Goal: Task Accomplishment & Management: Manage account settings

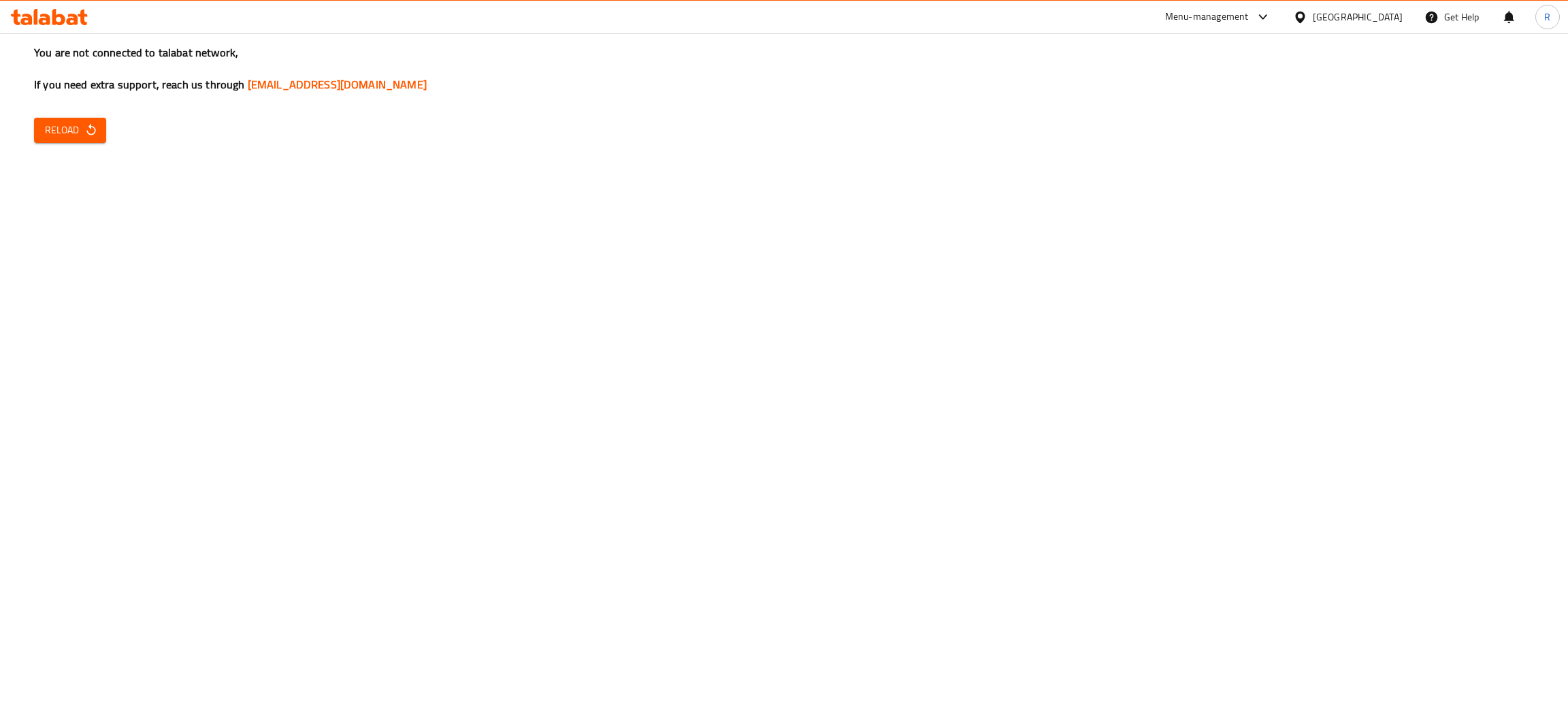
click at [52, 129] on span "Reload" at bounding box center [69, 130] width 50 height 17
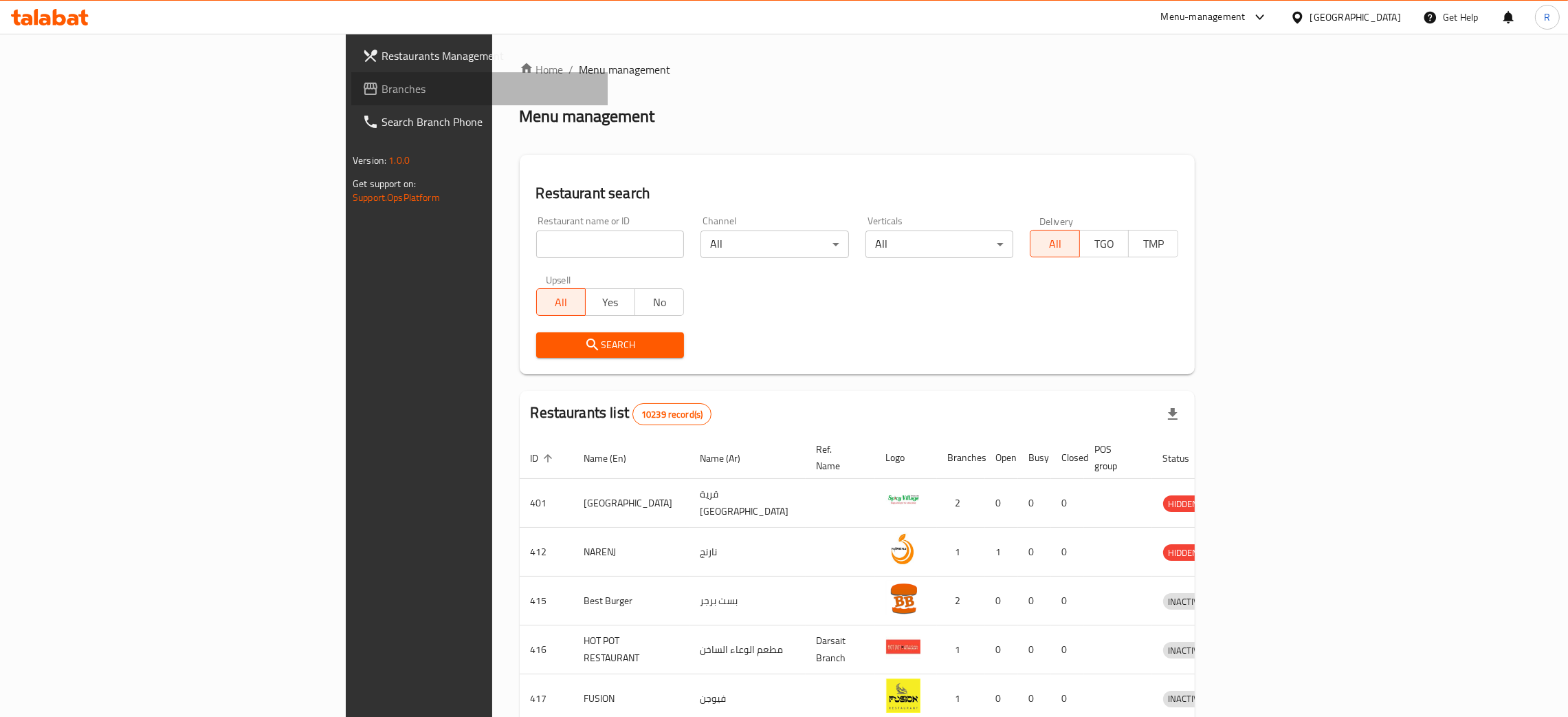
click at [382, 94] on span "Branches" at bounding box center [489, 89] width 215 height 17
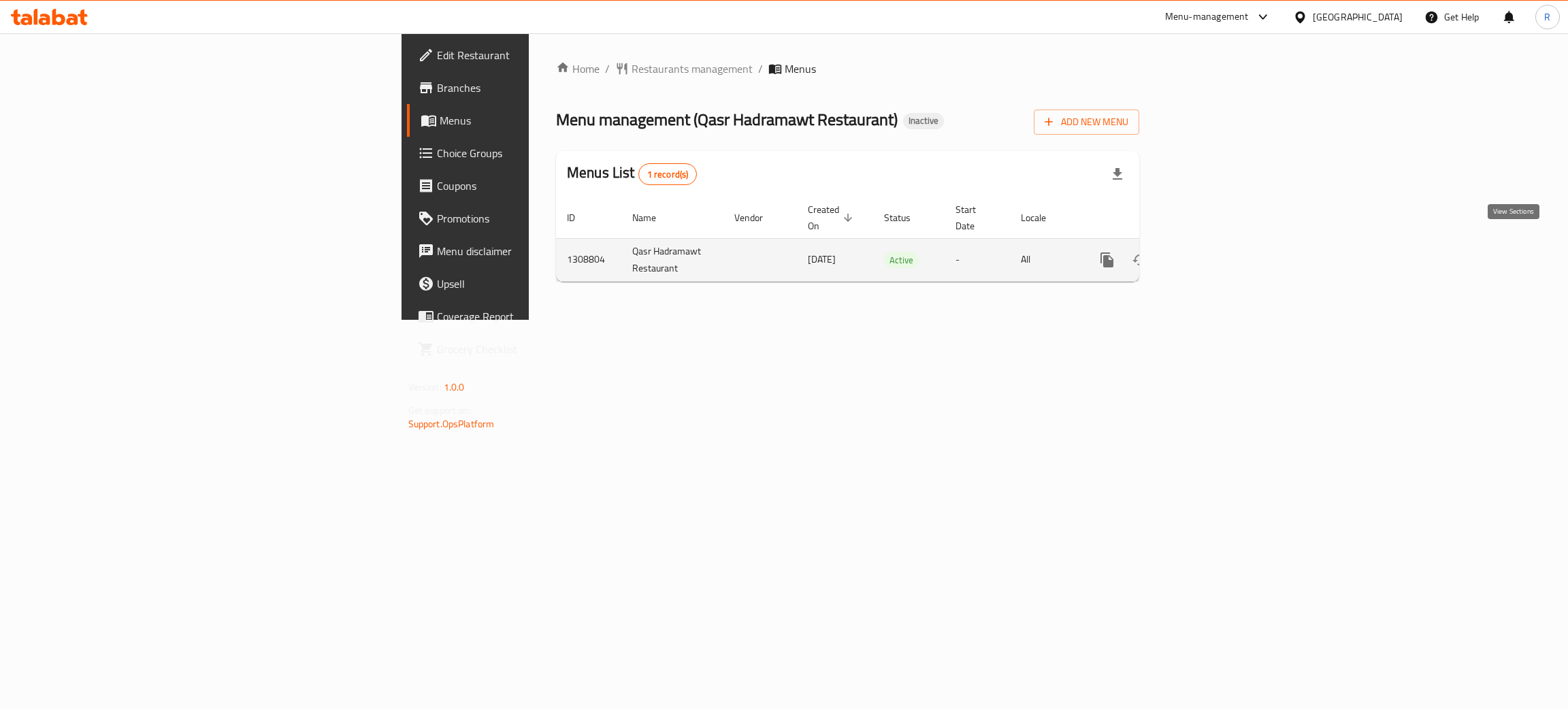
click at [1214, 252] on icon "enhanced table" at bounding box center [1205, 260] width 17 height 17
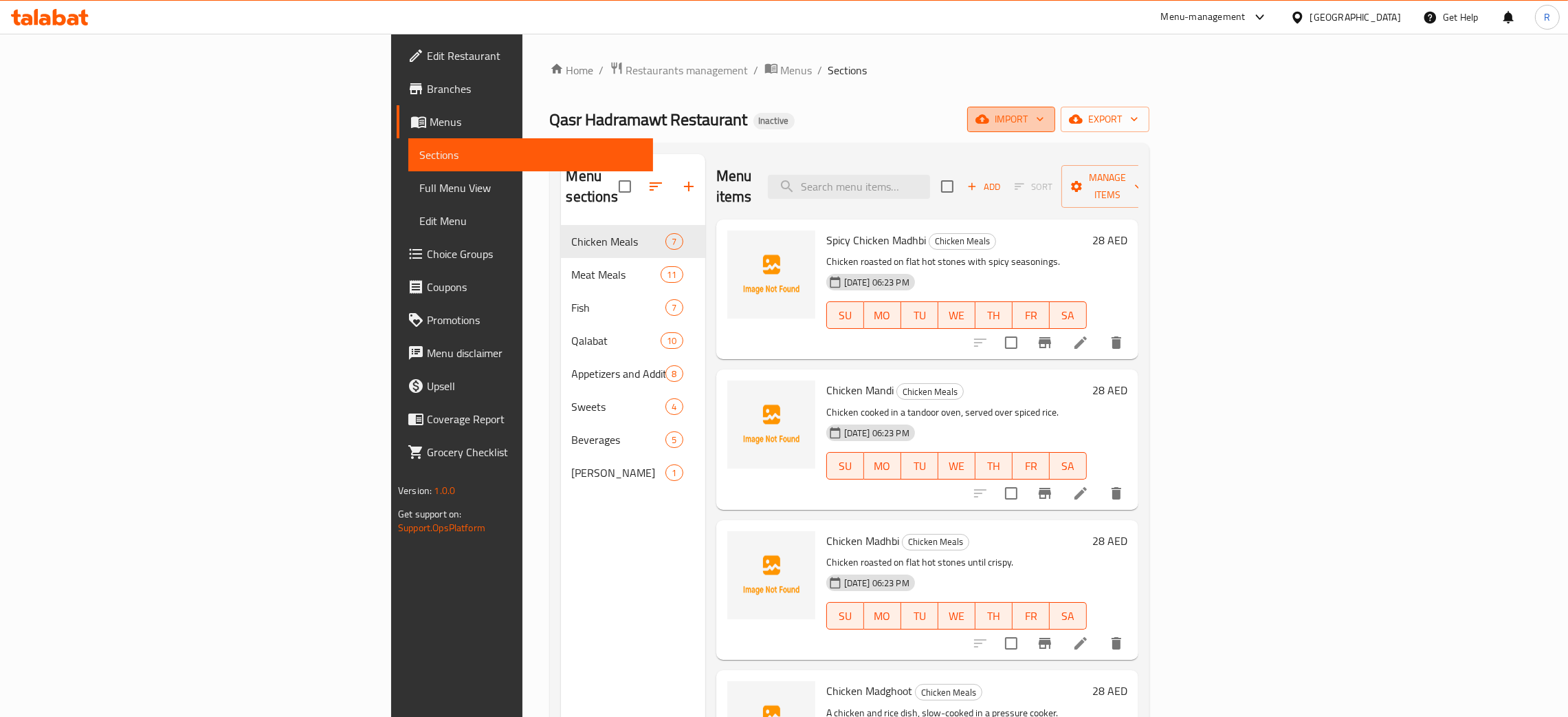
click at [1044, 120] on span "import" at bounding box center [1011, 119] width 66 height 17
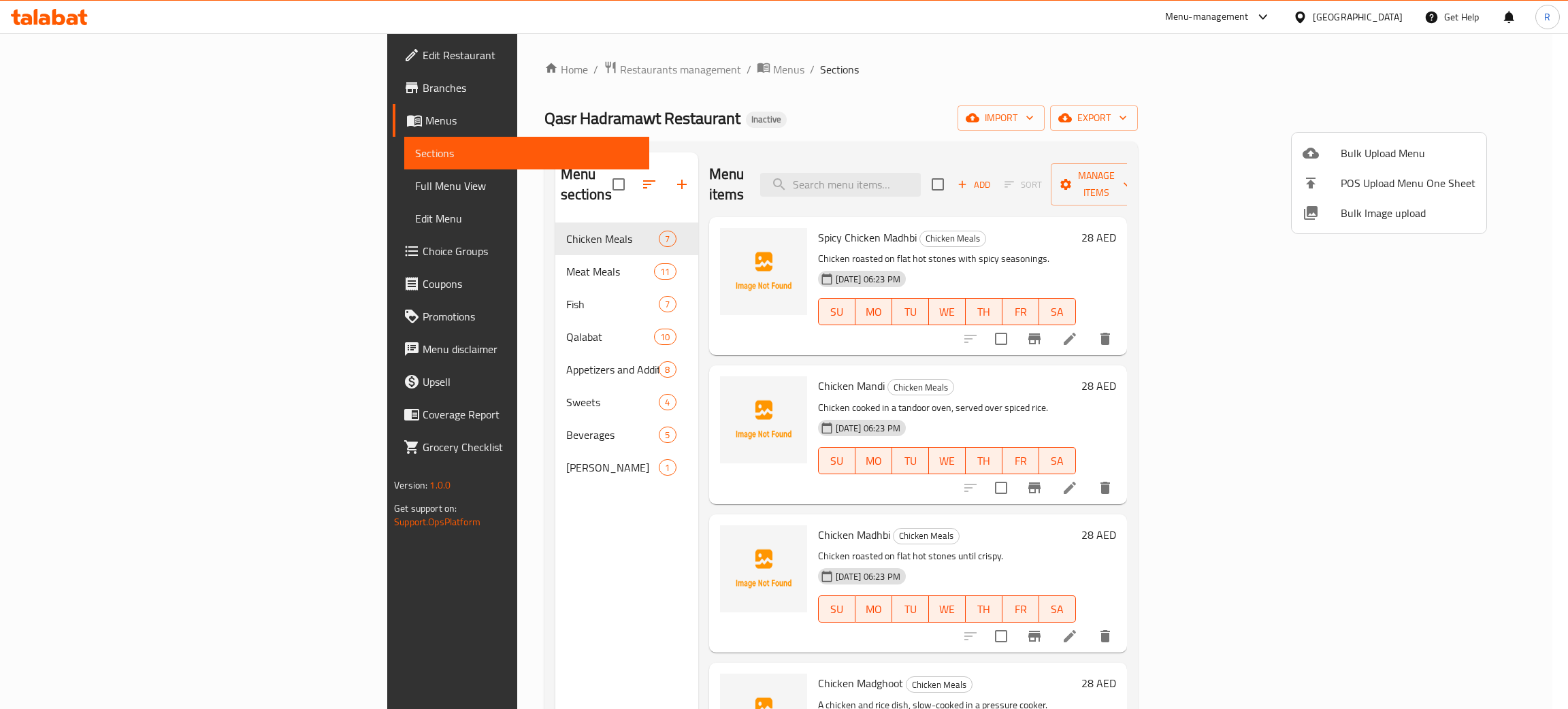
click at [1365, 216] on span "Bulk Image upload" at bounding box center [1408, 213] width 134 height 17
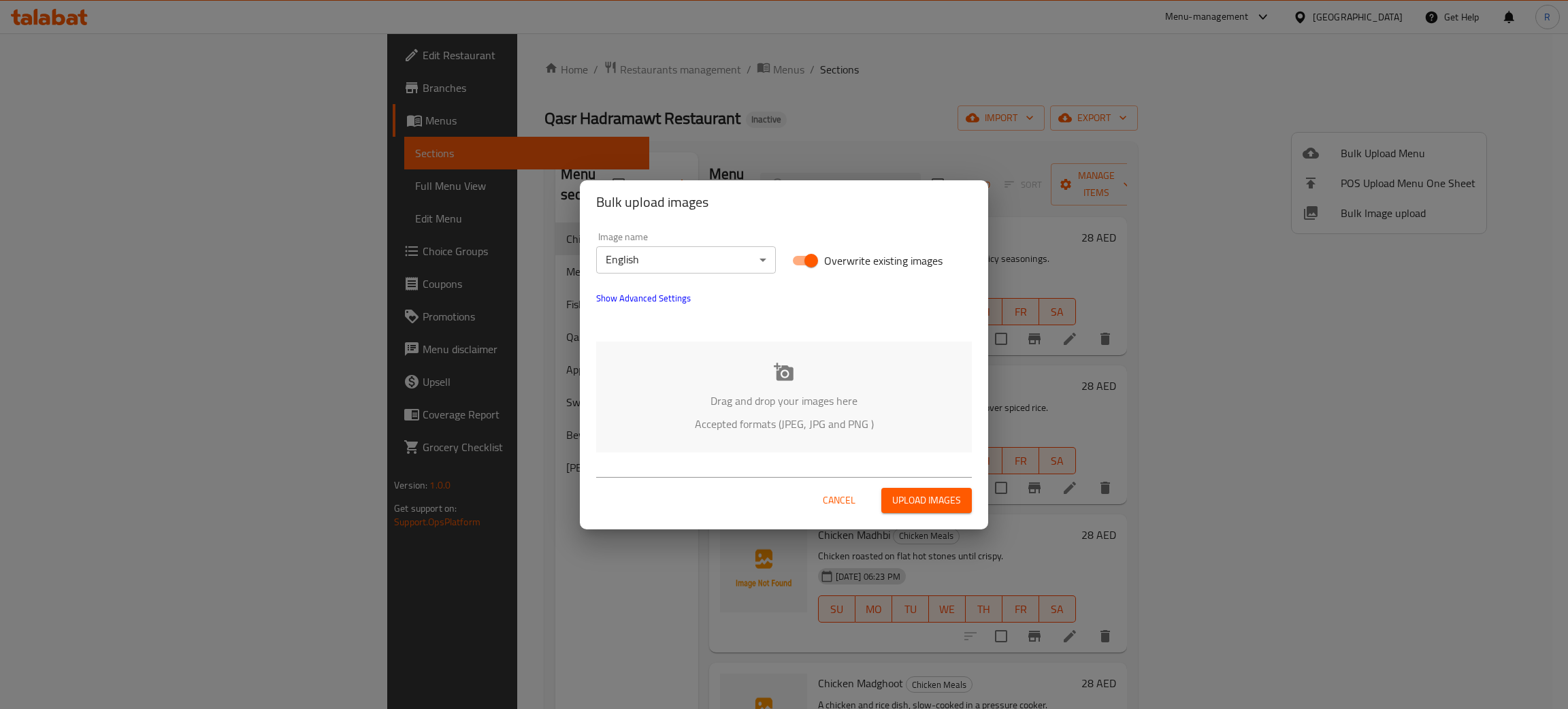
click at [780, 375] on icon at bounding box center [784, 372] width 19 height 18
click at [842, 498] on span "Cancel" at bounding box center [838, 500] width 33 height 17
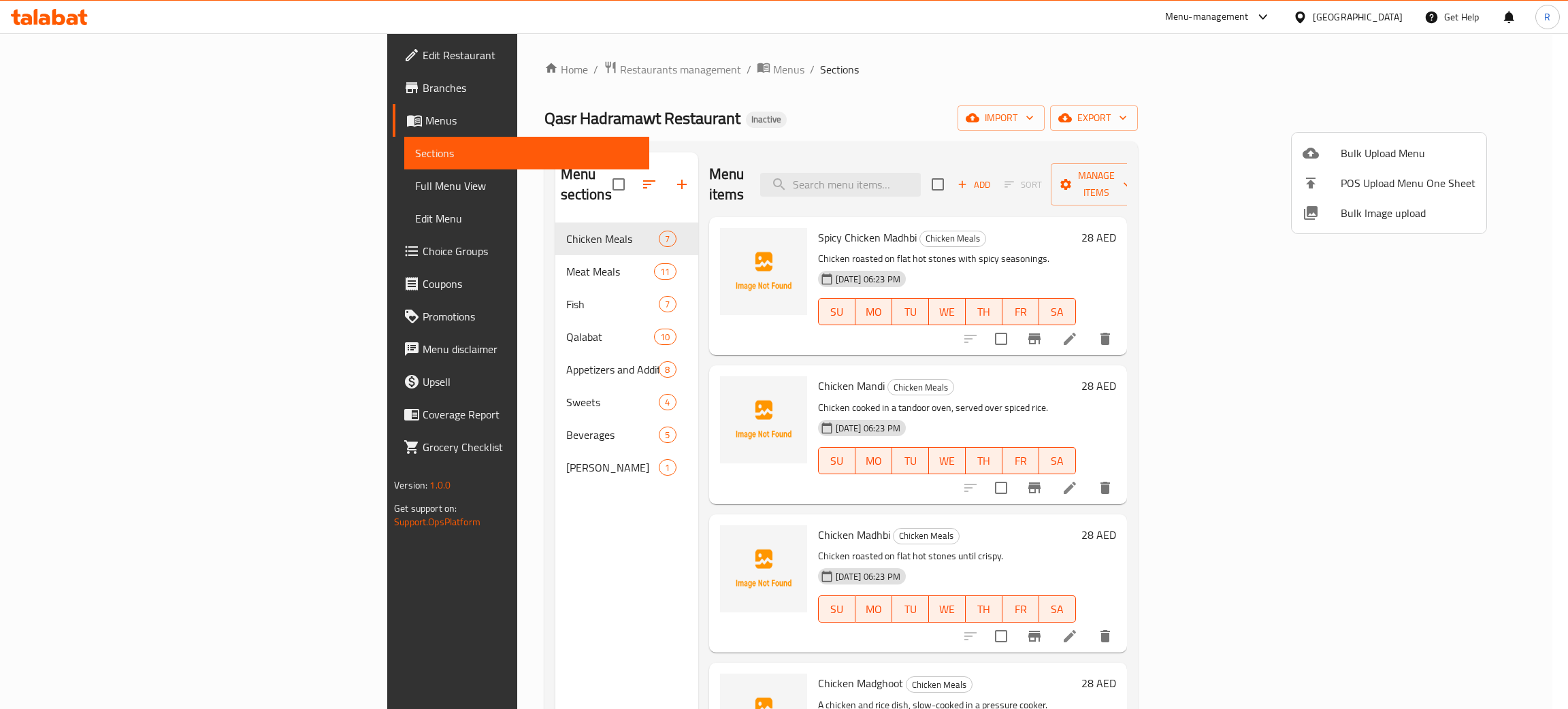
click at [1390, 212] on span "Bulk Image upload" at bounding box center [1408, 213] width 134 height 17
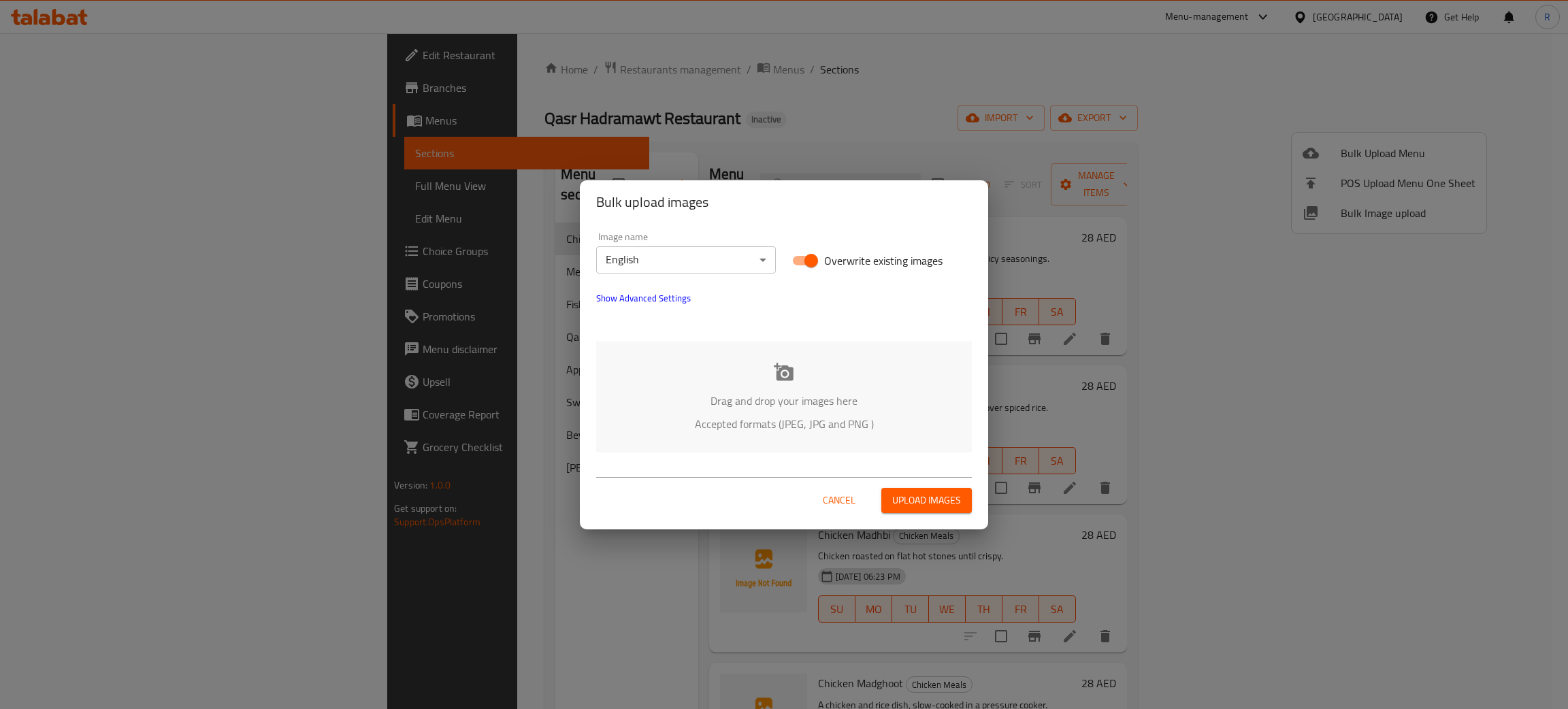
click at [770, 377] on div "Drag and drop your images here Accepted formats (JPEG, JPG and PNG )" at bounding box center [783, 397] width 375 height 111
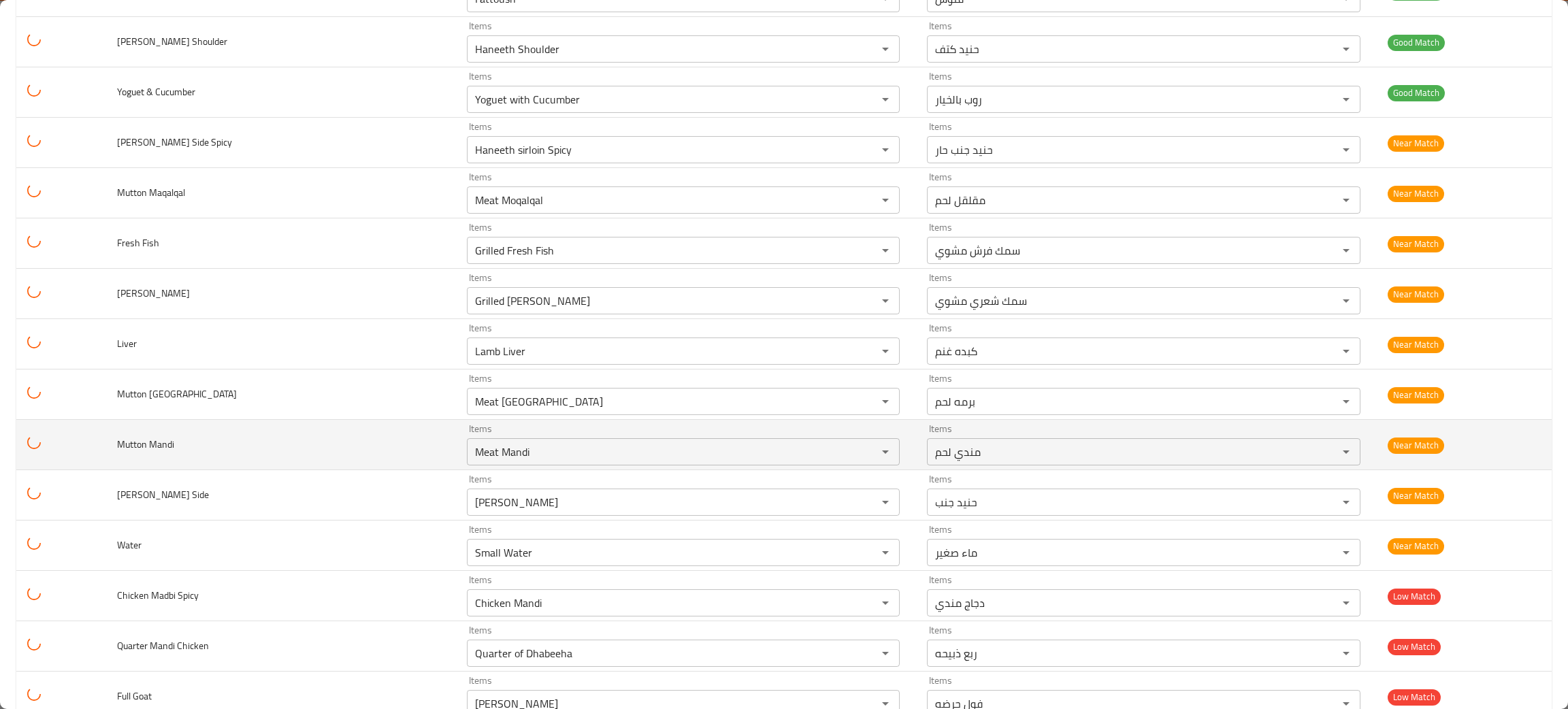
scroll to position [1326, 0]
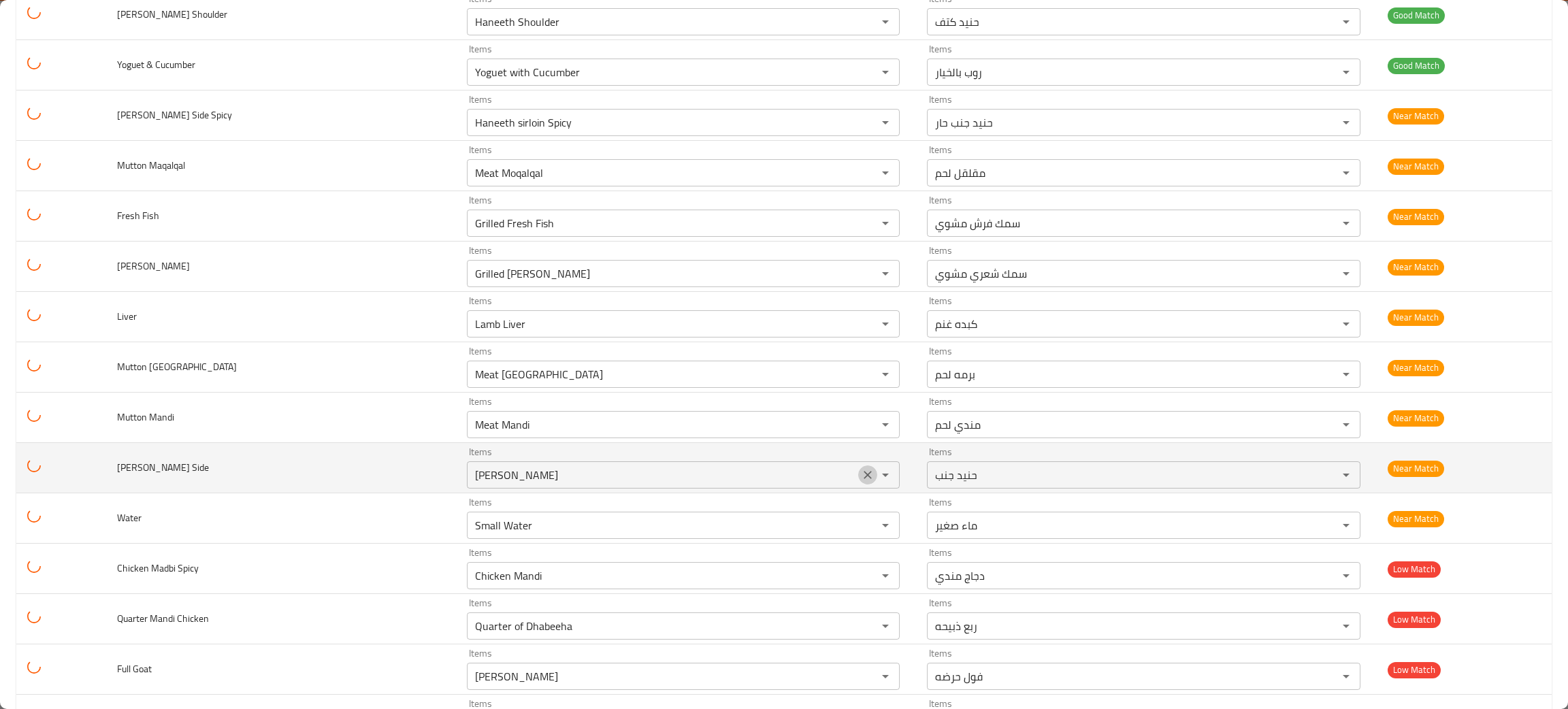
click at [865, 477] on icon "Clear" at bounding box center [868, 474] width 8 height 8
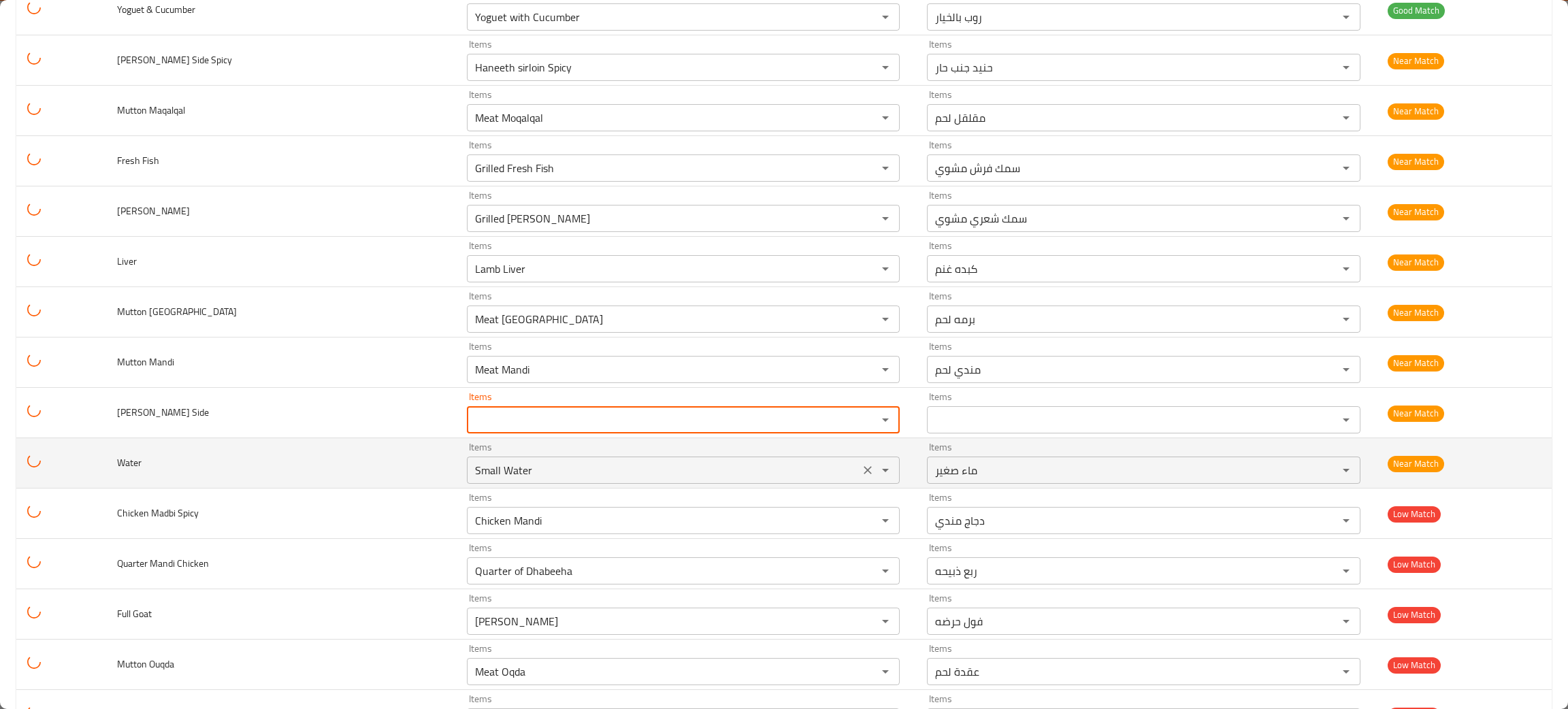
scroll to position [1429, 0]
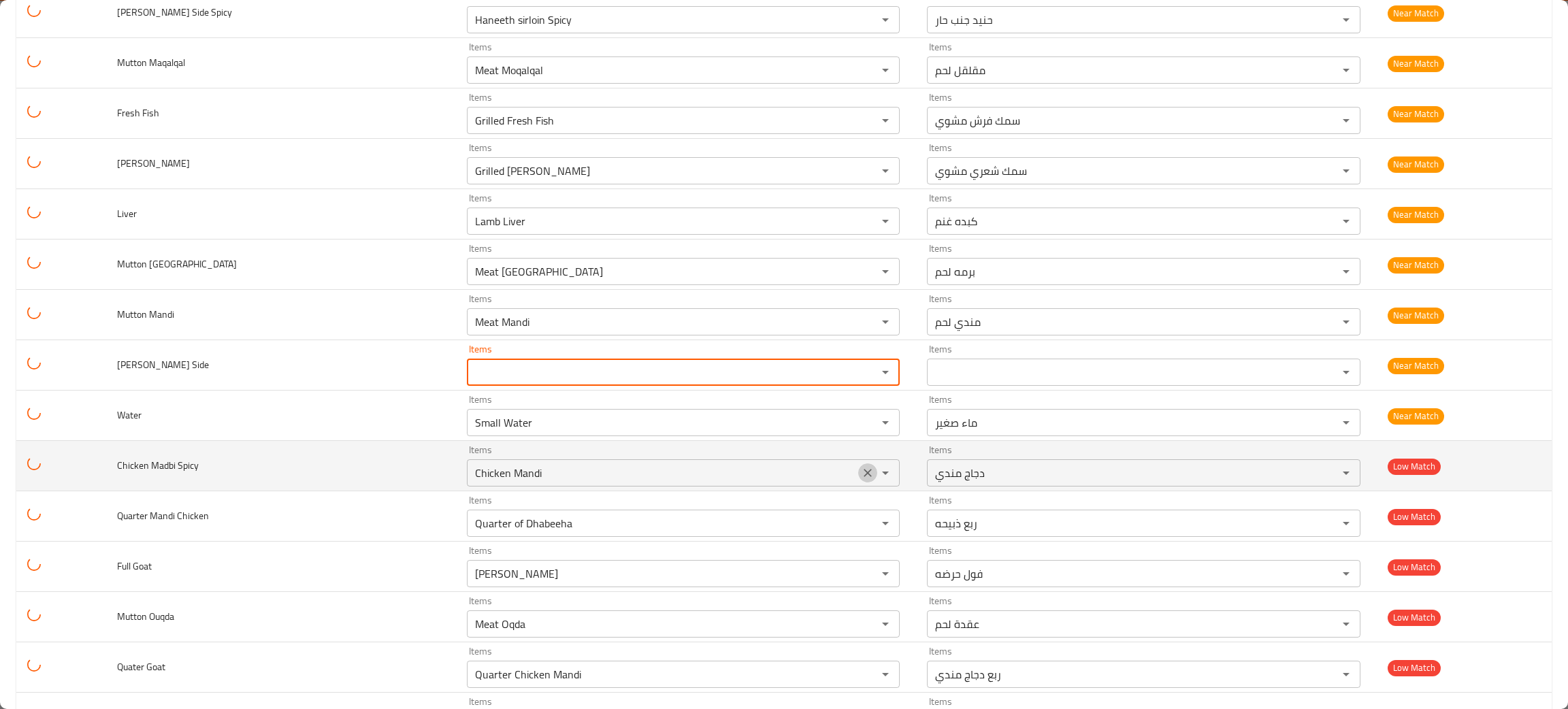
click at [865, 477] on icon "Clear" at bounding box center [868, 473] width 8 height 8
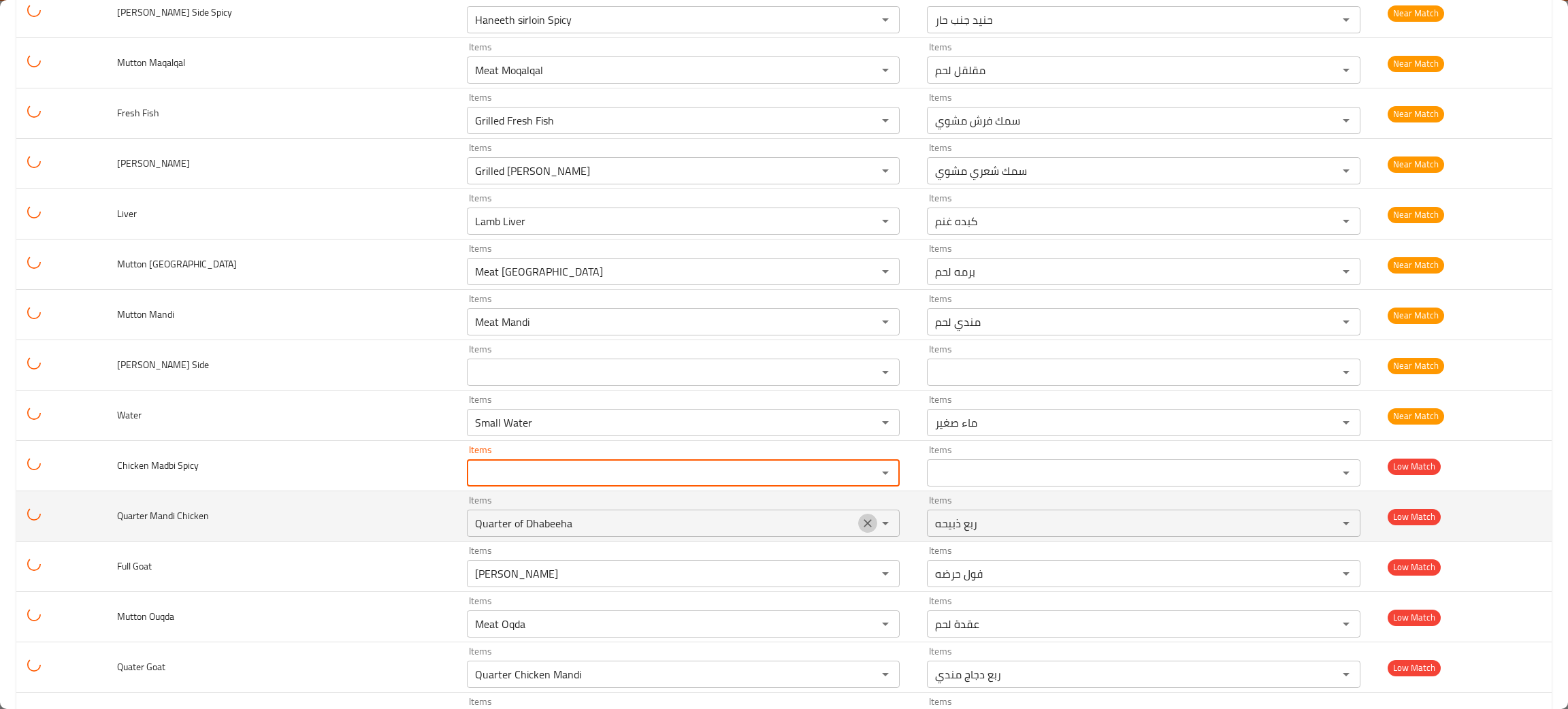
click at [865, 527] on icon "Clear" at bounding box center [868, 523] width 8 height 8
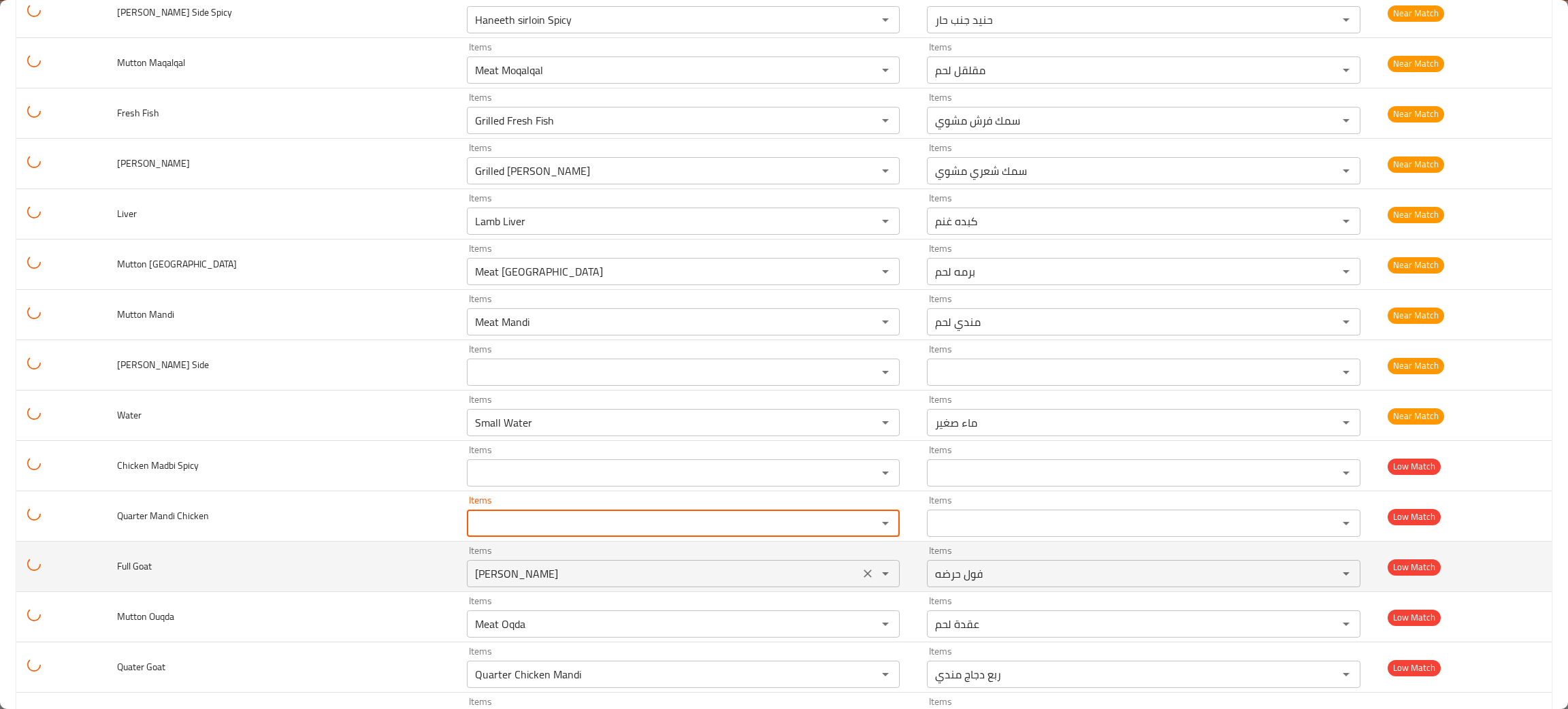
click at [861, 580] on icon "Clear" at bounding box center [867, 573] width 13 height 13
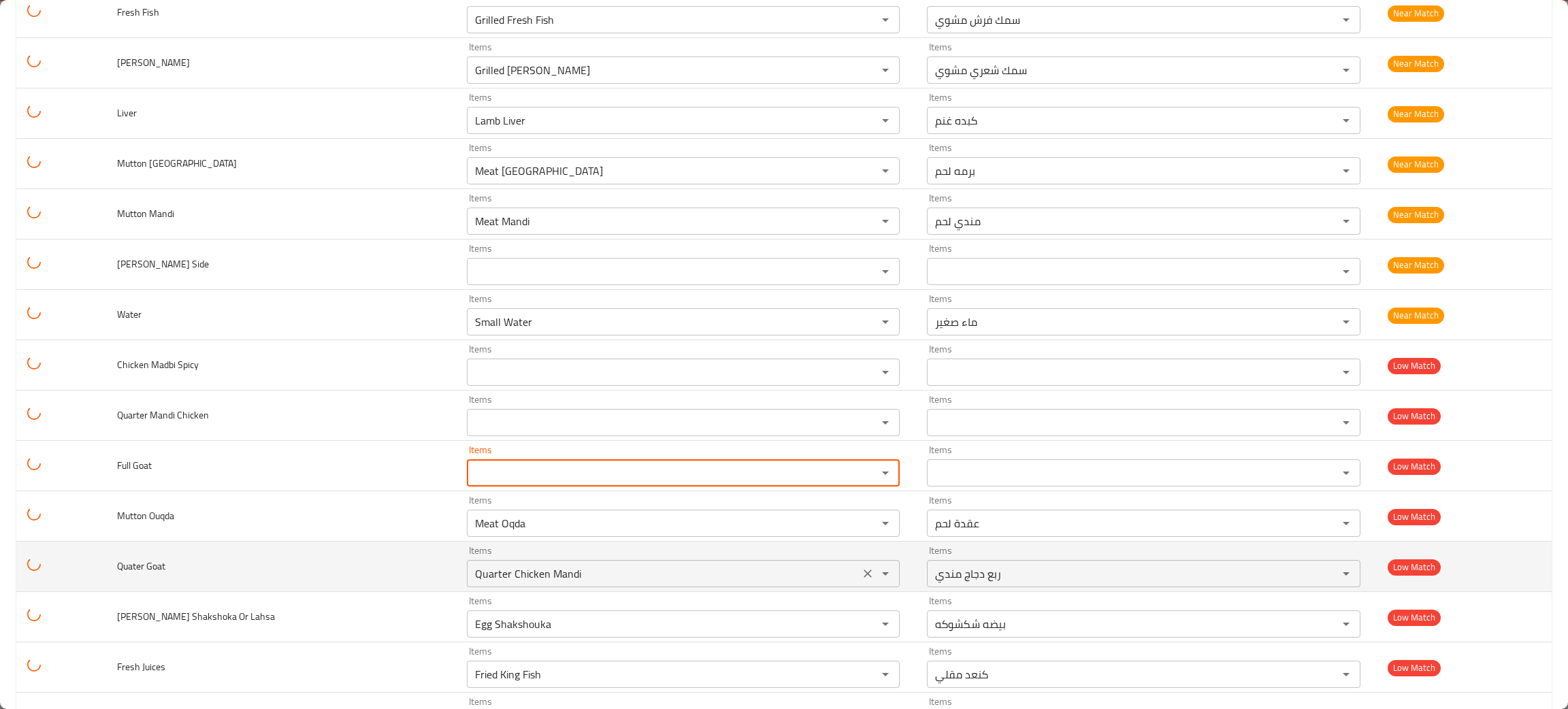
scroll to position [1530, 0]
click at [861, 573] on icon "Clear" at bounding box center [867, 572] width 13 height 13
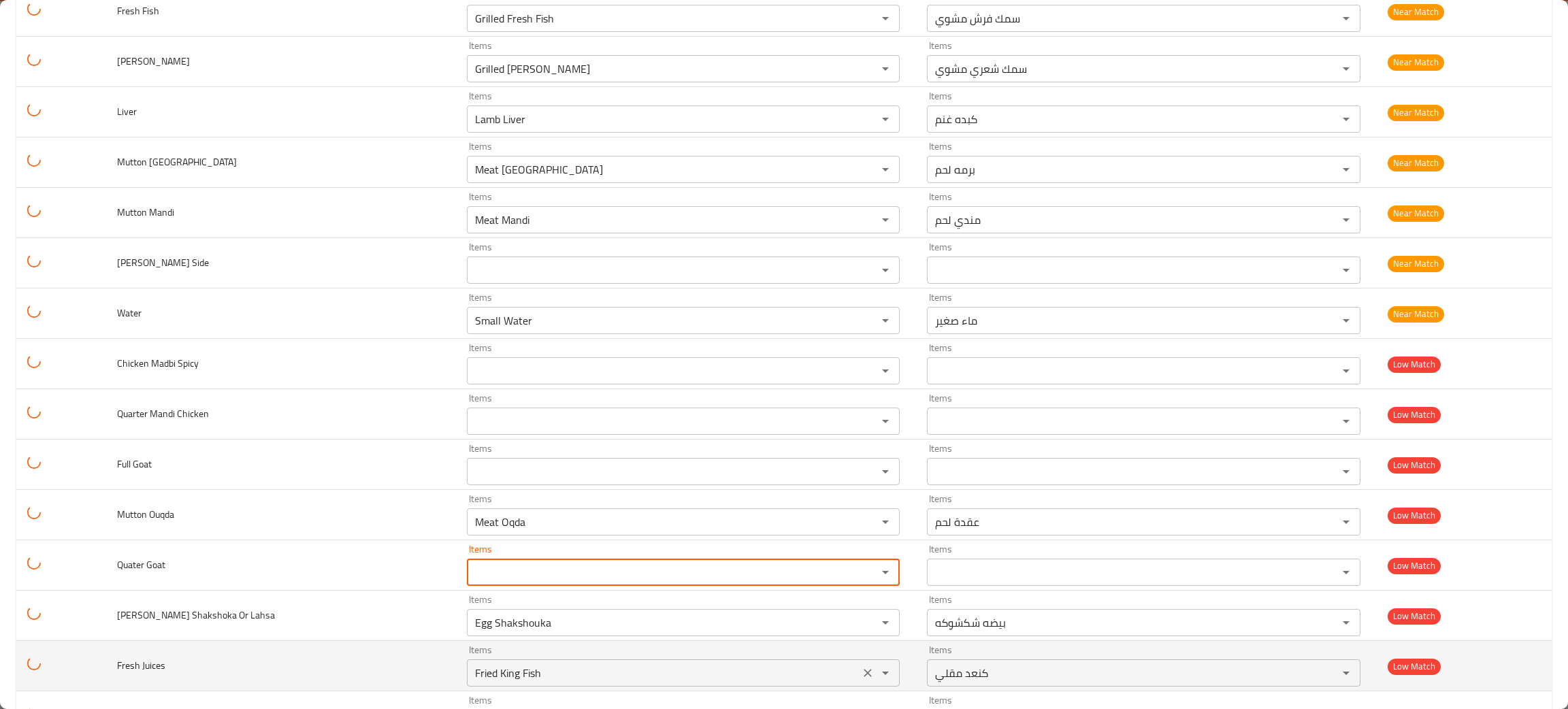
scroll to position [1633, 0]
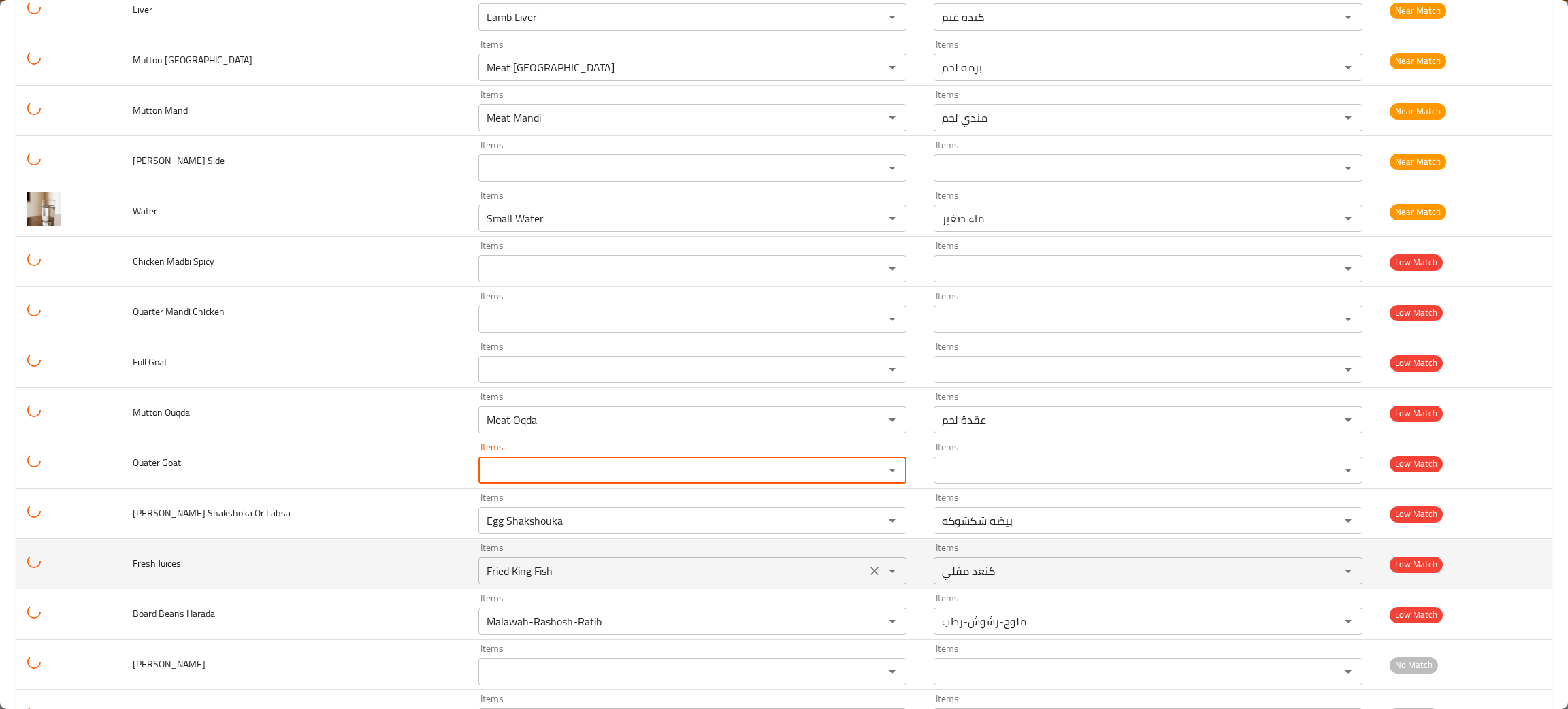
click at [867, 577] on icon "Clear" at bounding box center [874, 570] width 13 height 13
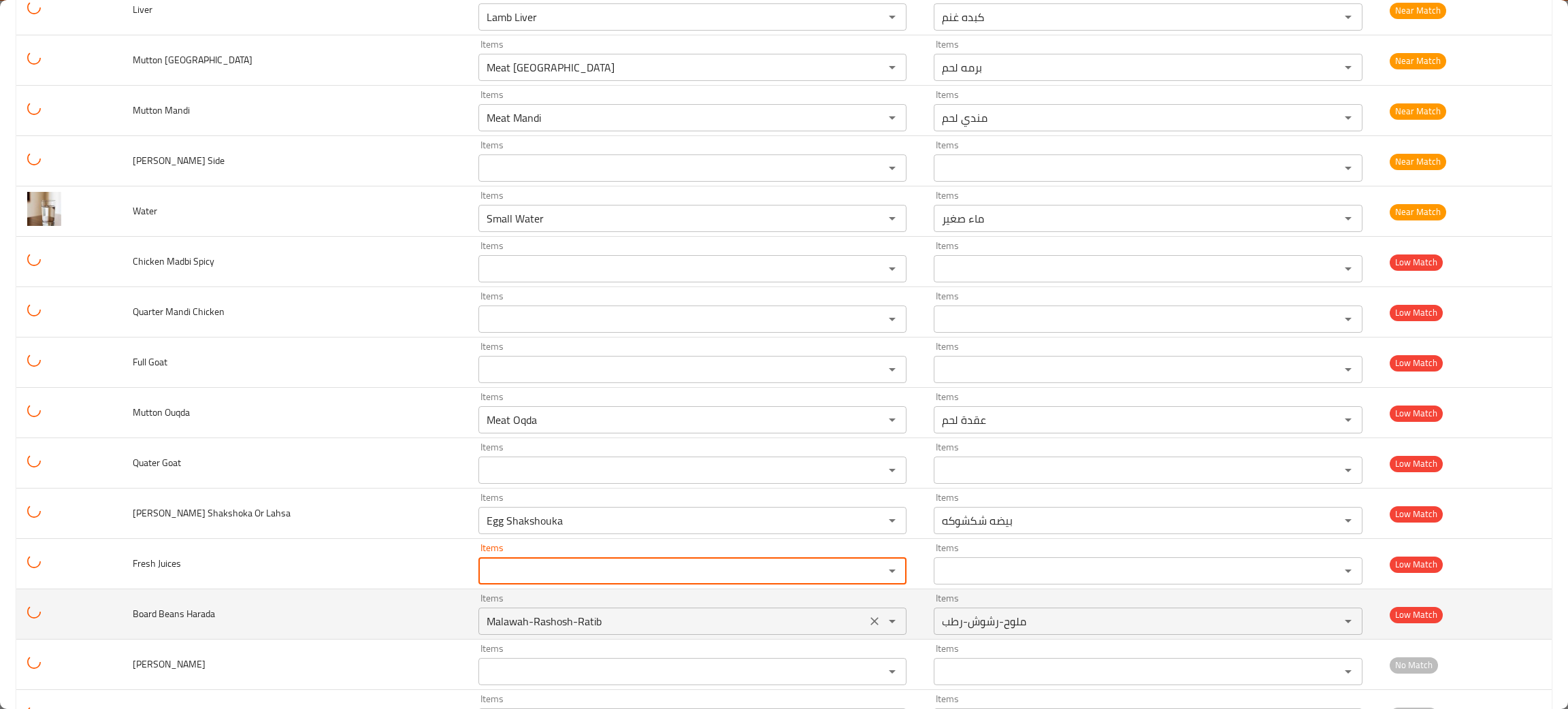
click at [867, 626] on icon "Clear" at bounding box center [874, 620] width 13 height 13
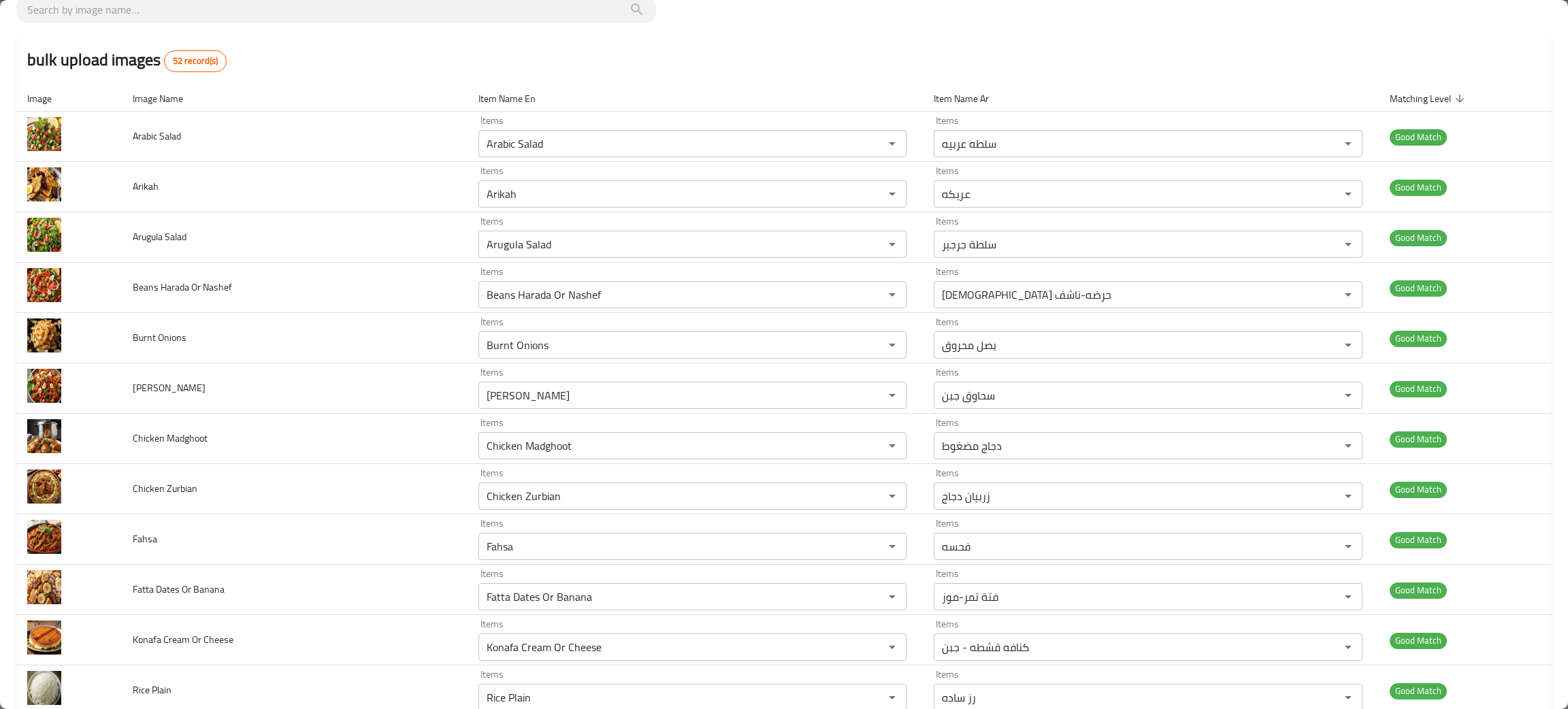
scroll to position [0, 0]
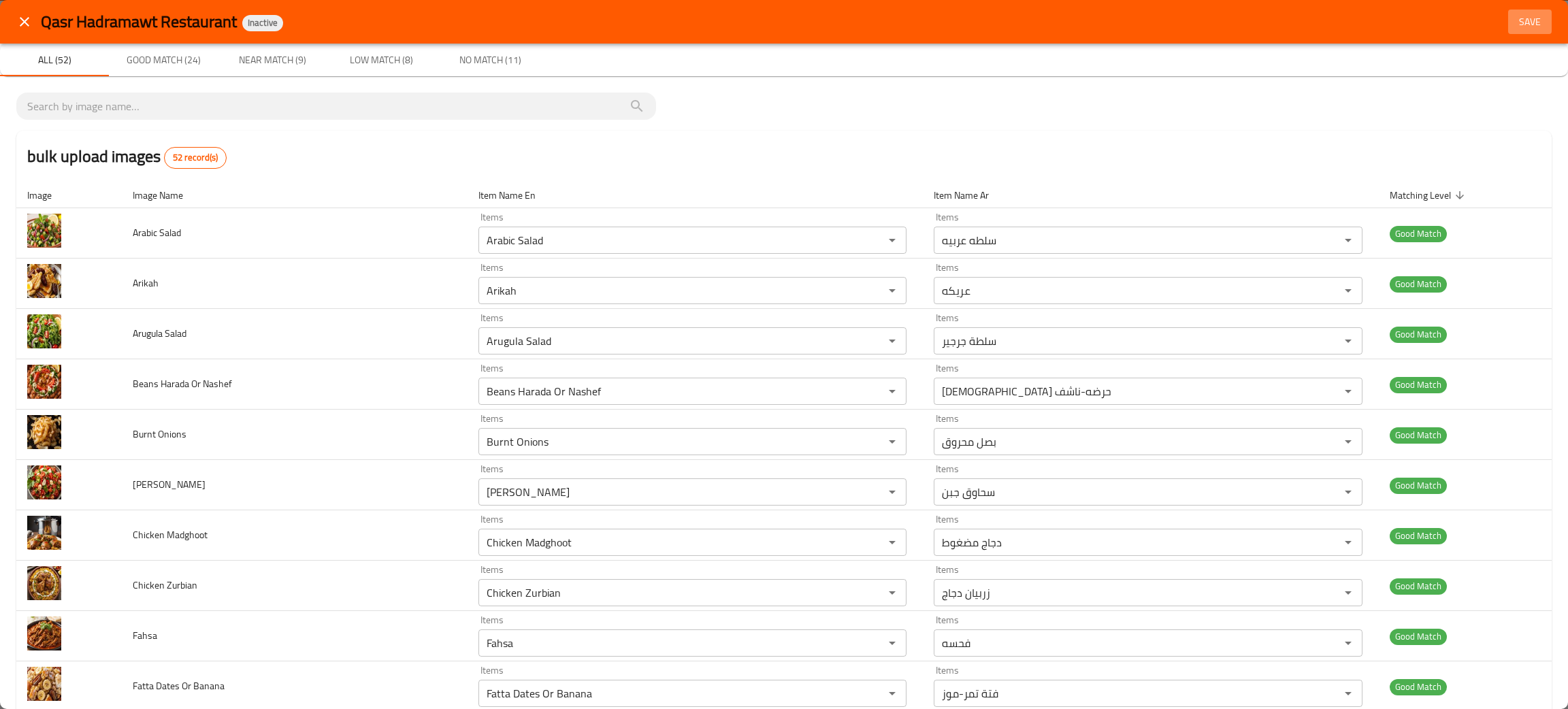
click at [1525, 24] on span "Save" at bounding box center [1529, 21] width 33 height 17
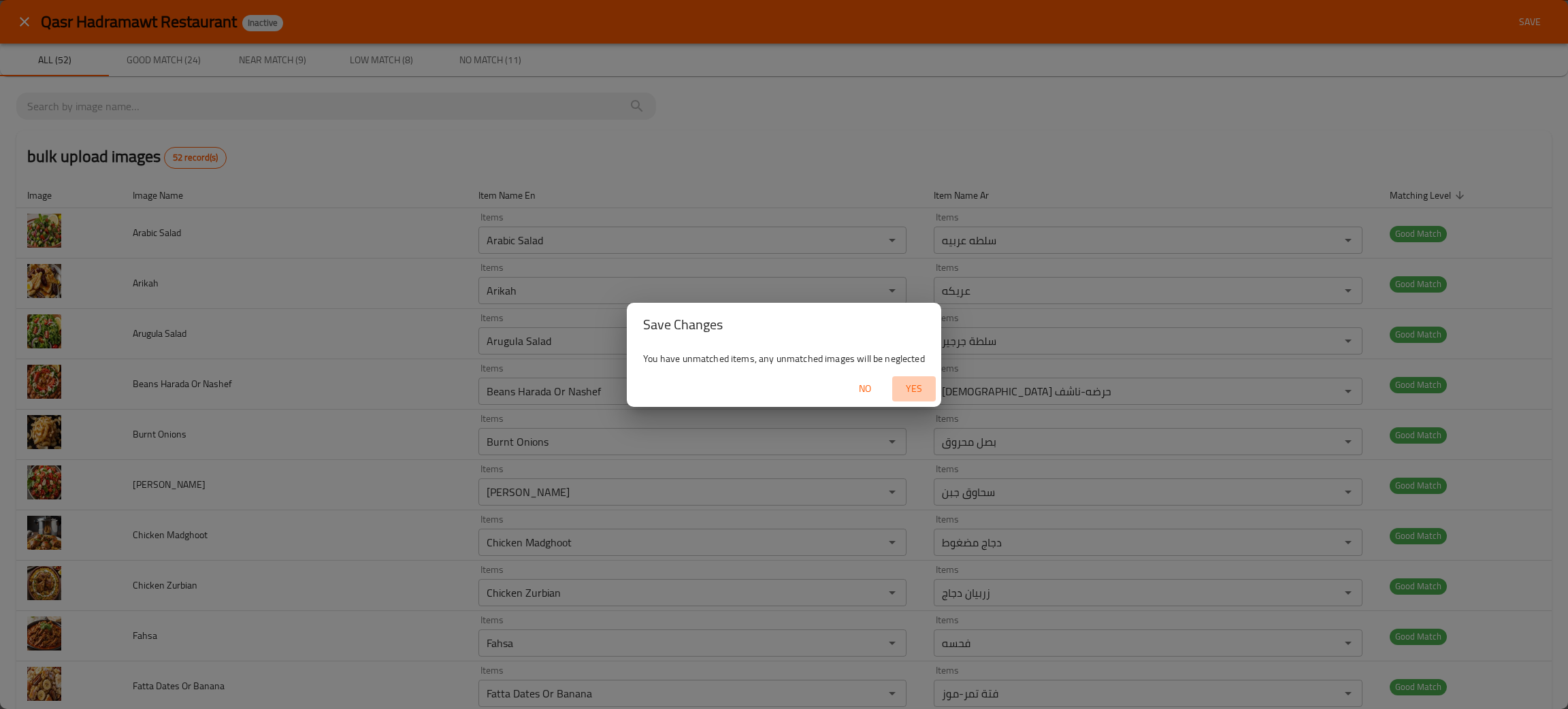
click at [907, 391] on span "Yes" at bounding box center [913, 388] width 33 height 17
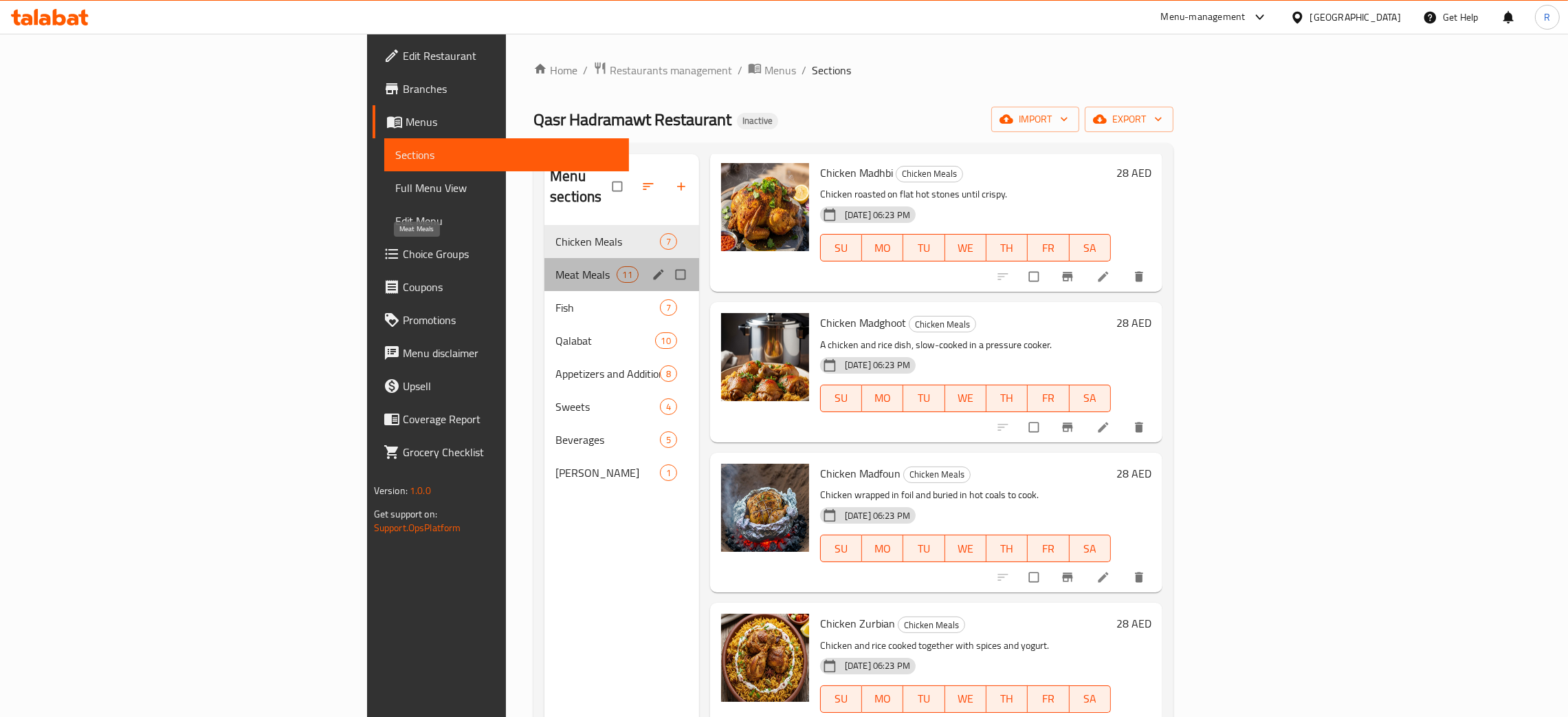
click at [556, 267] on span "Meat Meals" at bounding box center [586, 275] width 60 height 17
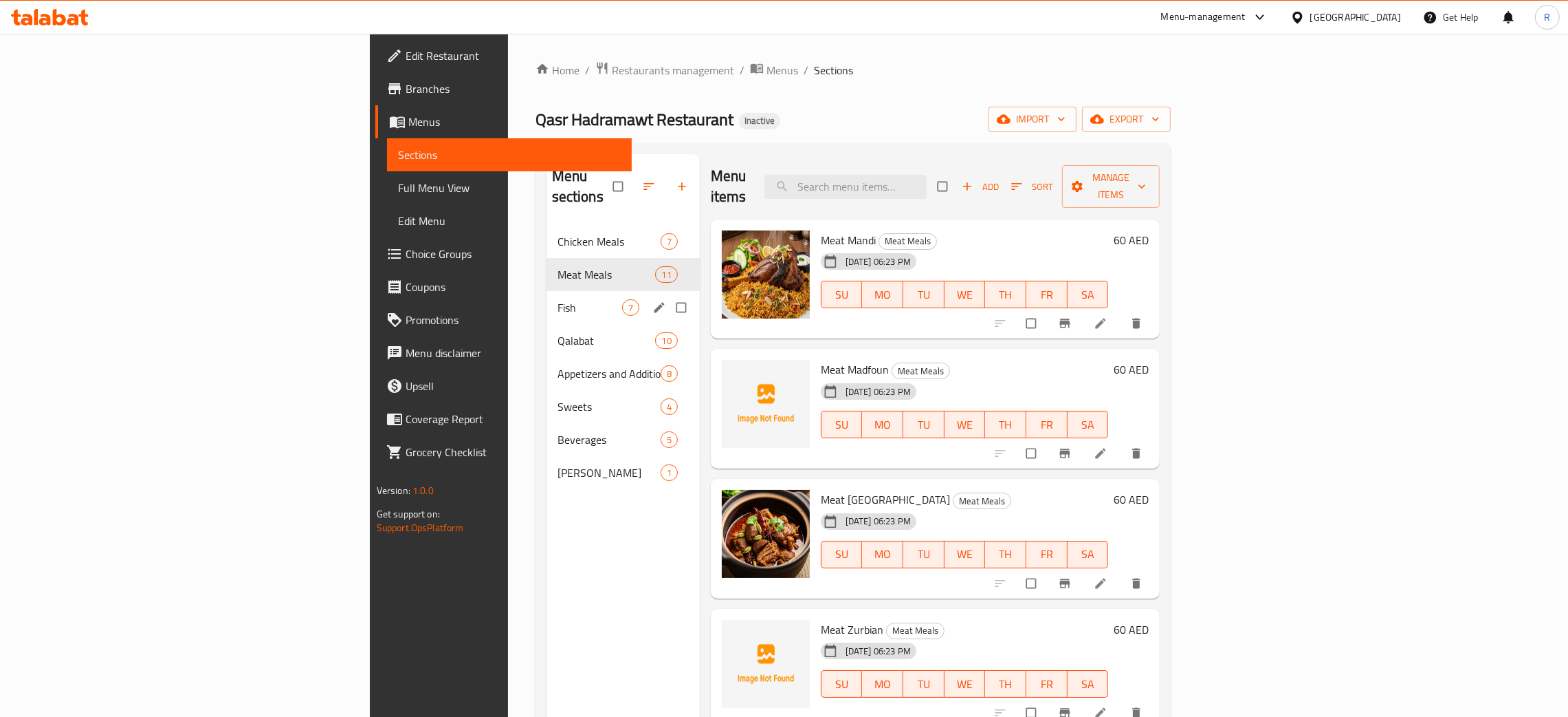
click at [547, 297] on div "Fish 7" at bounding box center [623, 307] width 154 height 33
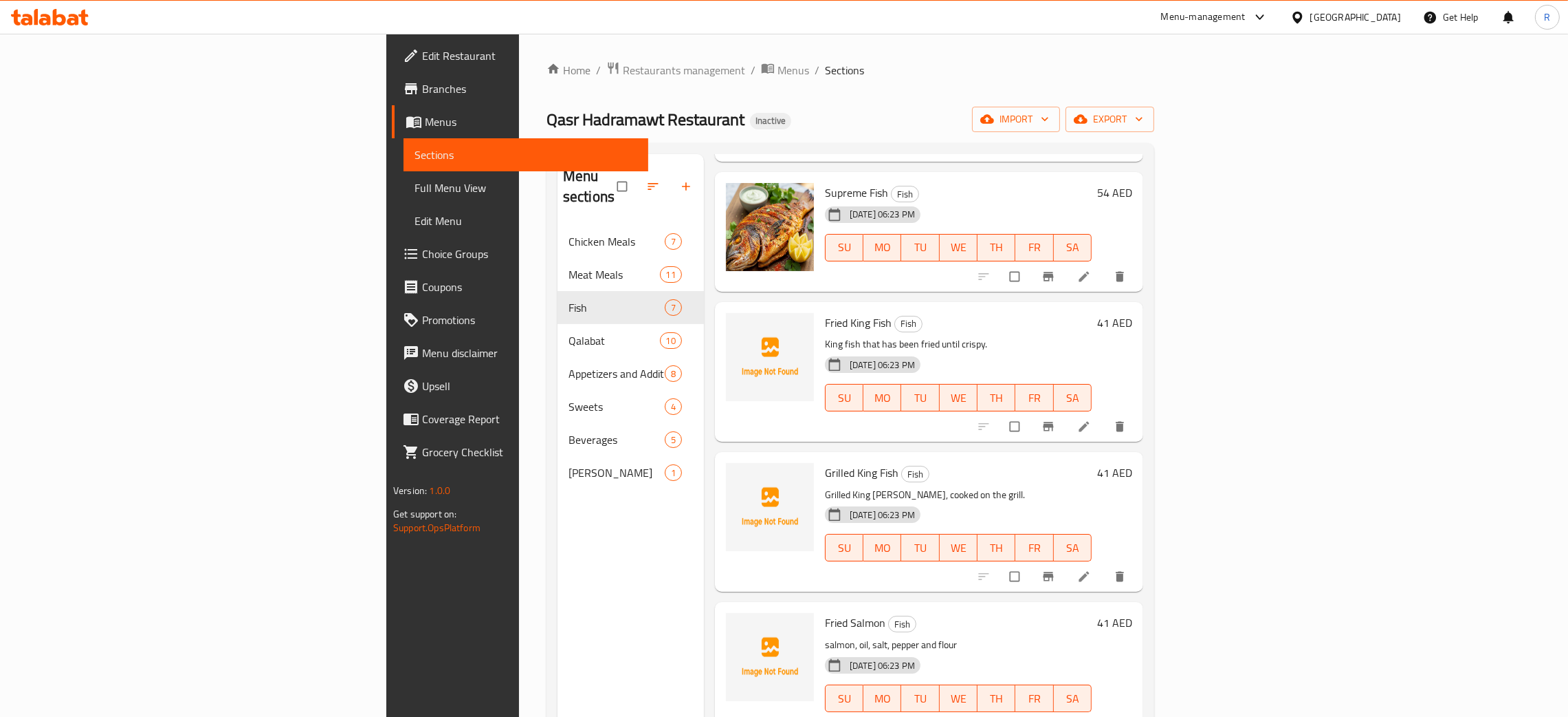
scroll to position [194, 0]
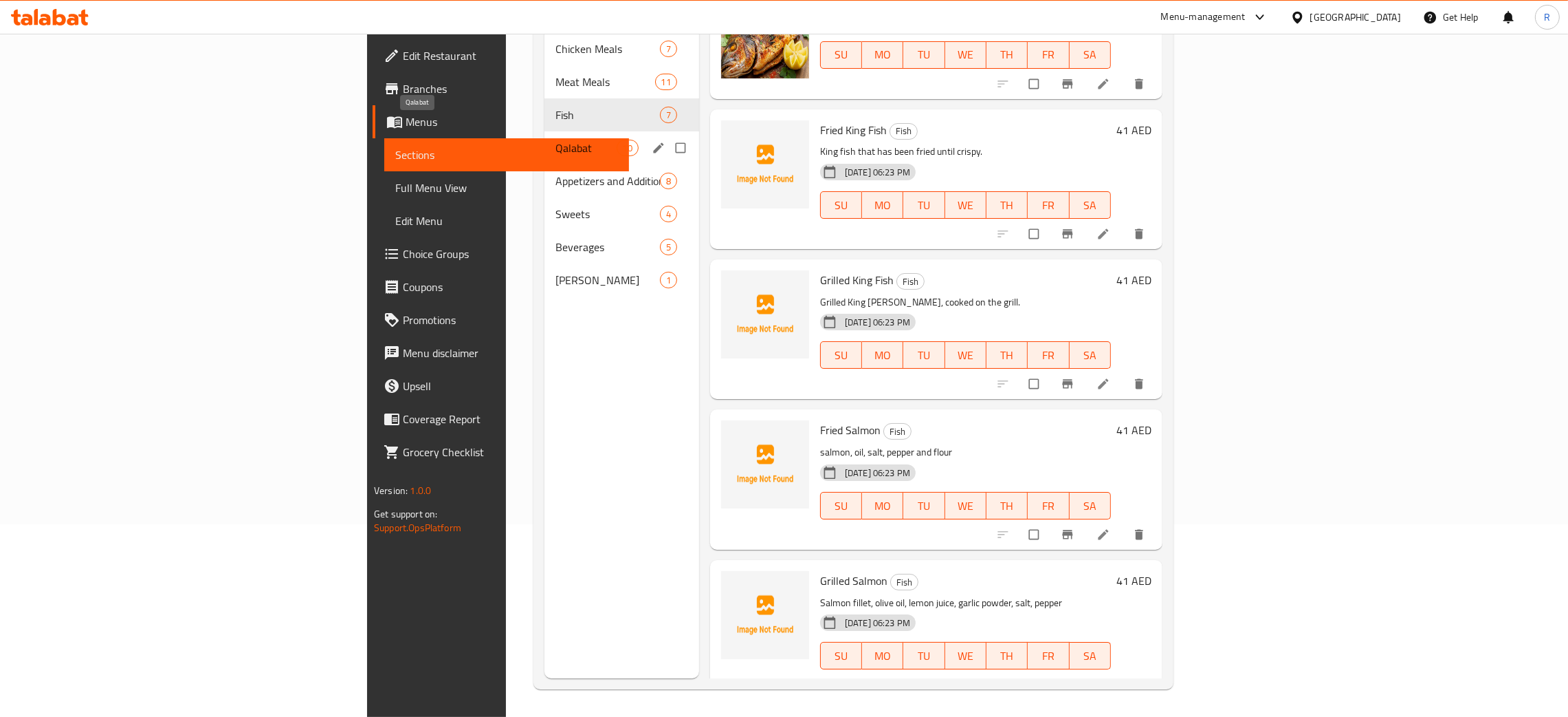
click at [556, 139] on span "Qalabat" at bounding box center [586, 147] width 60 height 17
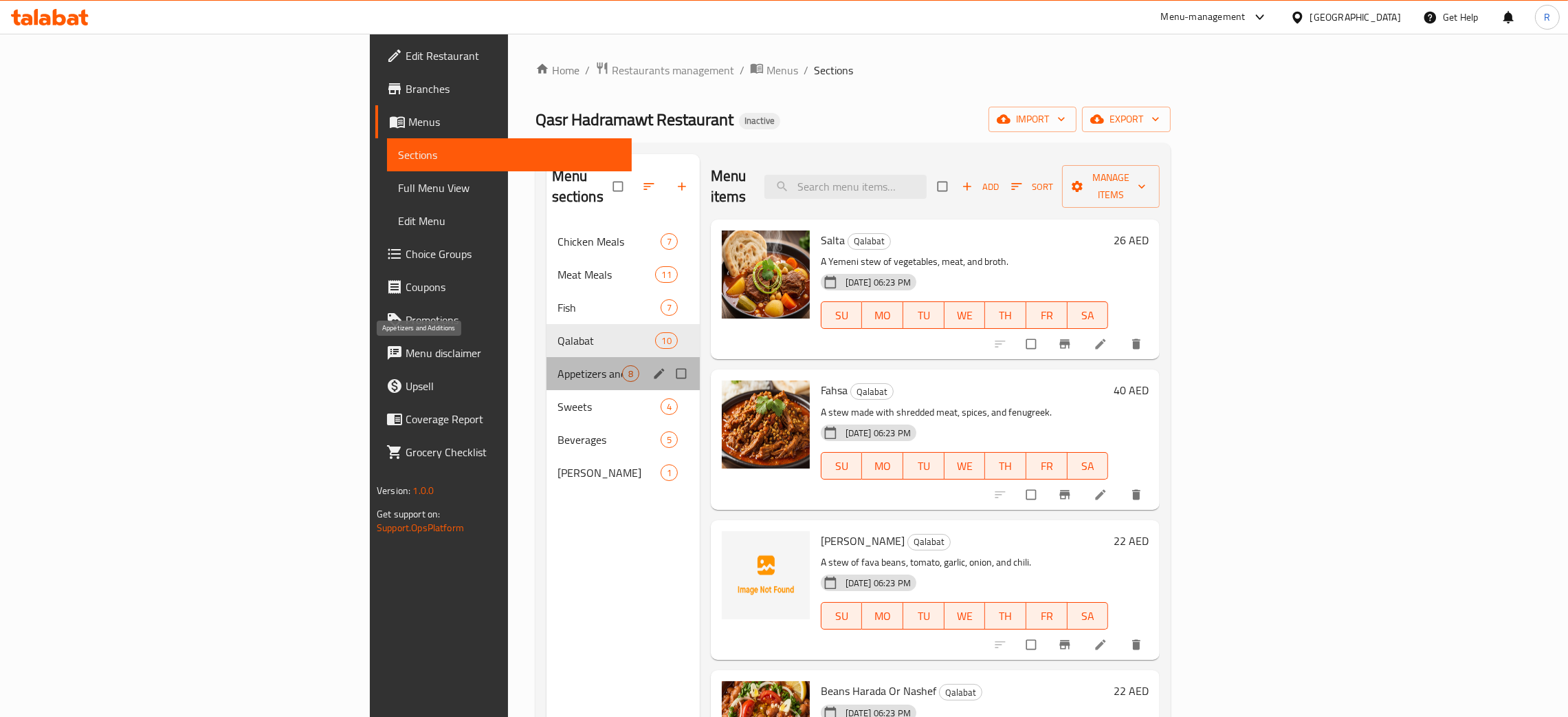
click at [558, 365] on span "Appetizers and Additions" at bounding box center [590, 373] width 65 height 17
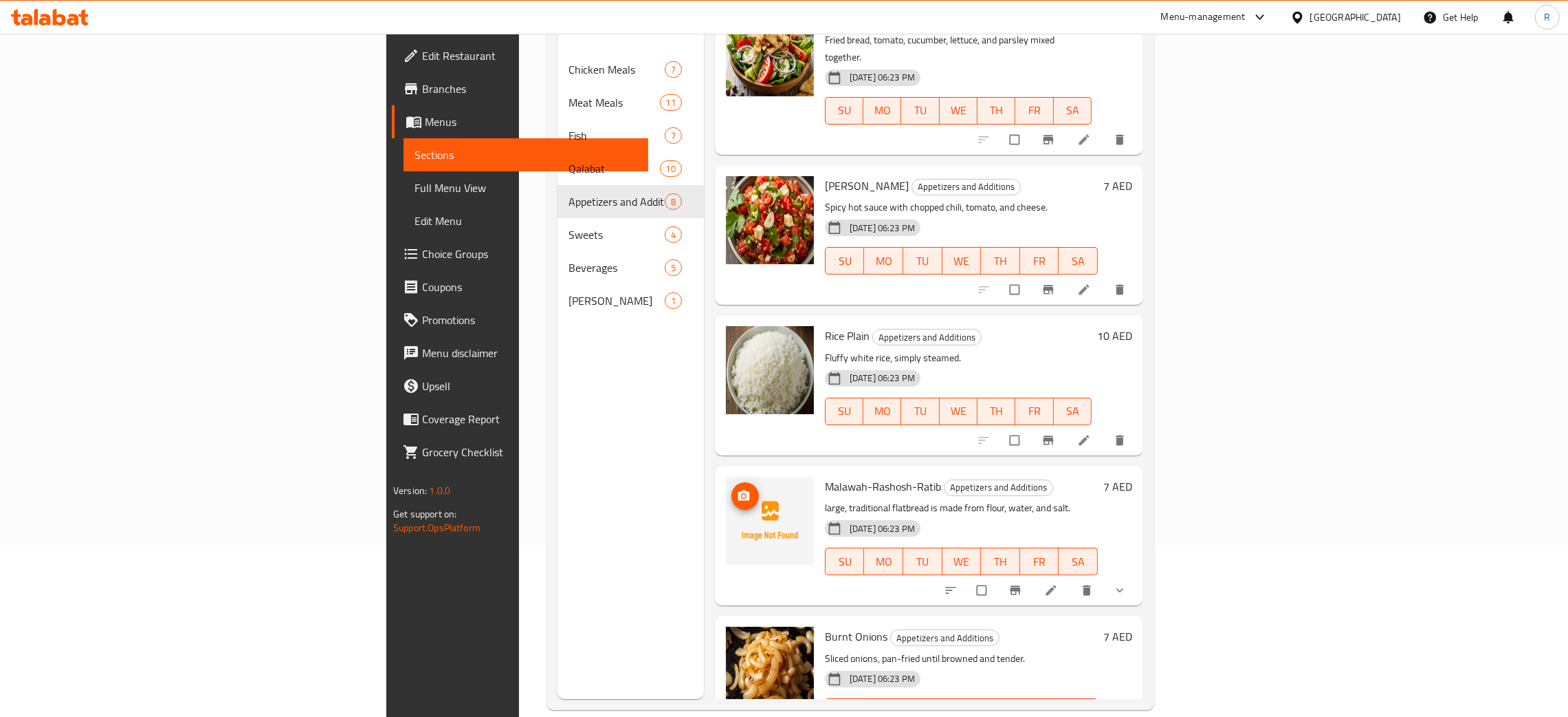
scroll to position [194, 0]
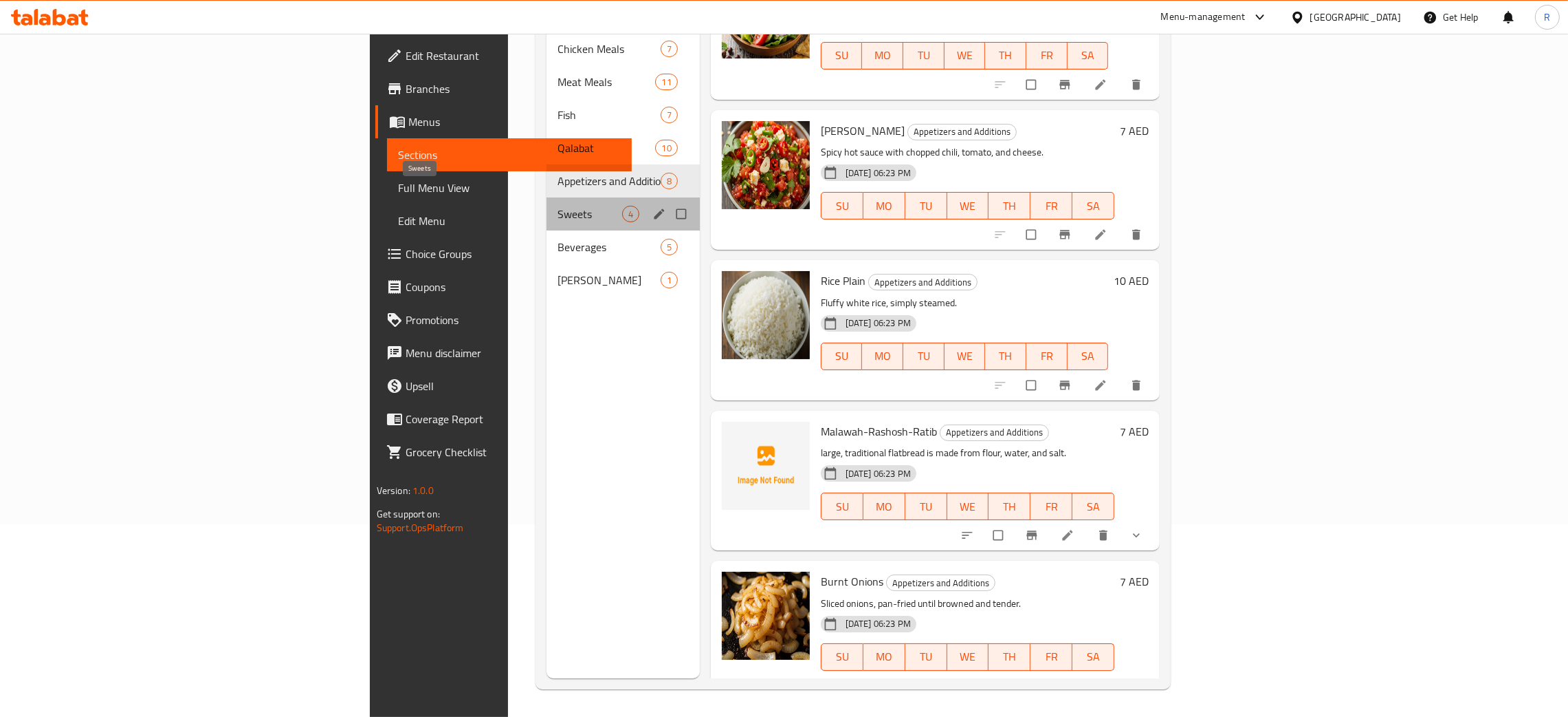
click at [558, 206] on span "Sweets" at bounding box center [590, 214] width 65 height 17
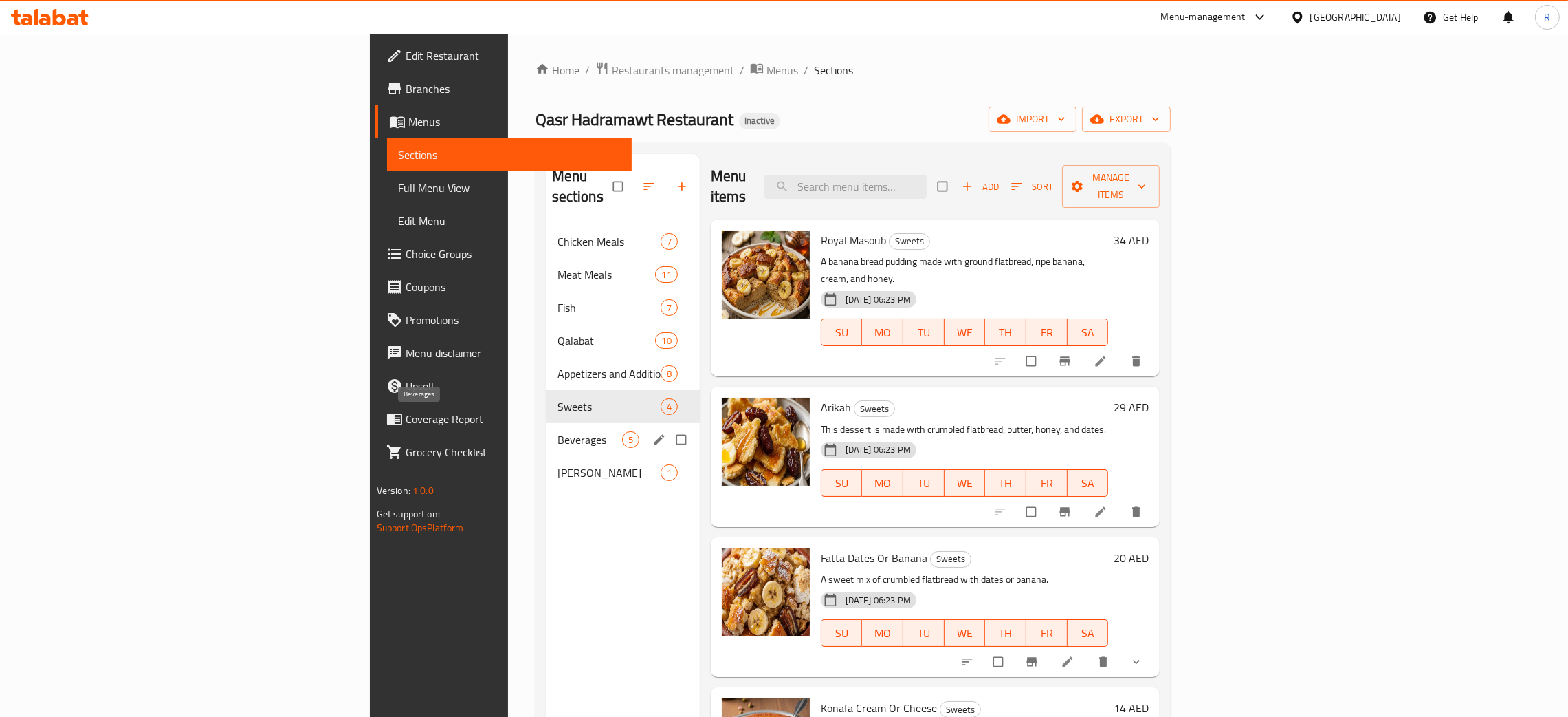
click at [558, 432] on span "Beverages" at bounding box center [590, 440] width 65 height 17
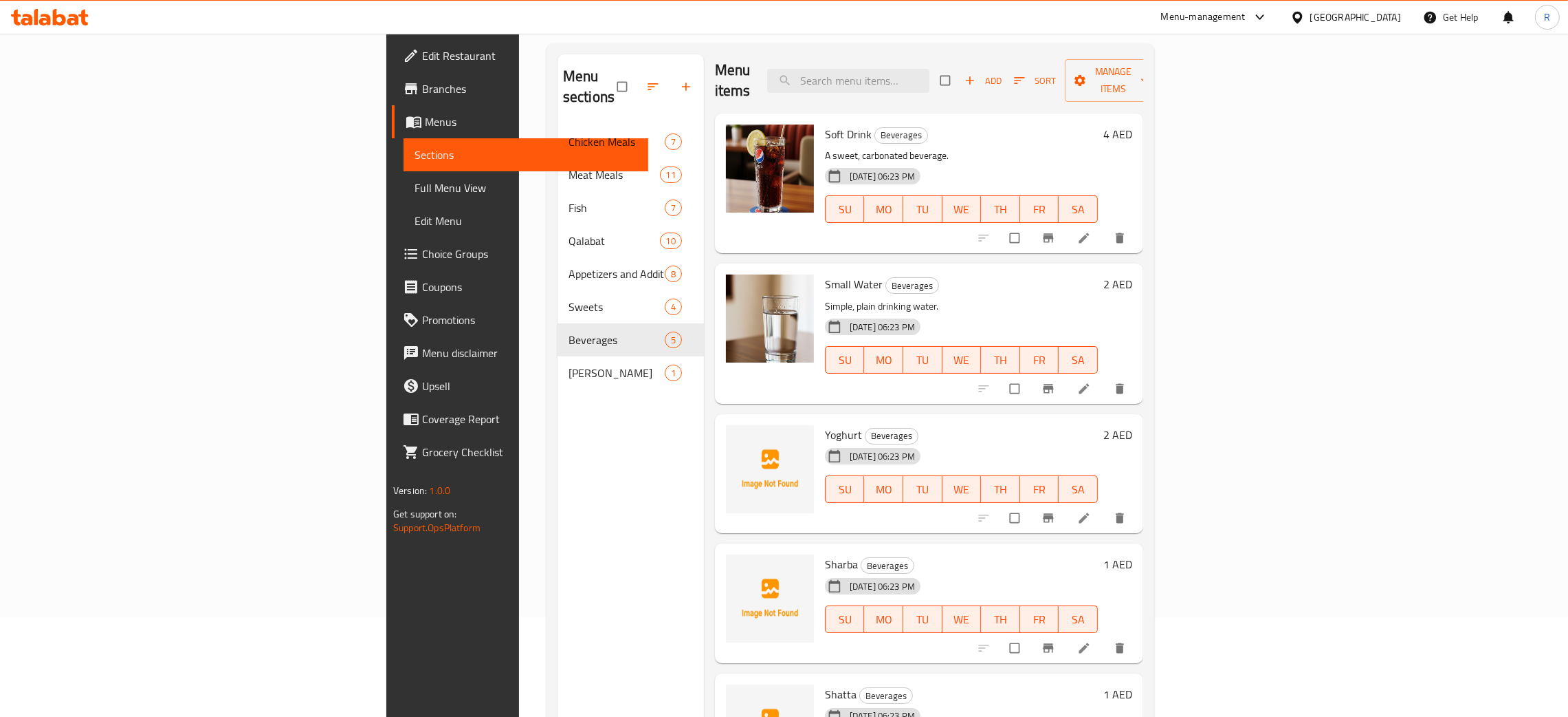
scroll to position [194, 0]
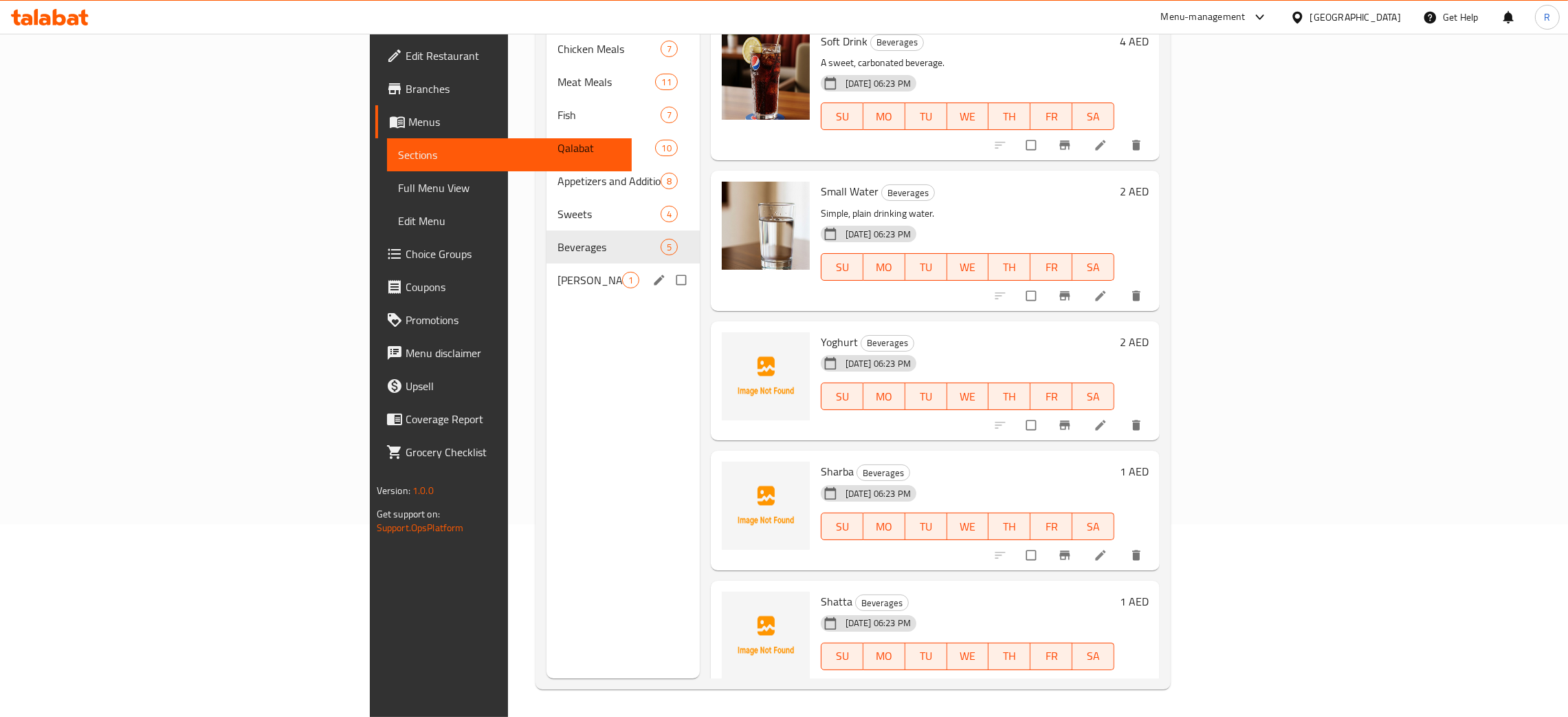
click at [547, 264] on div "Dhabayeh 1" at bounding box center [623, 280] width 154 height 33
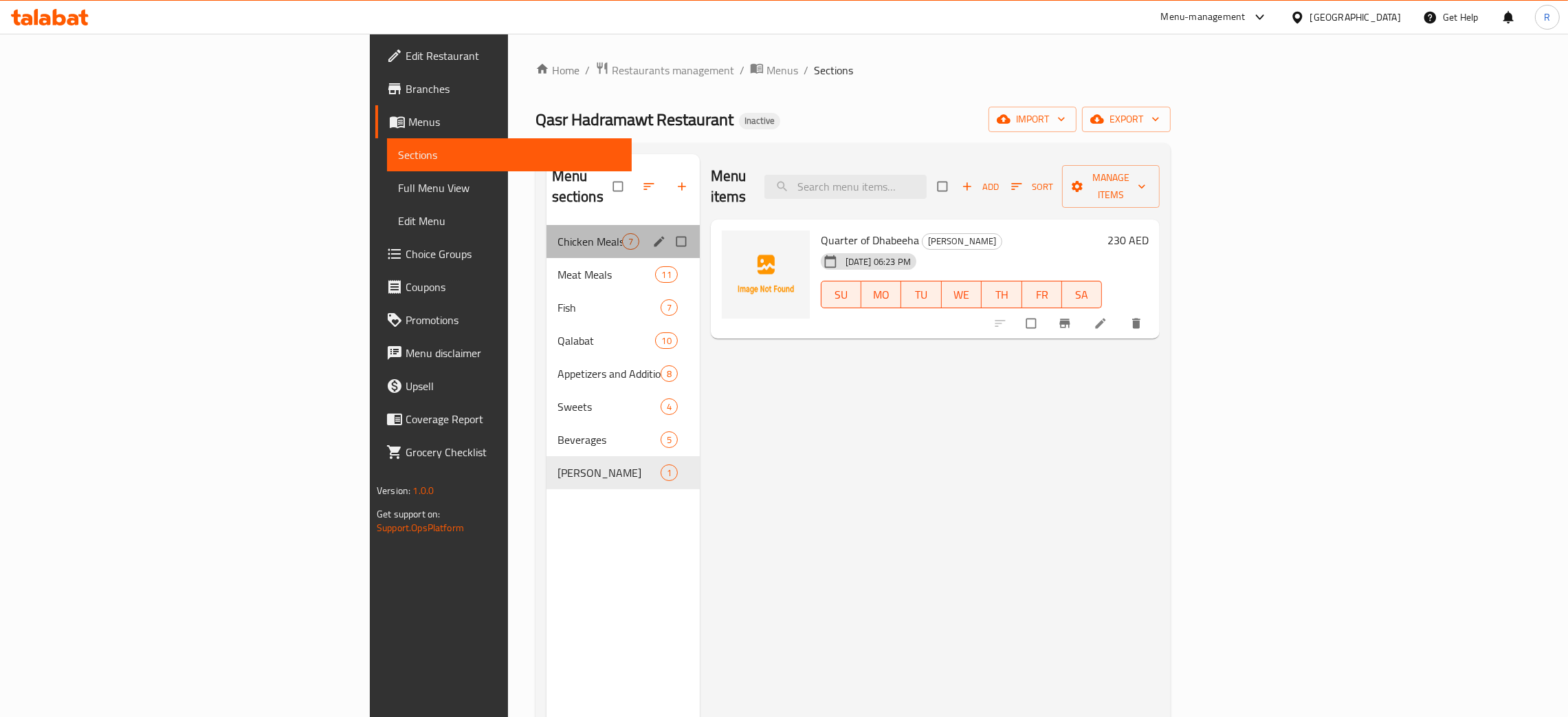
click at [547, 230] on div "Chicken Meals 7" at bounding box center [623, 241] width 154 height 33
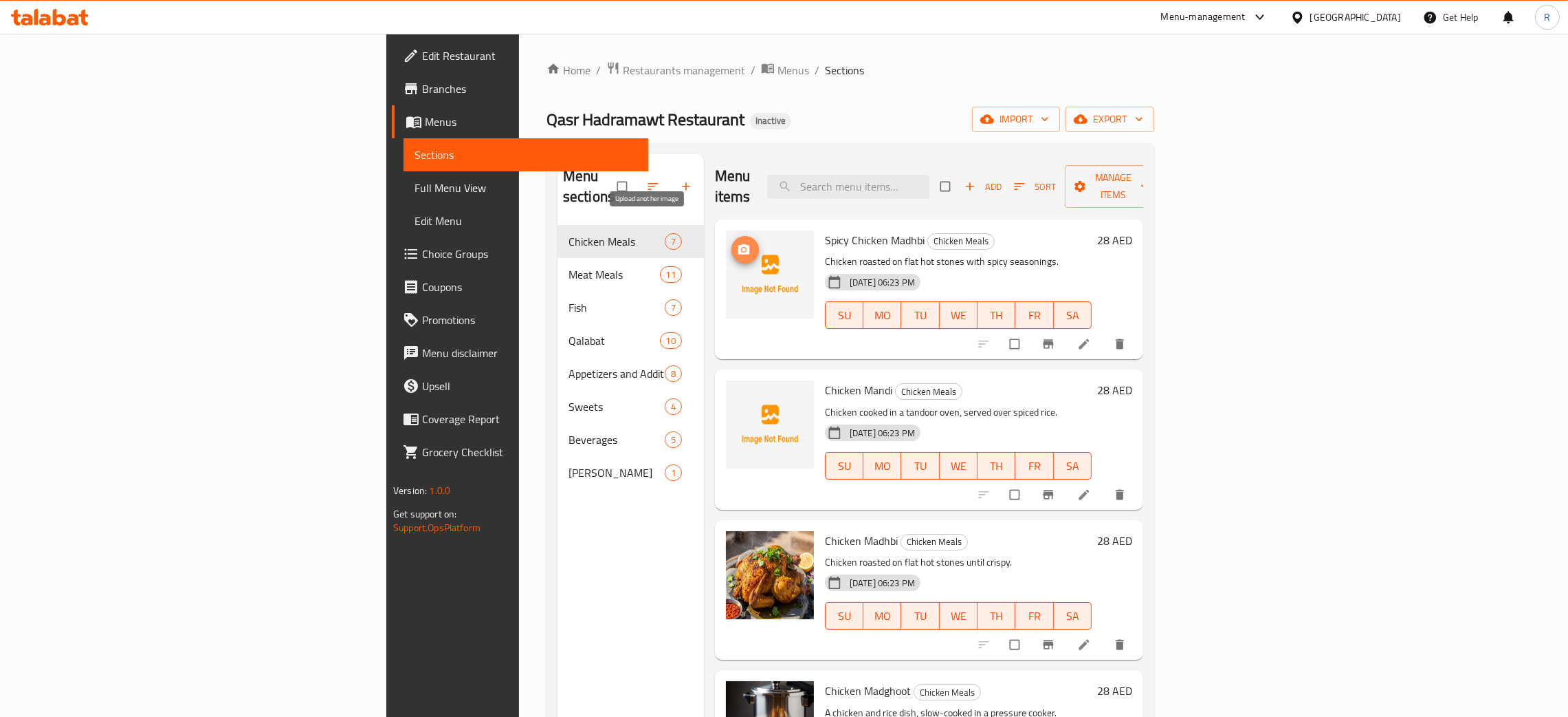
click at [732, 243] on span "upload picture" at bounding box center [745, 249] width 28 height 13
click at [739, 394] on icon "upload picture" at bounding box center [744, 400] width 12 height 11
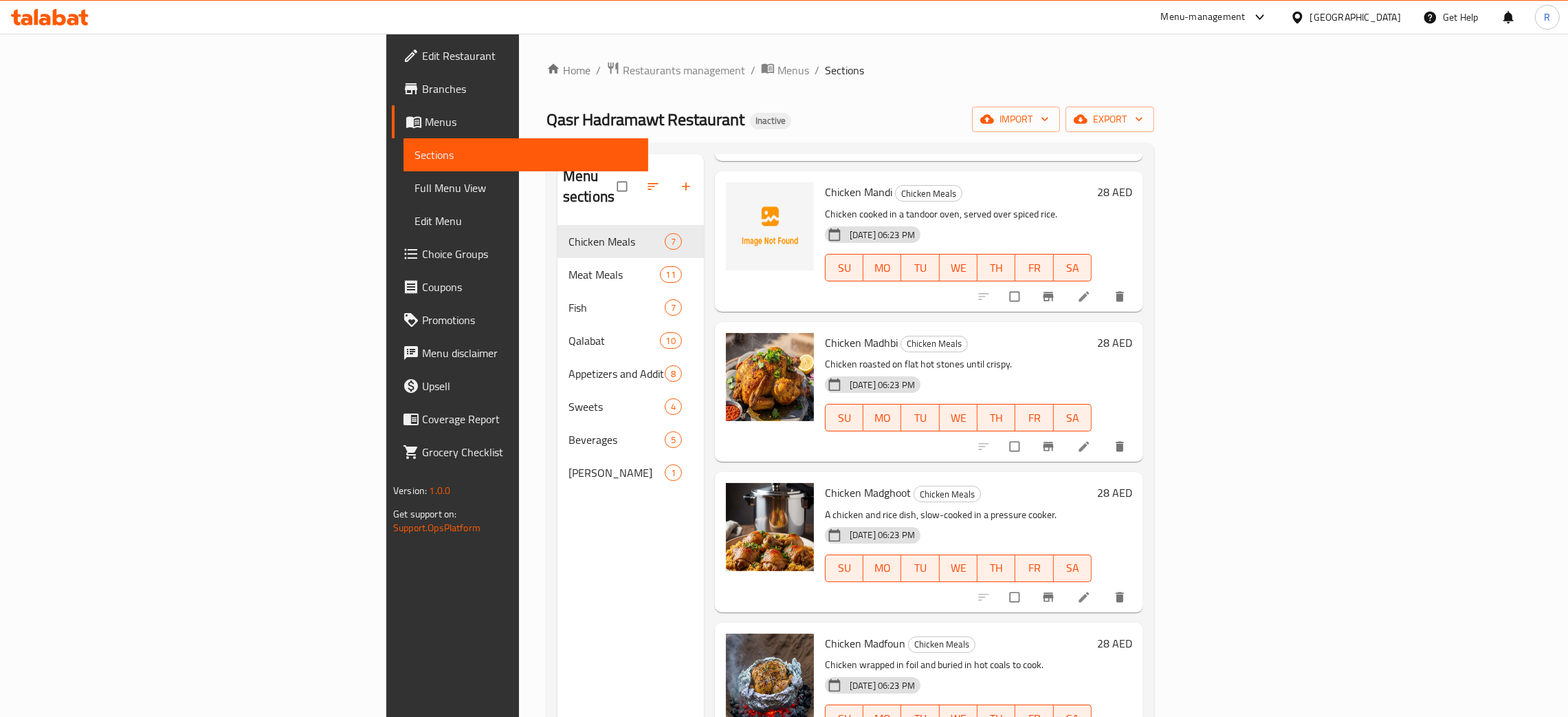
scroll to position [368, 0]
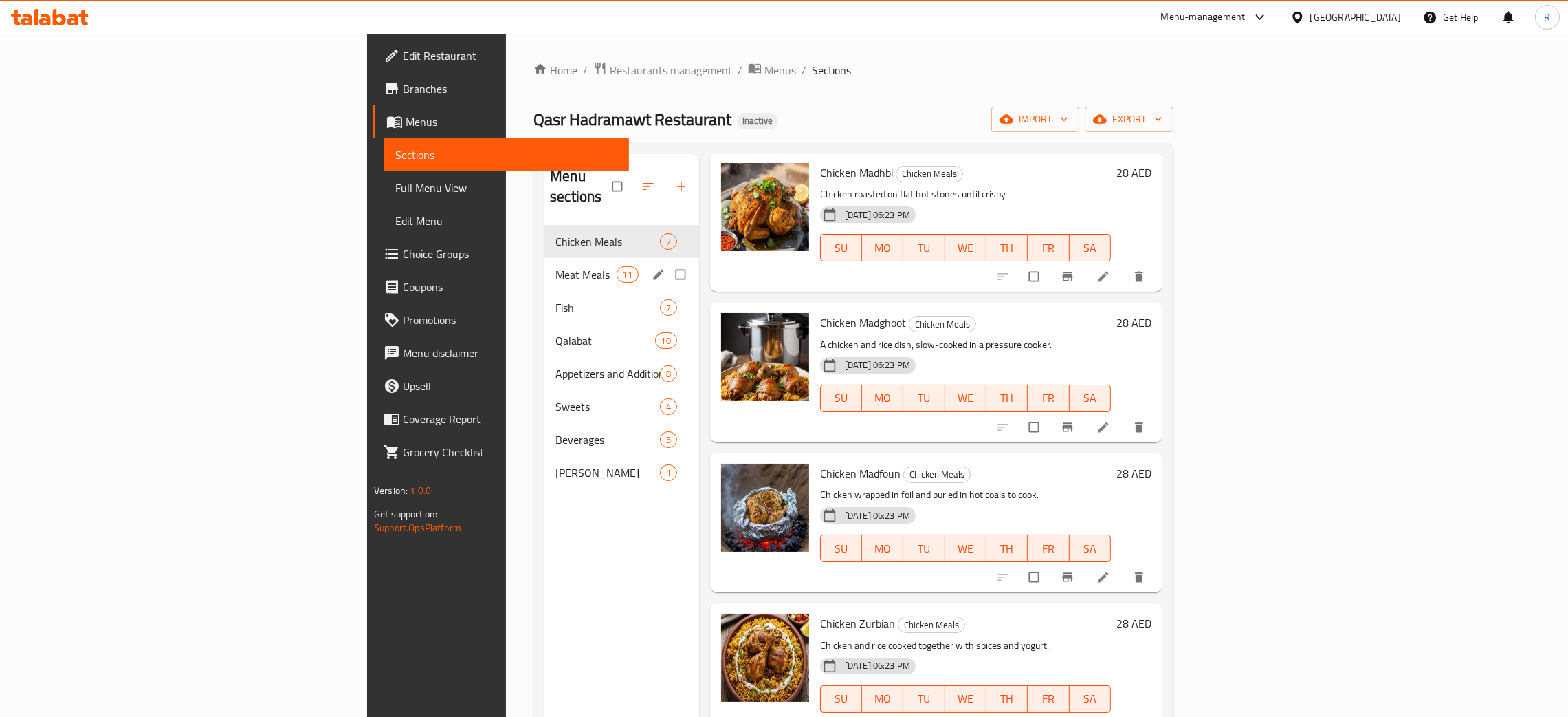
click at [544, 267] on div "Meat Meals 11" at bounding box center [622, 274] width 154 height 33
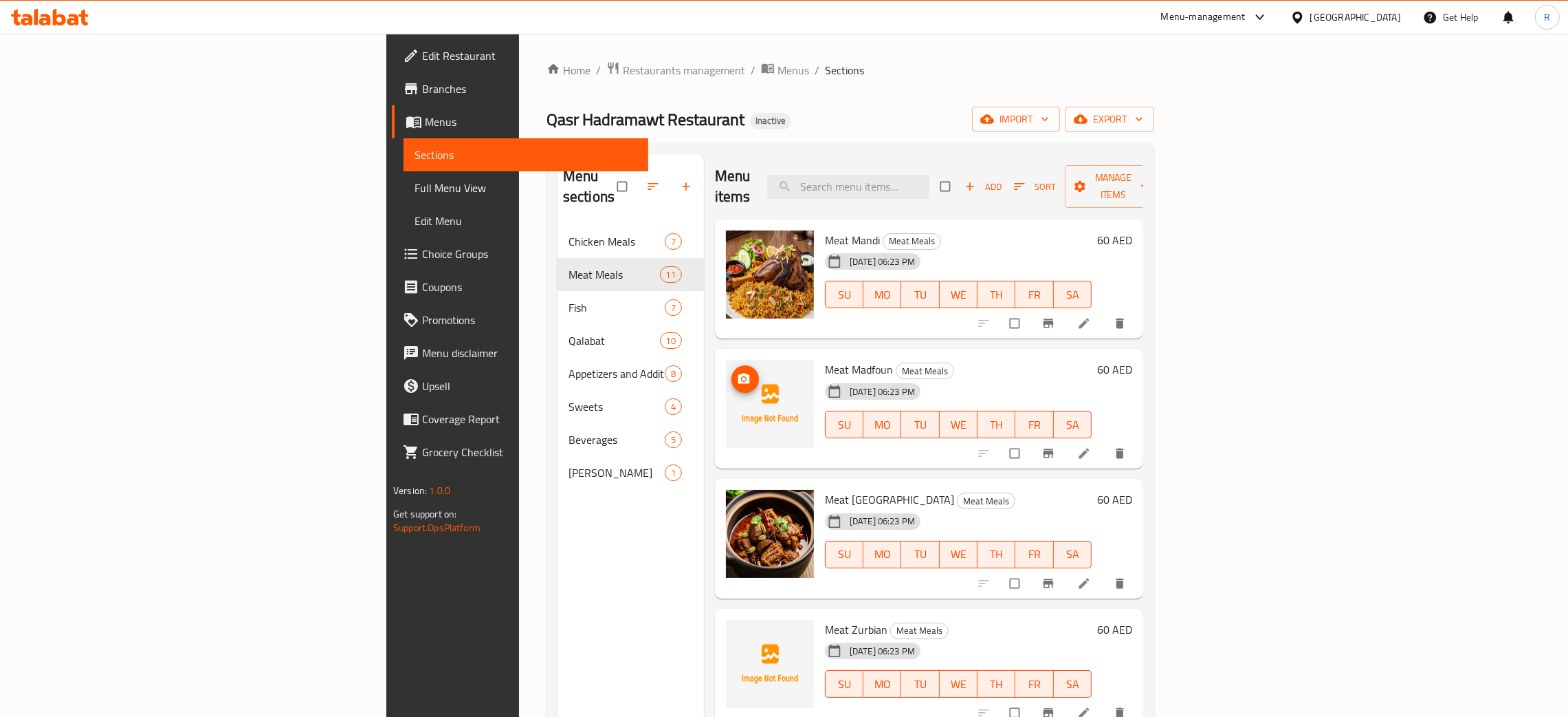
click at [732, 372] on span "upload picture" at bounding box center [745, 378] width 28 height 13
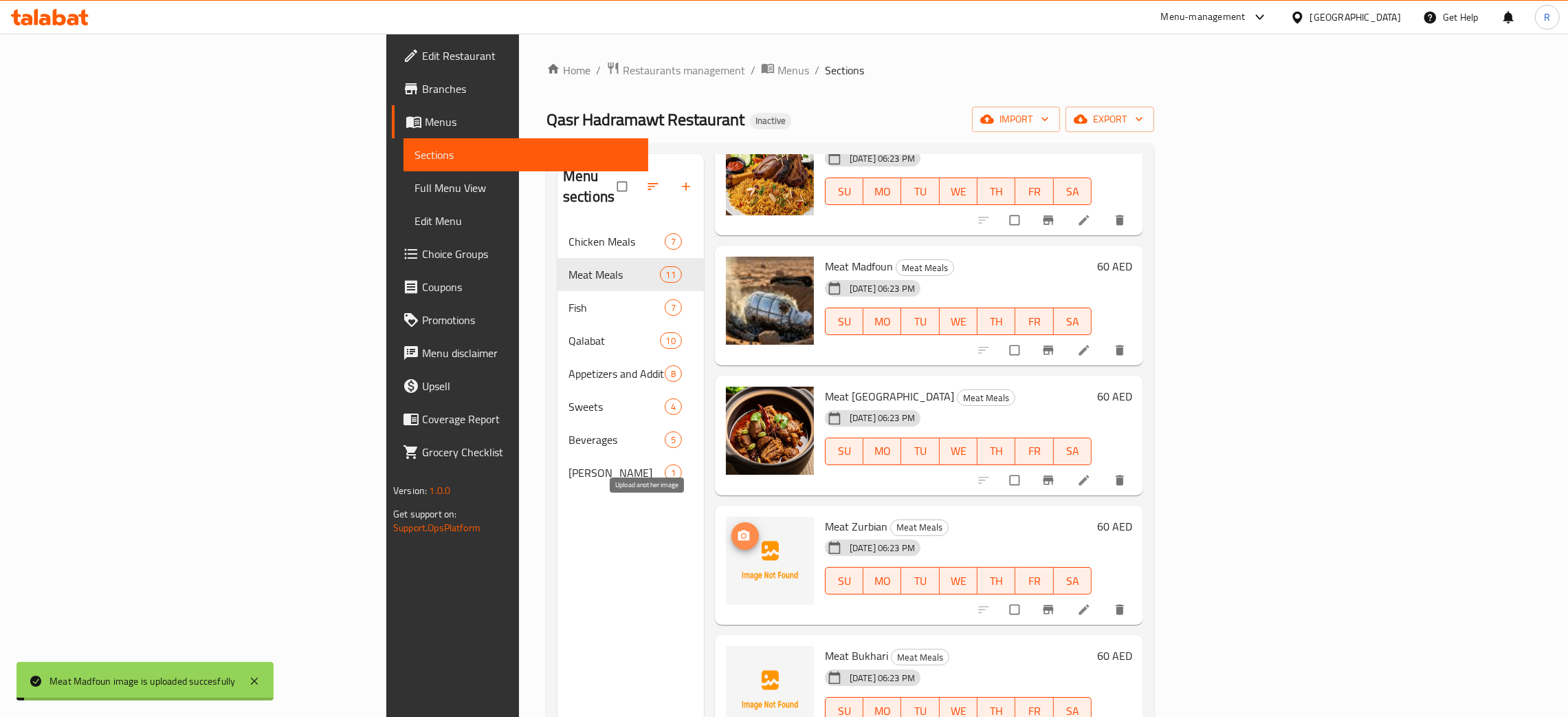
click at [739, 530] on icon "upload picture" at bounding box center [744, 535] width 12 height 11
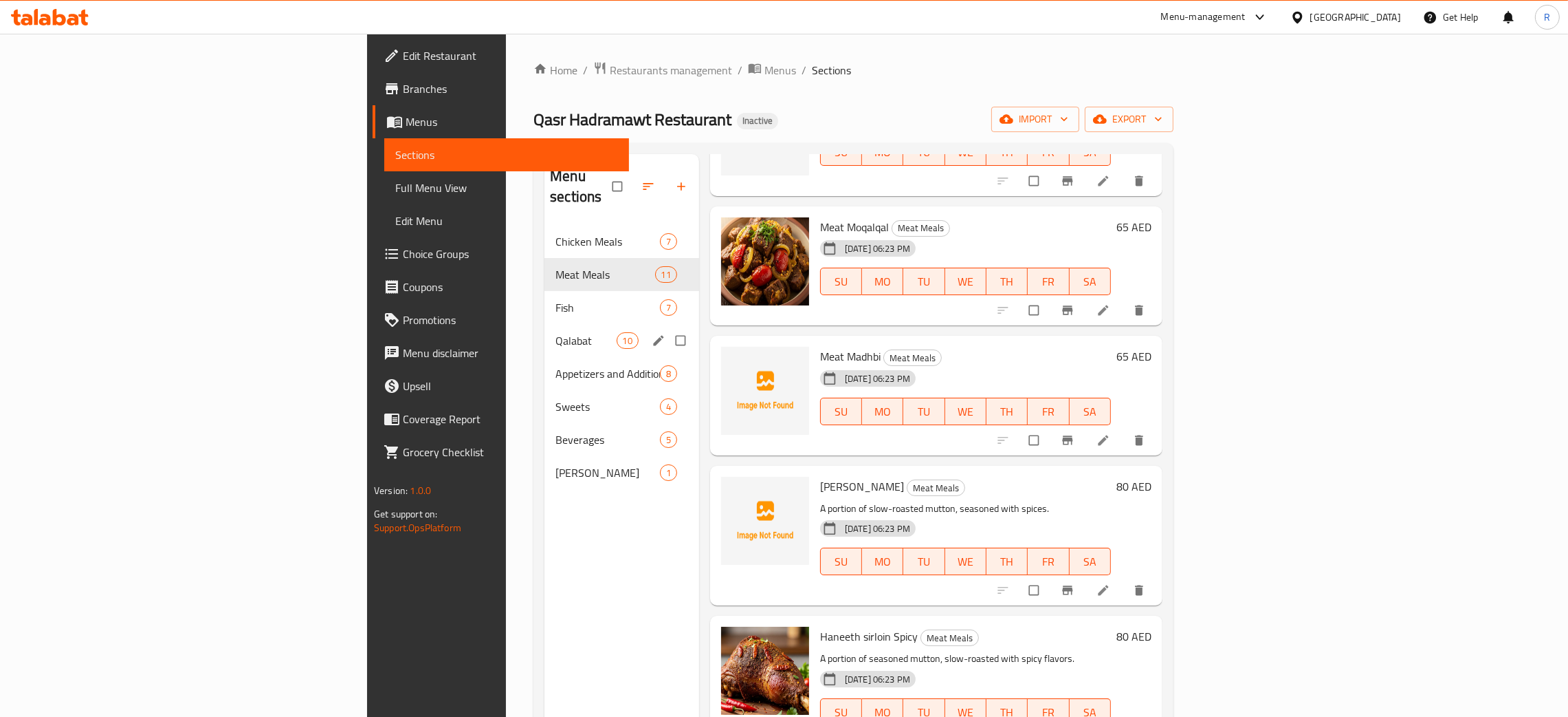
scroll to position [618, 0]
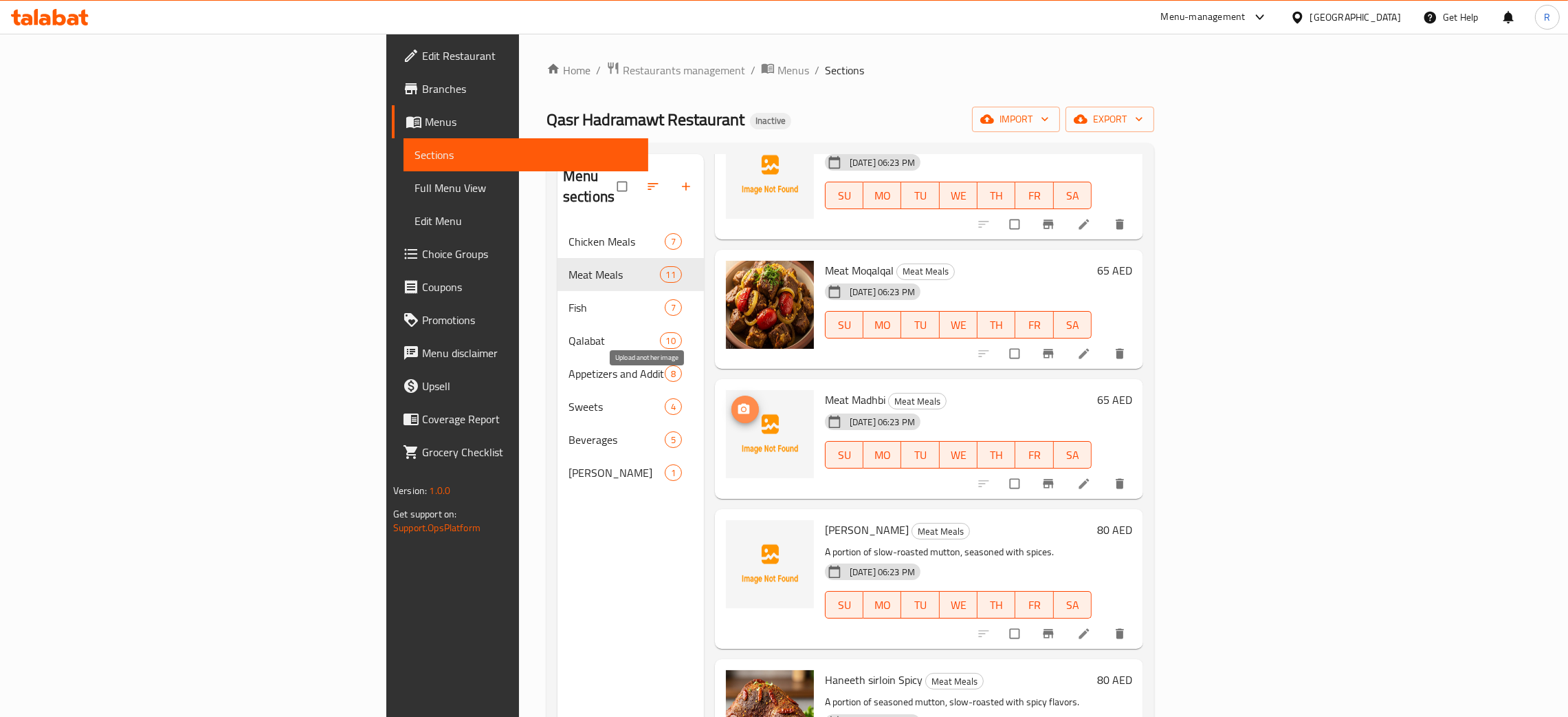
click at [737, 402] on icon "upload picture" at bounding box center [743, 409] width 13 height 13
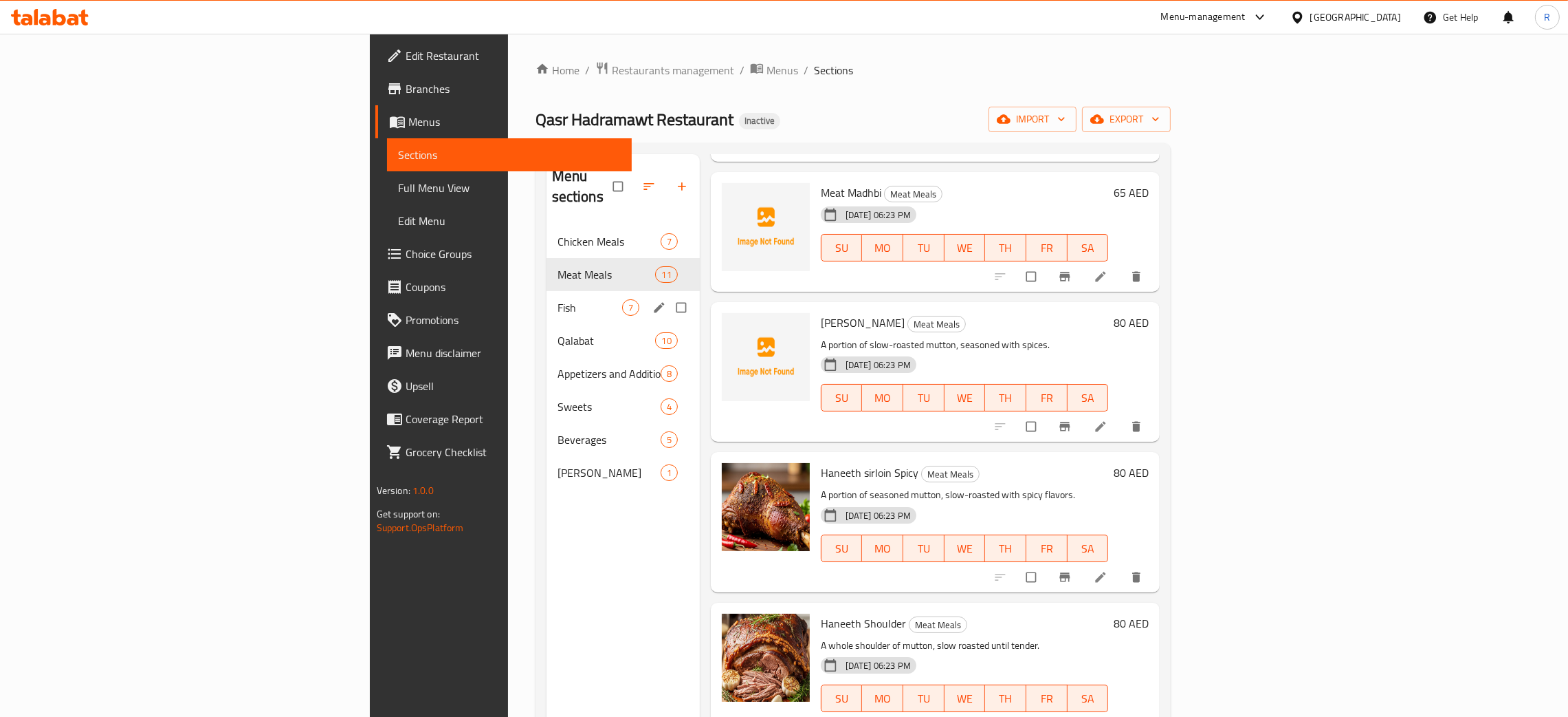
click at [558, 299] on span "Fish" at bounding box center [590, 307] width 65 height 17
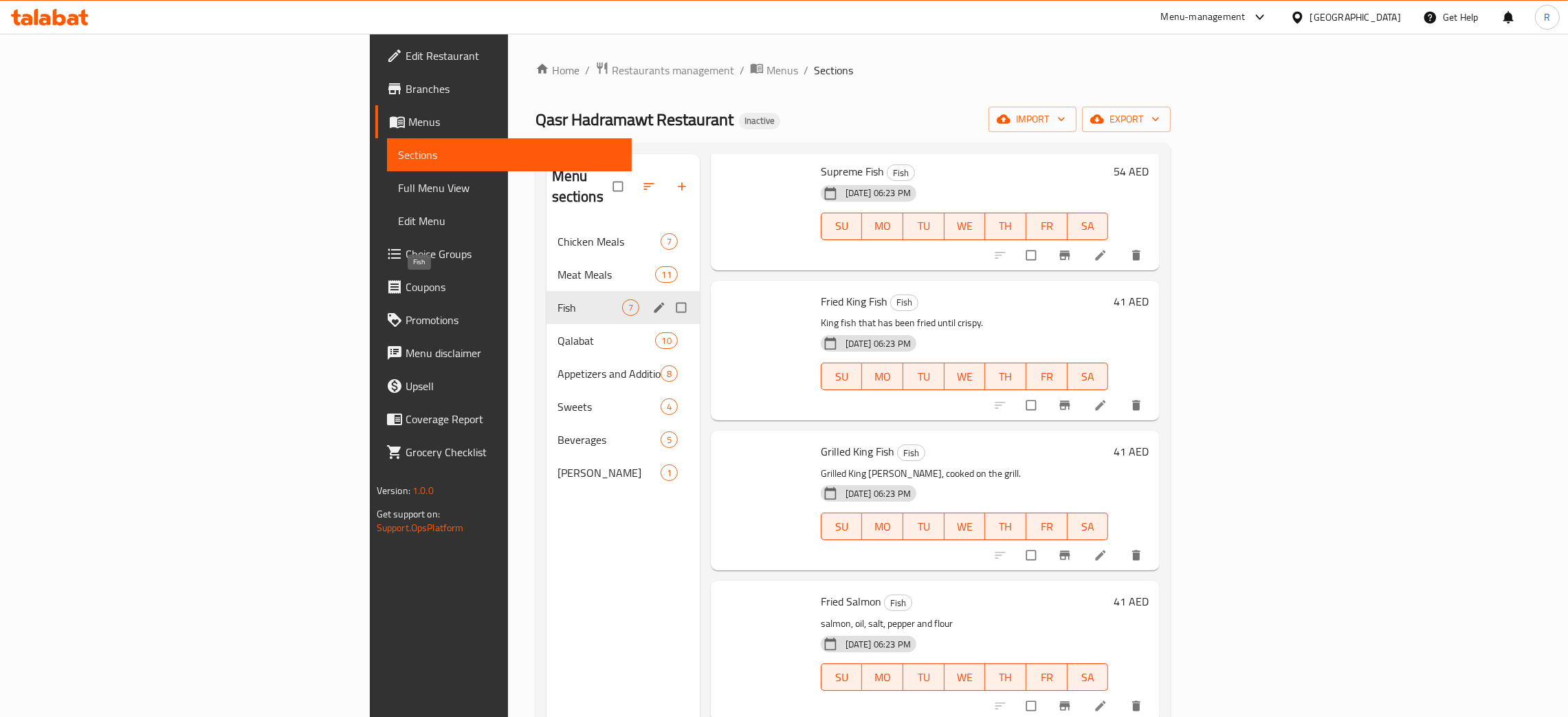
scroll to position [328, 0]
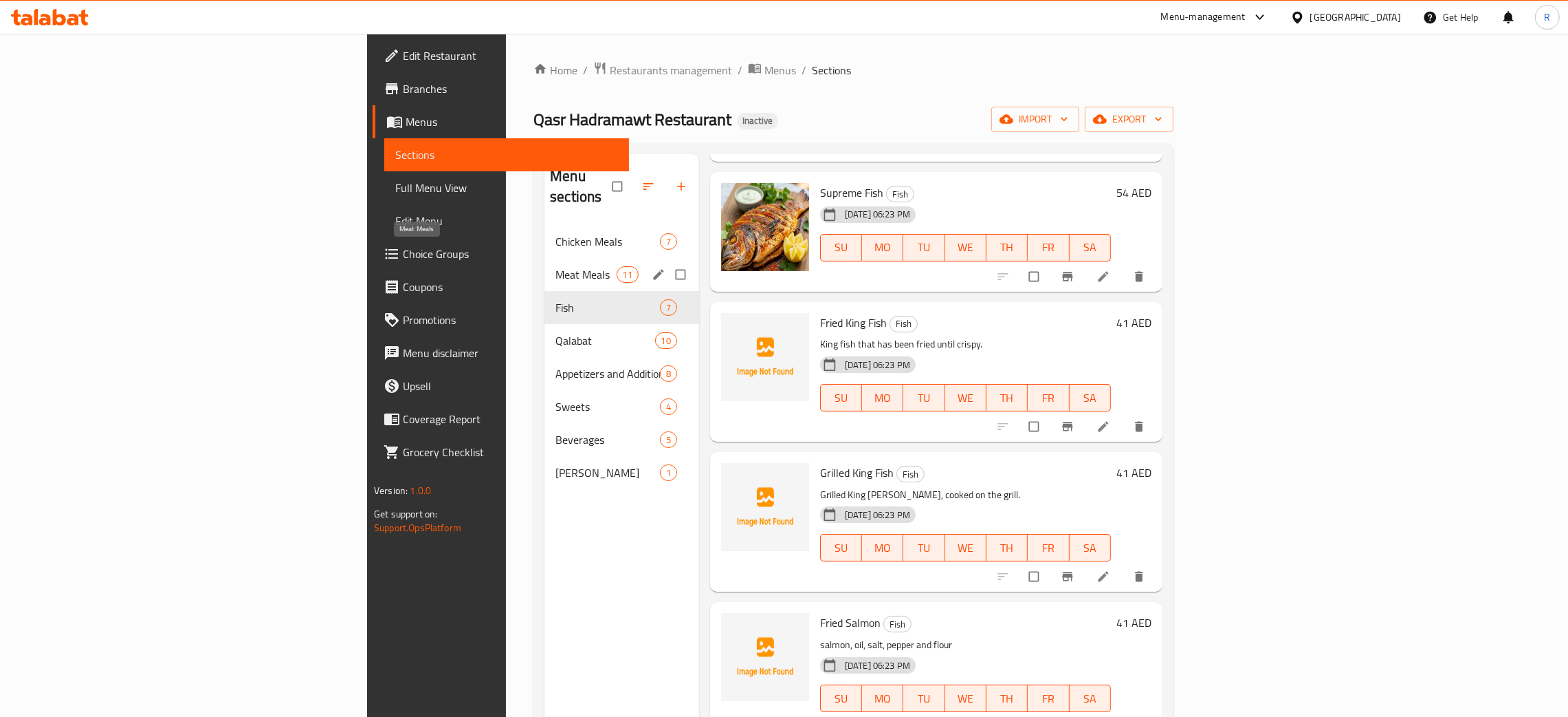
click at [556, 267] on span "Meat Meals" at bounding box center [586, 275] width 60 height 17
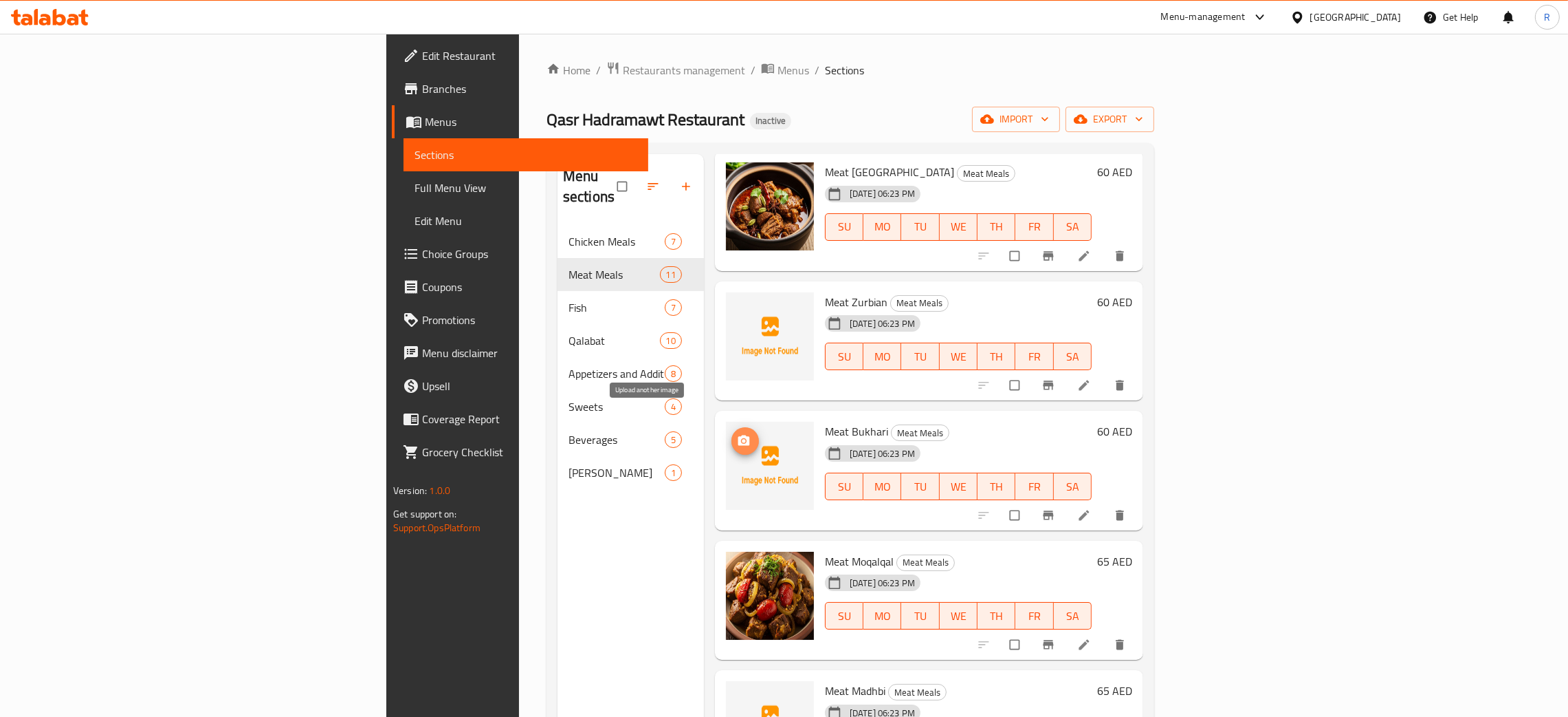
click at [739, 435] on icon "upload picture" at bounding box center [744, 441] width 12 height 11
click at [732, 434] on span "upload picture" at bounding box center [745, 441] width 28 height 13
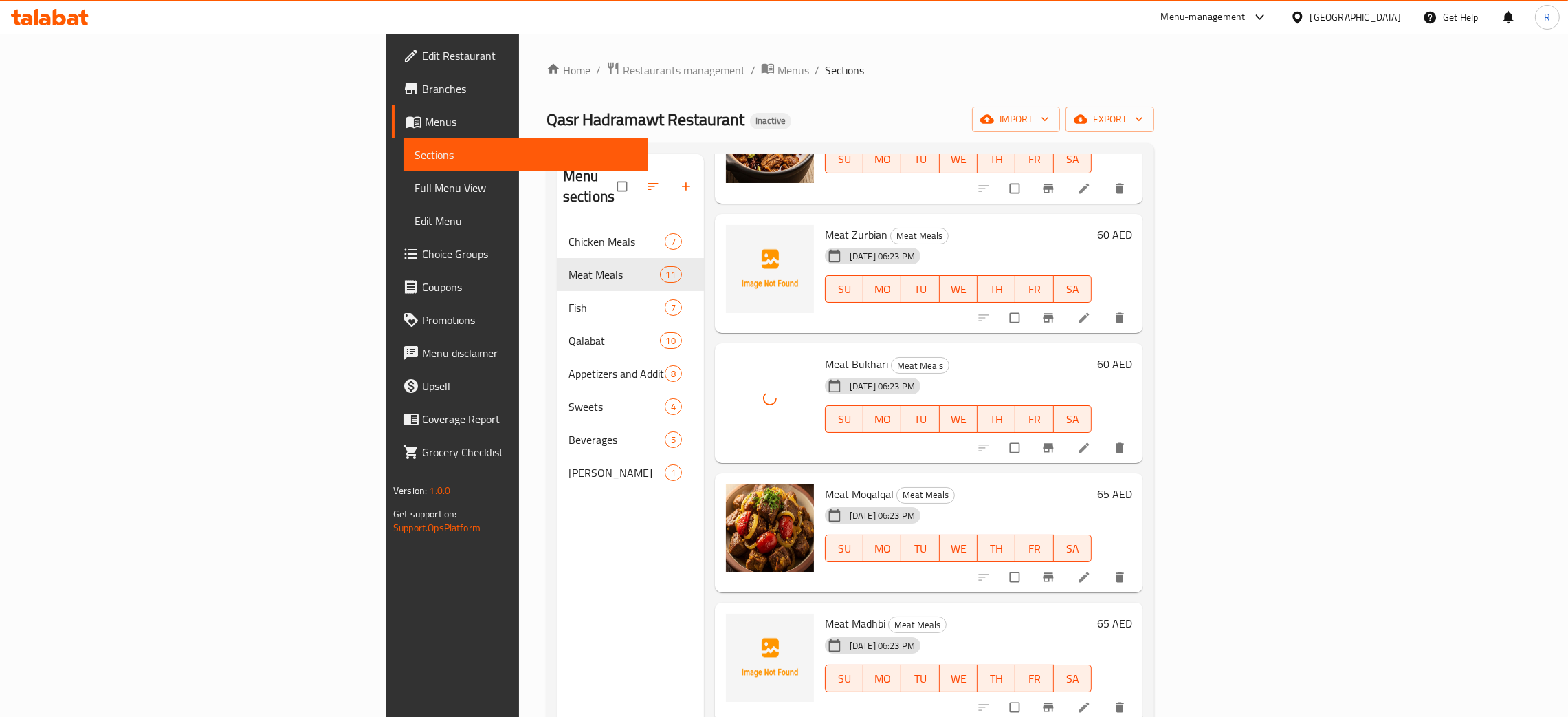
scroll to position [431, 0]
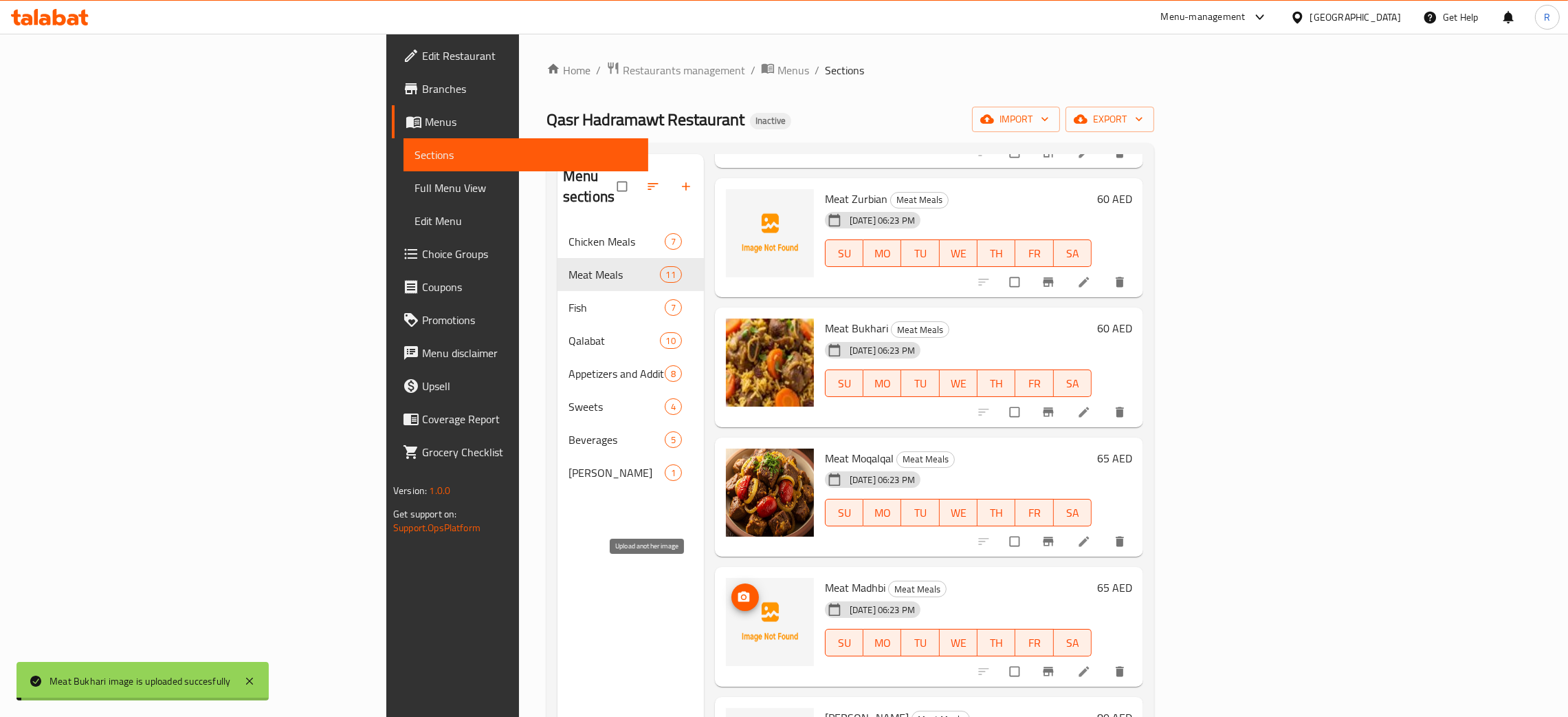
click at [739, 592] on icon "upload picture" at bounding box center [744, 597] width 12 height 11
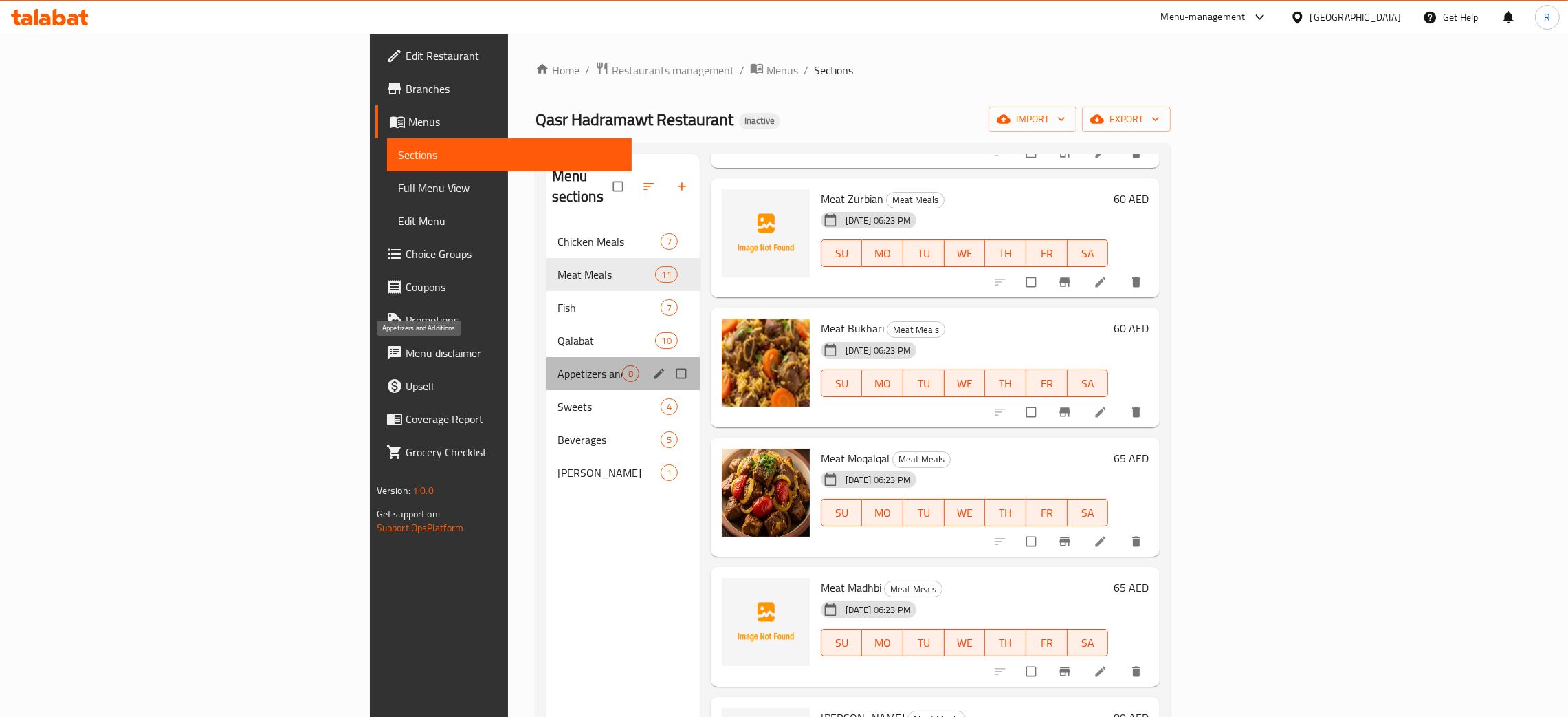
click at [558, 365] on span "Appetizers and Additions" at bounding box center [590, 373] width 65 height 17
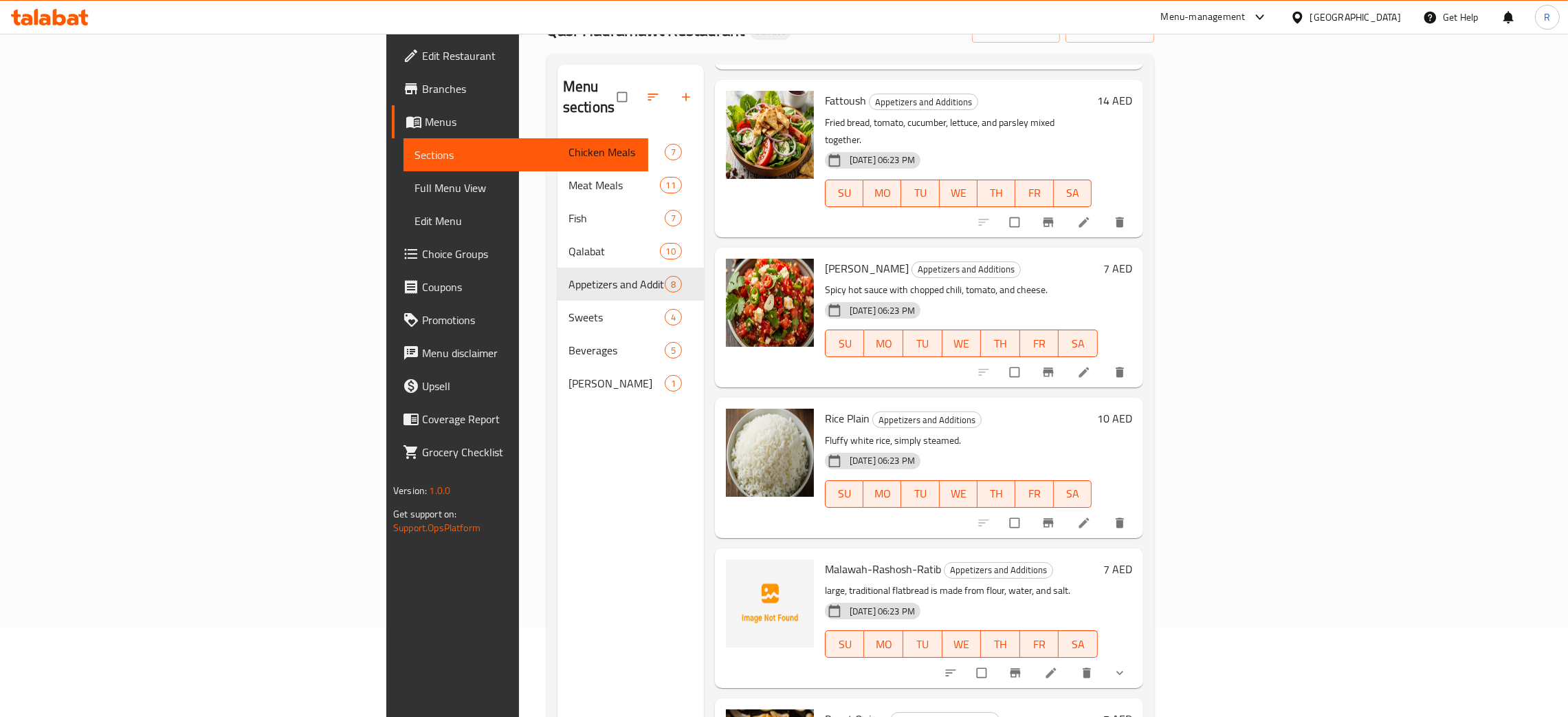
scroll to position [194, 0]
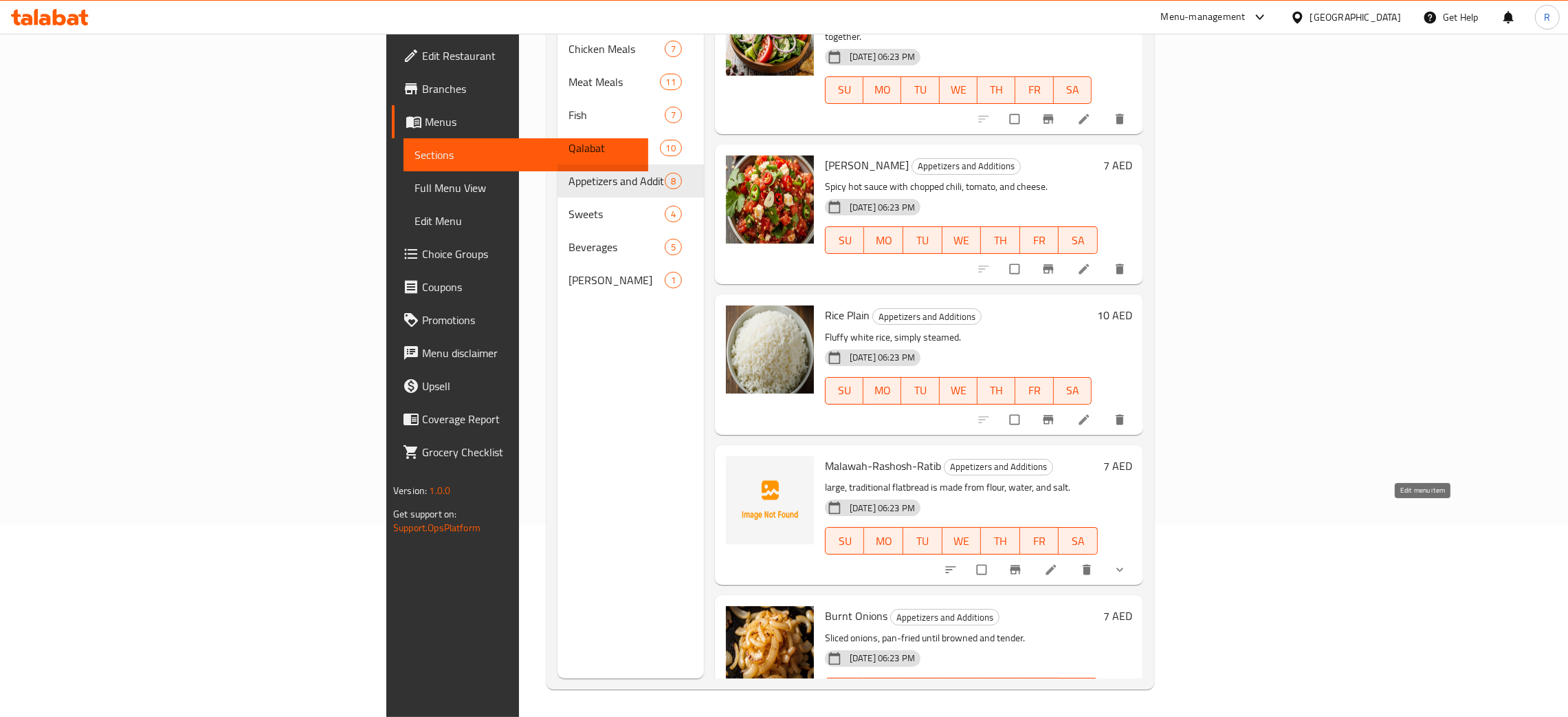
click at [1058, 562] on icon at bounding box center [1050, 569] width 13 height 13
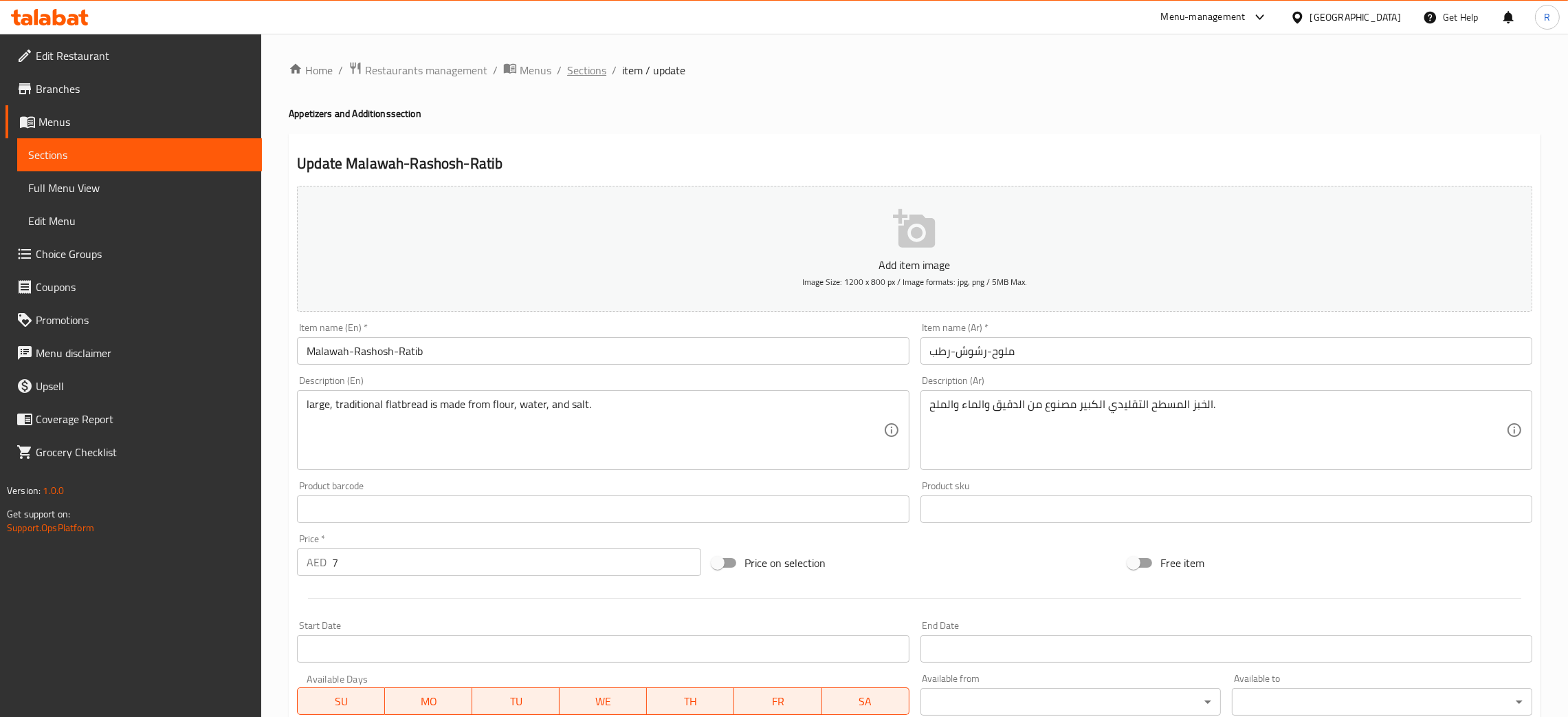
click at [585, 70] on span "Sections" at bounding box center [587, 70] width 39 height 17
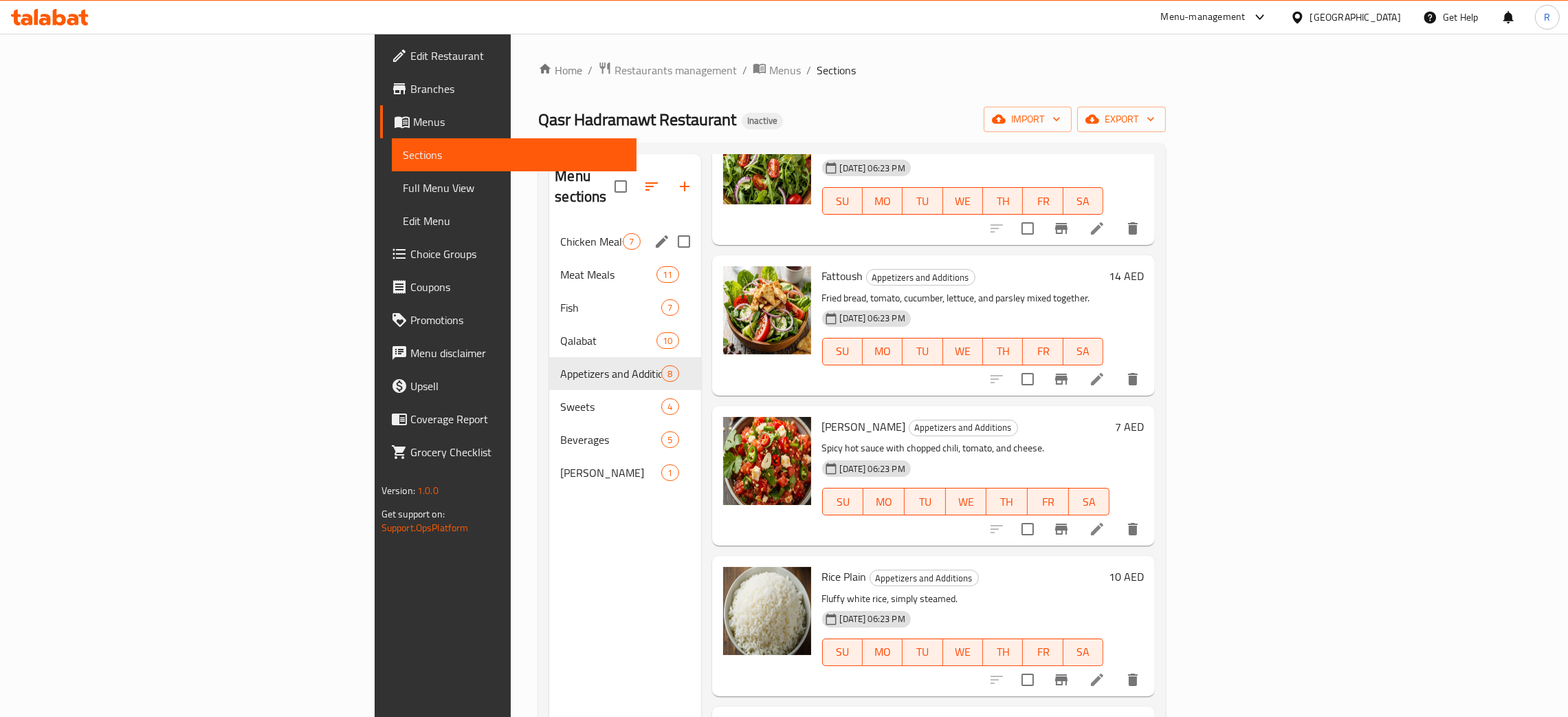
click at [550, 230] on div "Chicken Meals 7" at bounding box center [625, 241] width 151 height 33
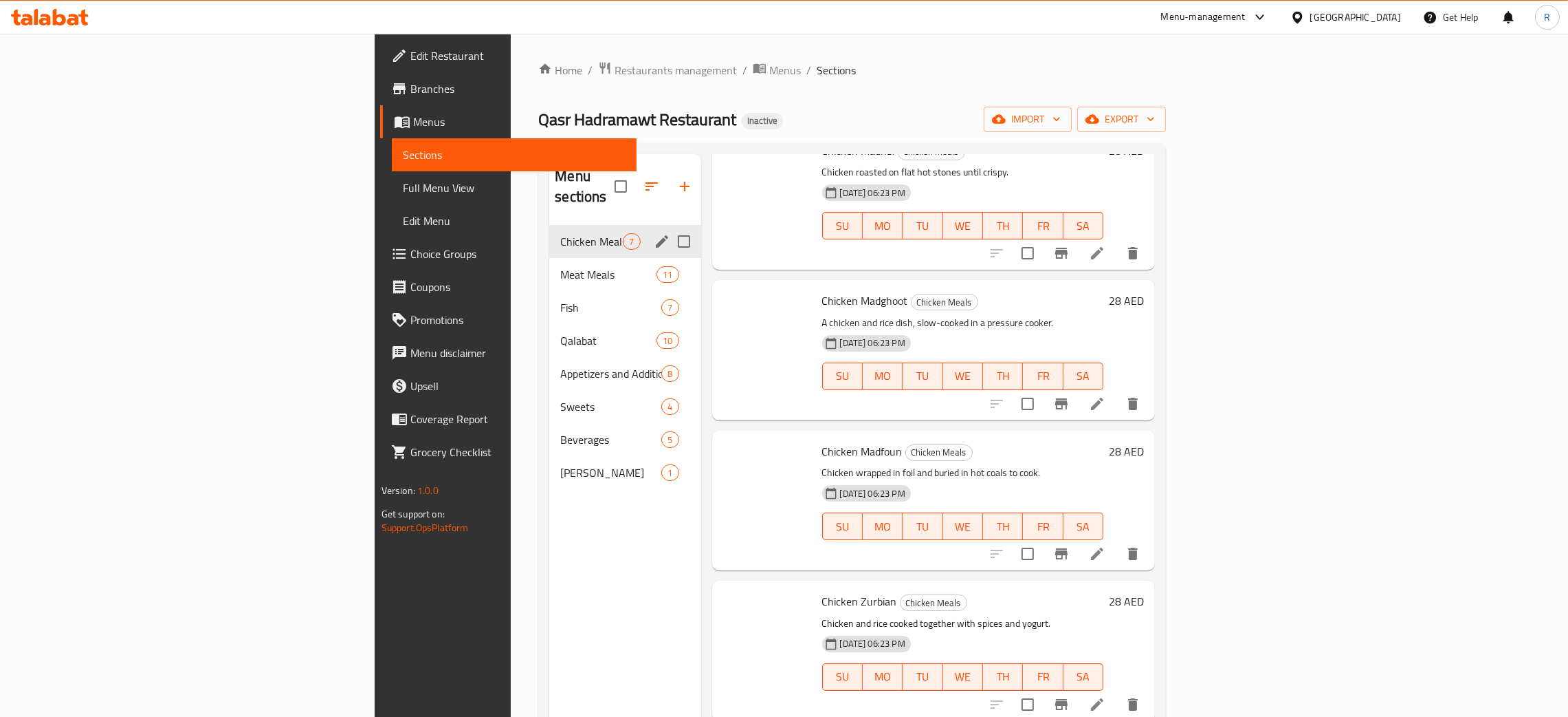
scroll to position [368, 0]
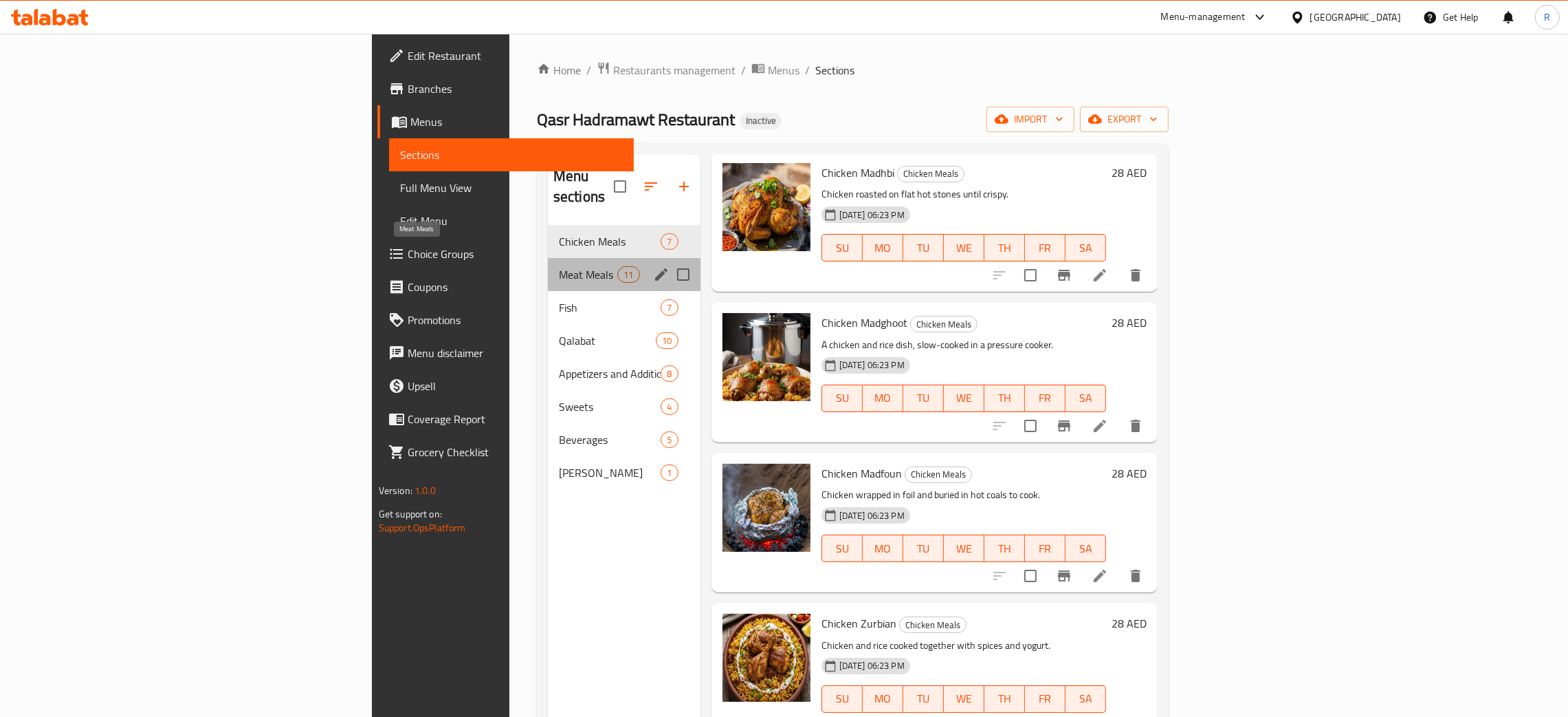
click at [559, 267] on span "Meat Meals" at bounding box center [589, 275] width 59 height 17
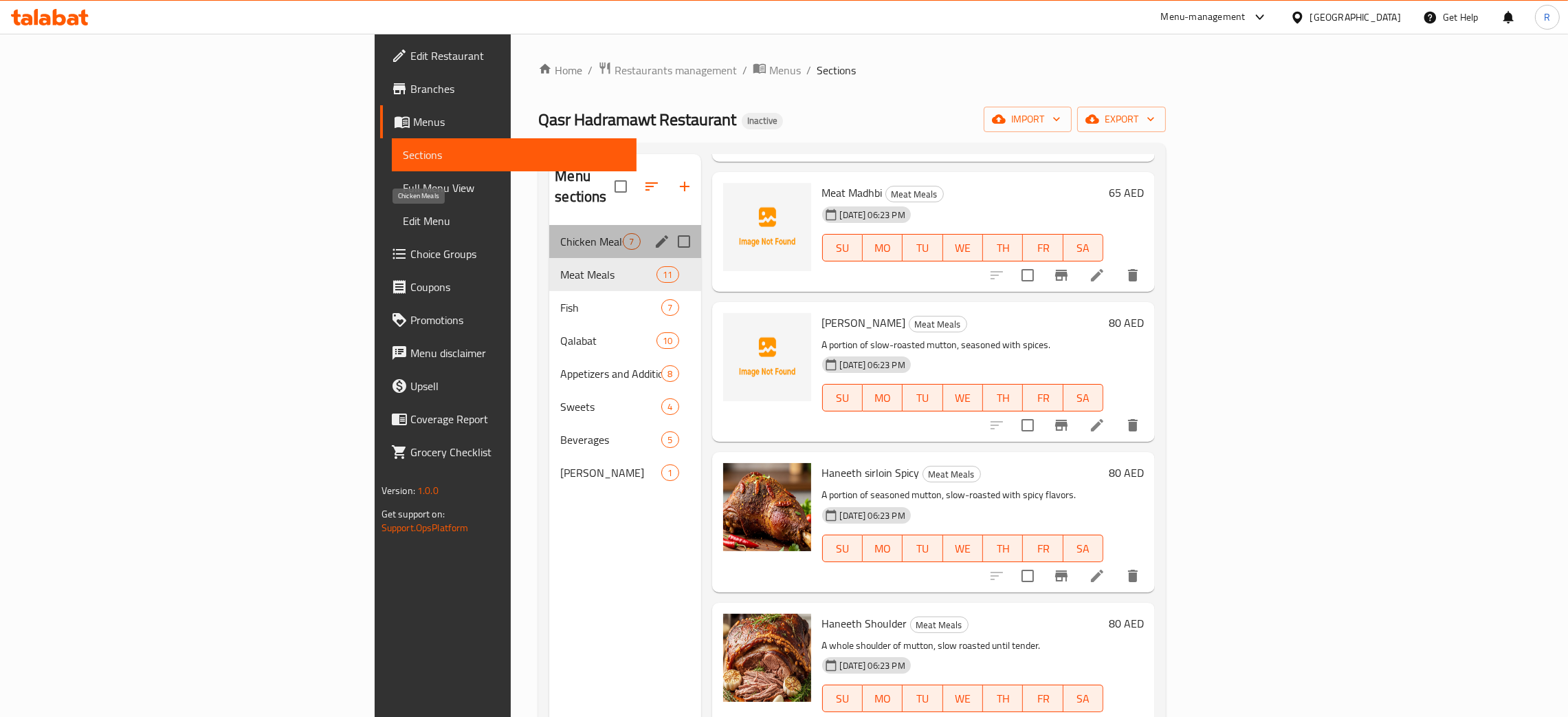
click at [560, 234] on span "Chicken Meals" at bounding box center [591, 242] width 62 height 17
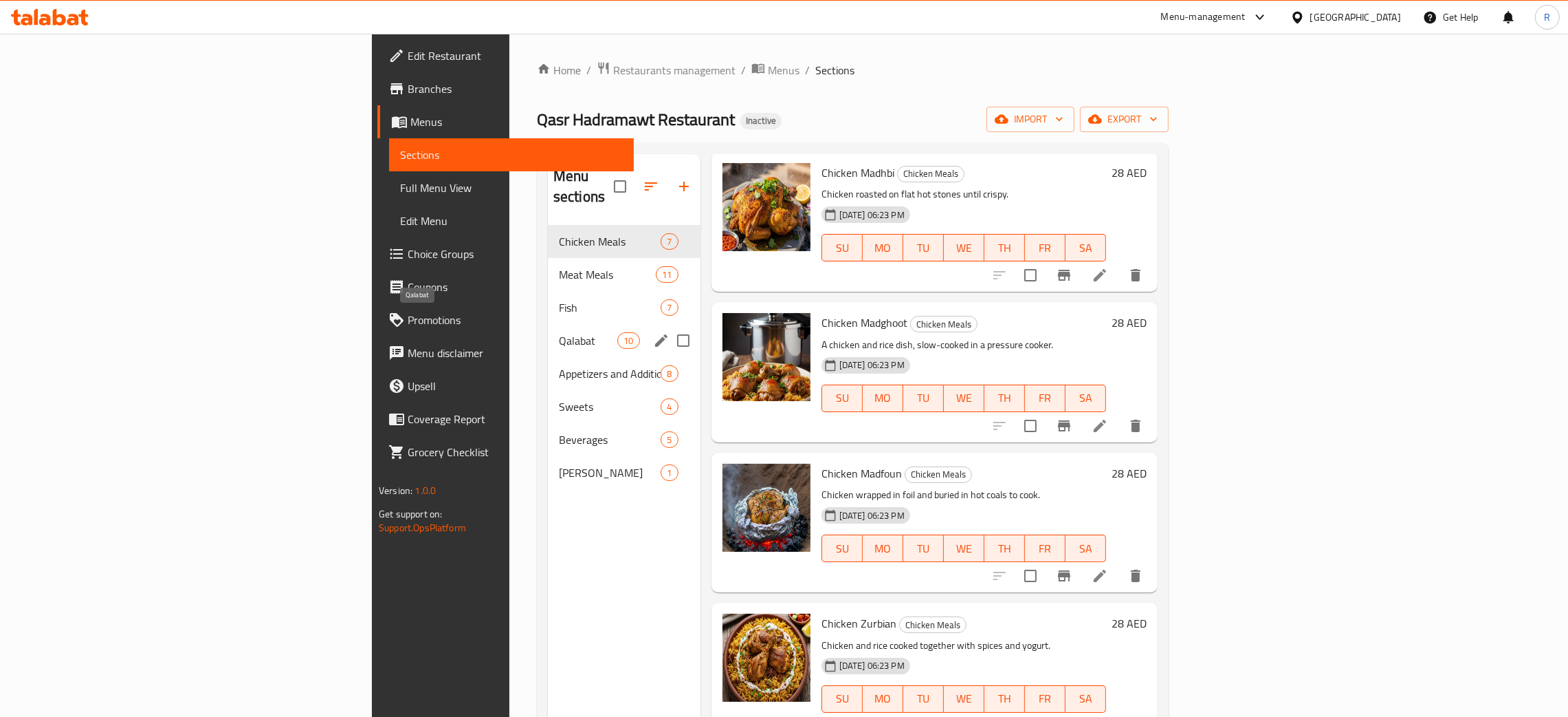
click at [559, 332] on span "Qalabat" at bounding box center [589, 340] width 59 height 17
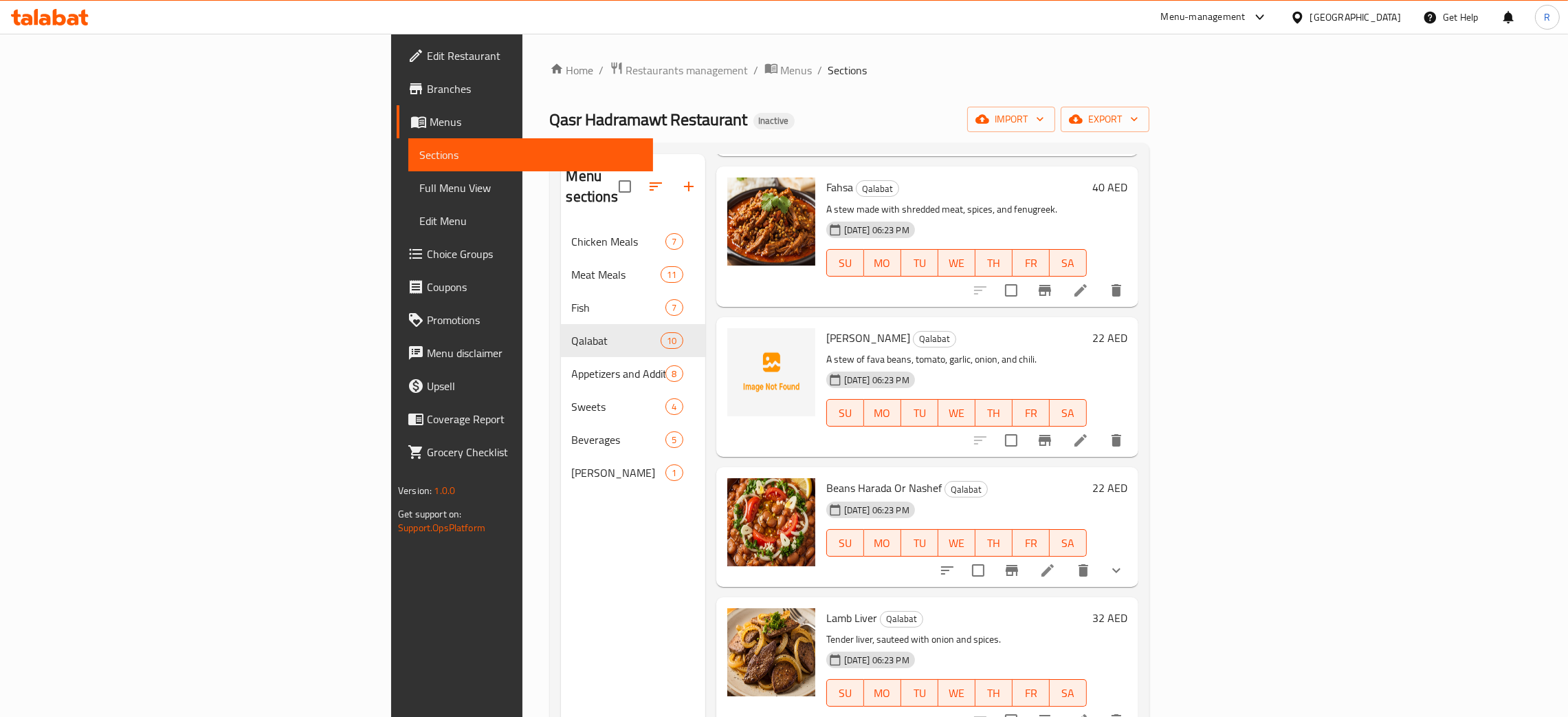
scroll to position [206, 0]
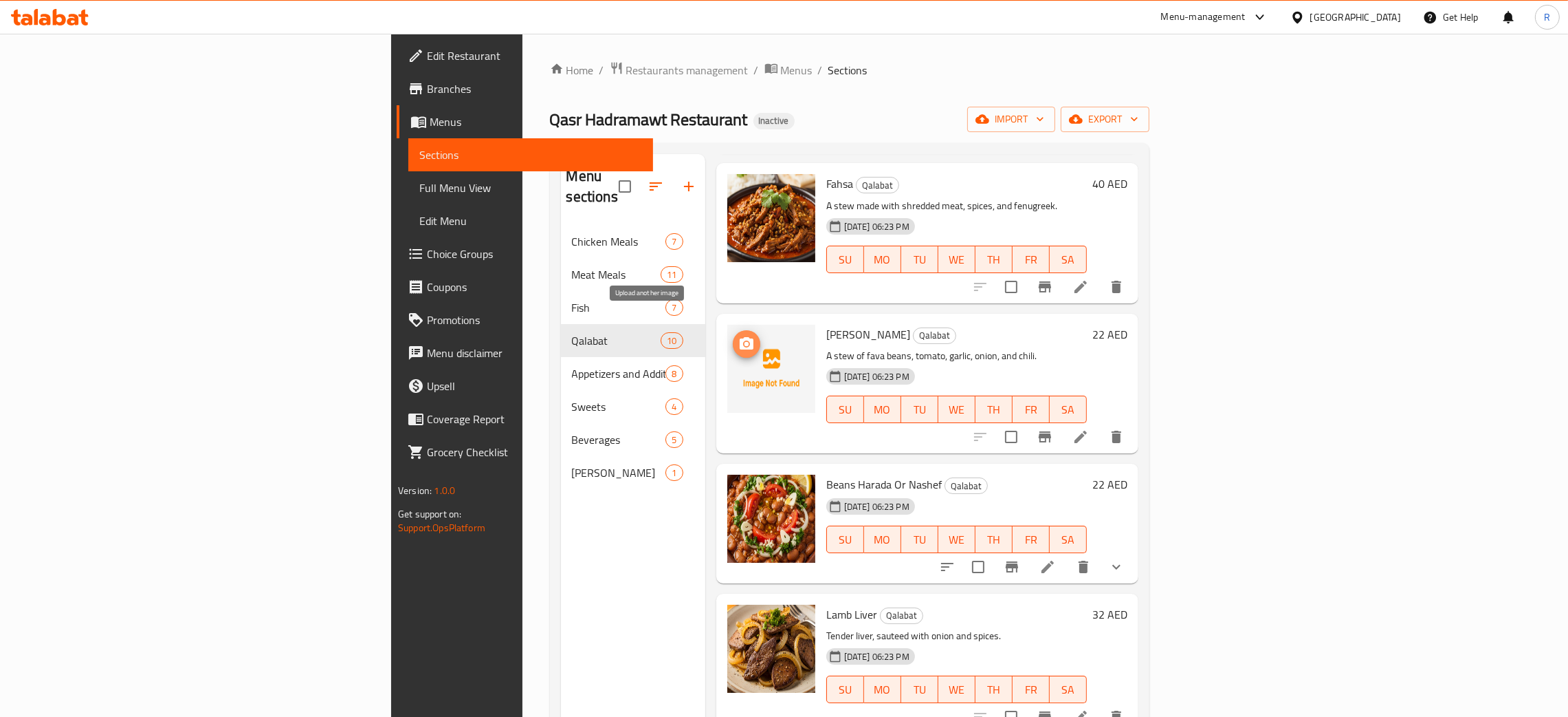
click at [740, 337] on icon "upload picture" at bounding box center [746, 343] width 13 height 12
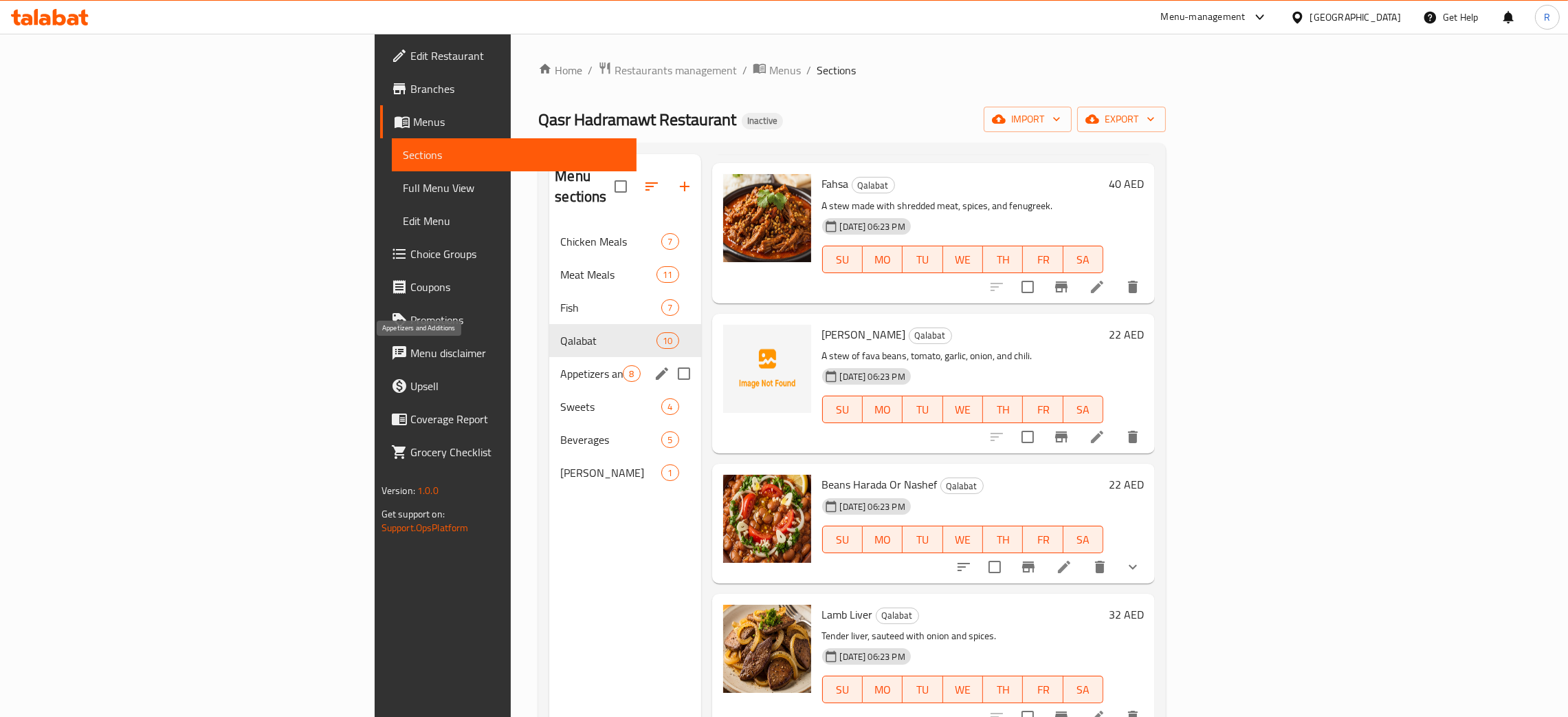
click at [560, 365] on span "Appetizers and Additions" at bounding box center [591, 373] width 62 height 17
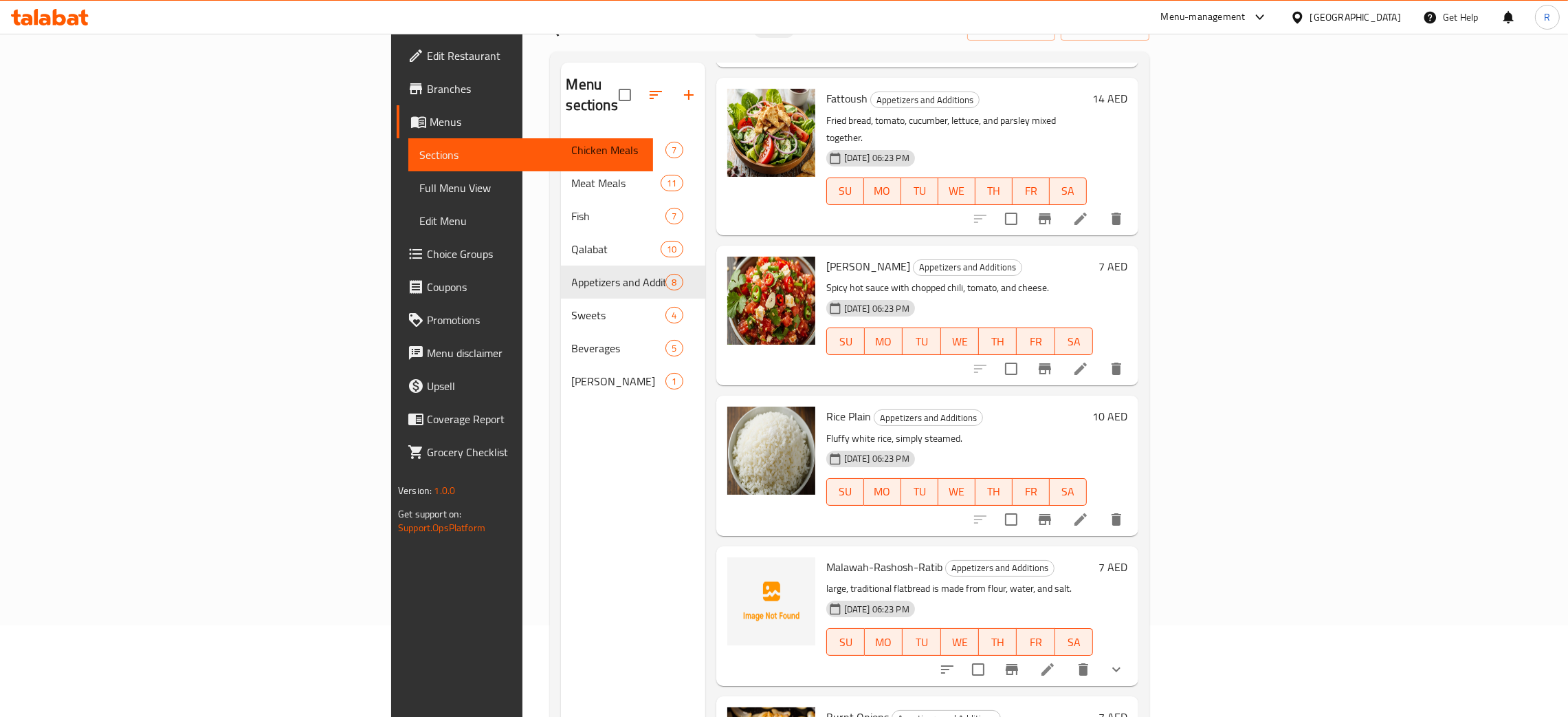
scroll to position [194, 0]
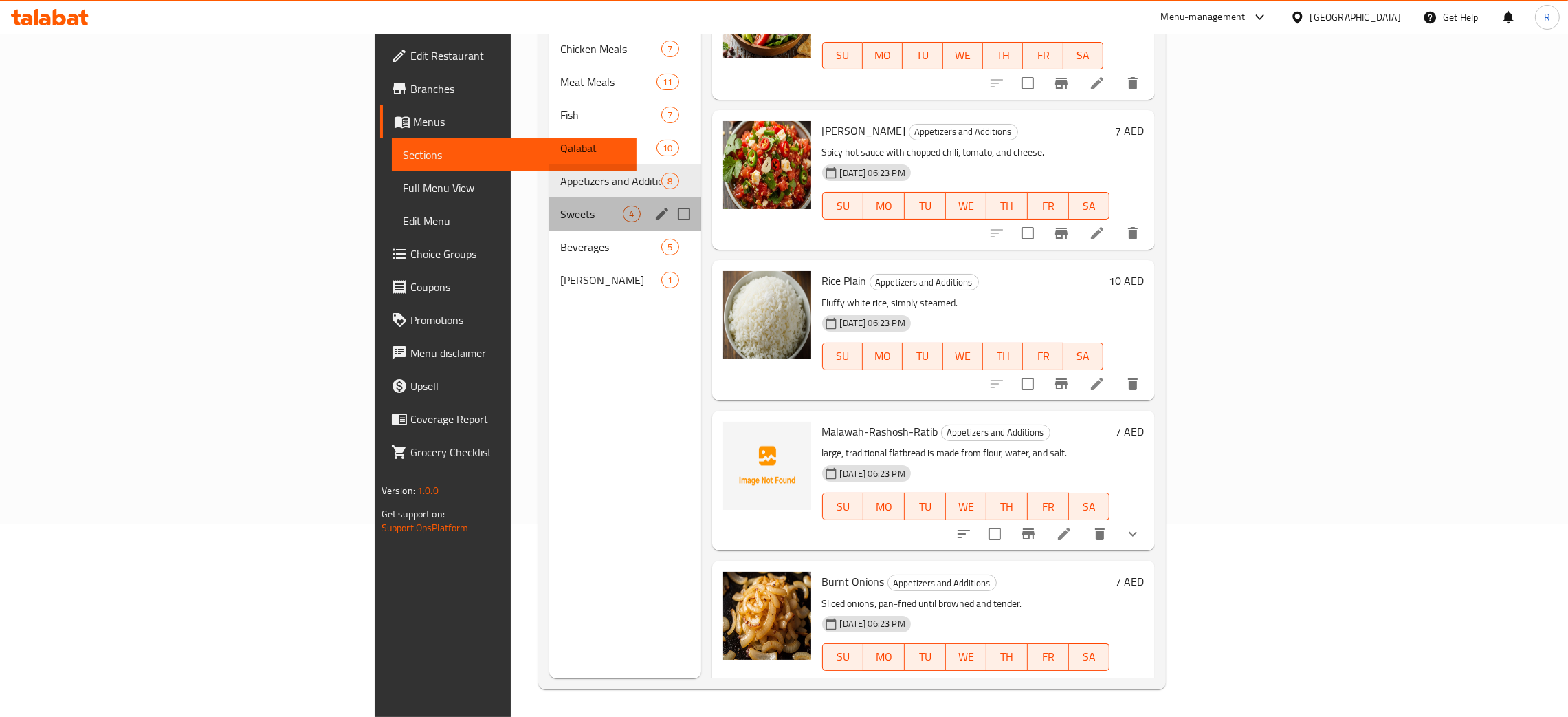
click at [550, 197] on div "Sweets 4" at bounding box center [625, 213] width 151 height 33
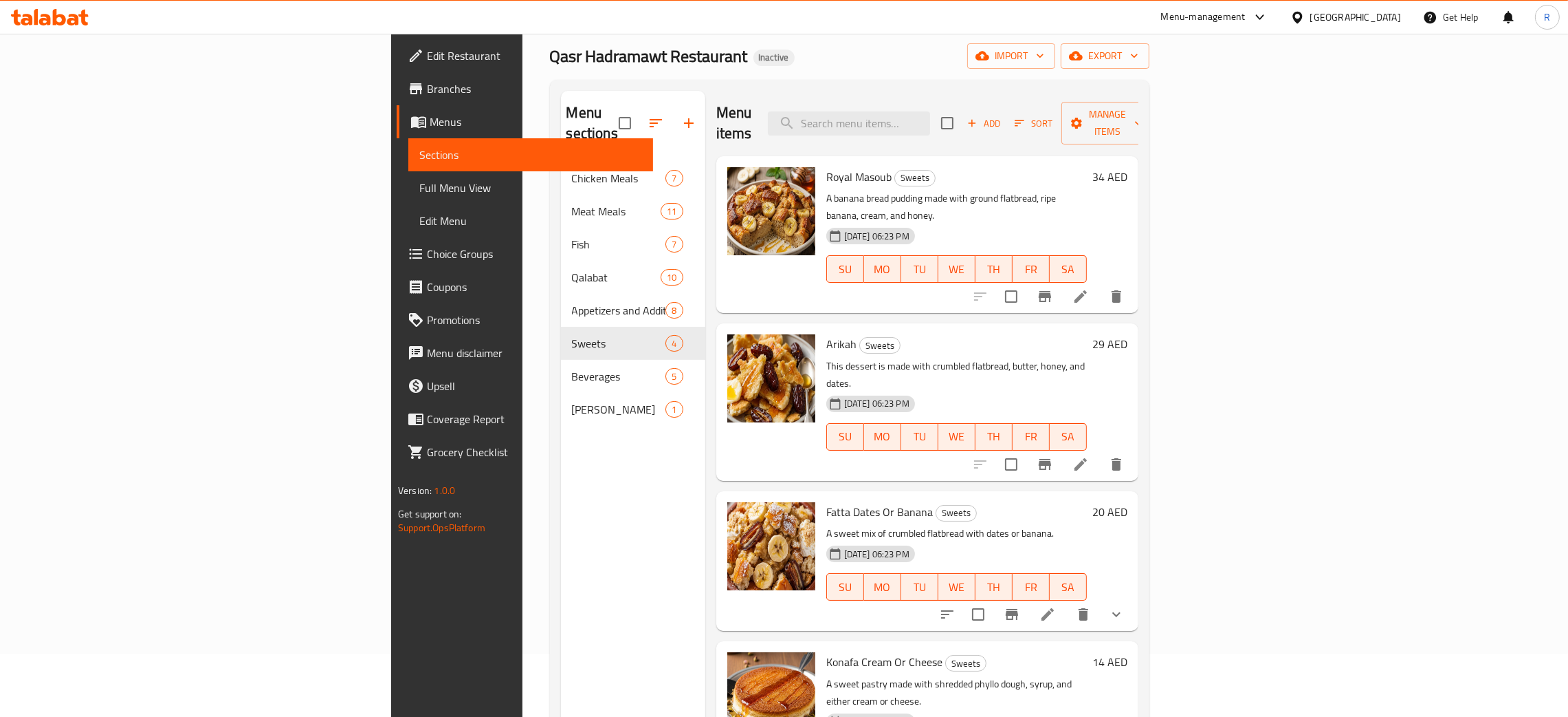
scroll to position [194, 0]
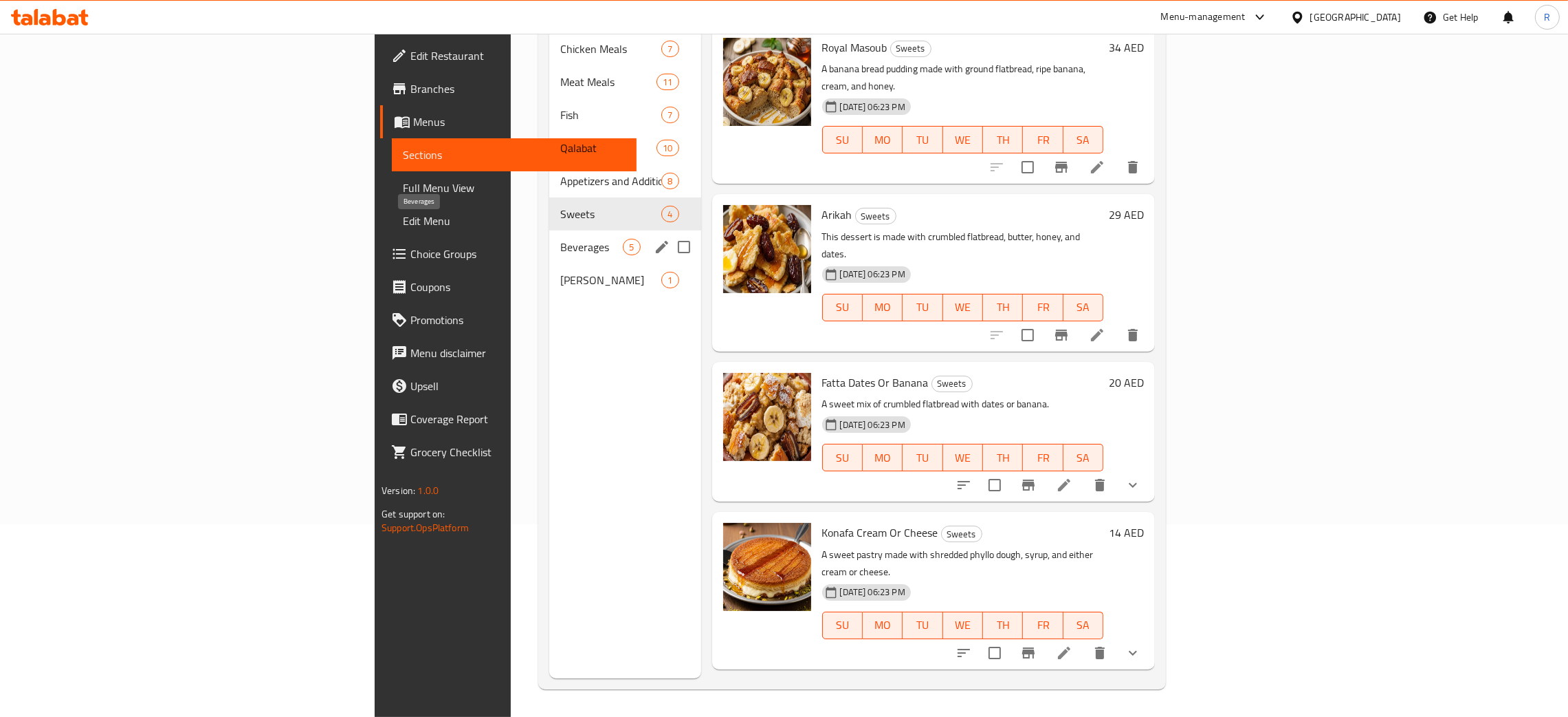
click at [560, 239] on span "Beverages" at bounding box center [591, 247] width 62 height 17
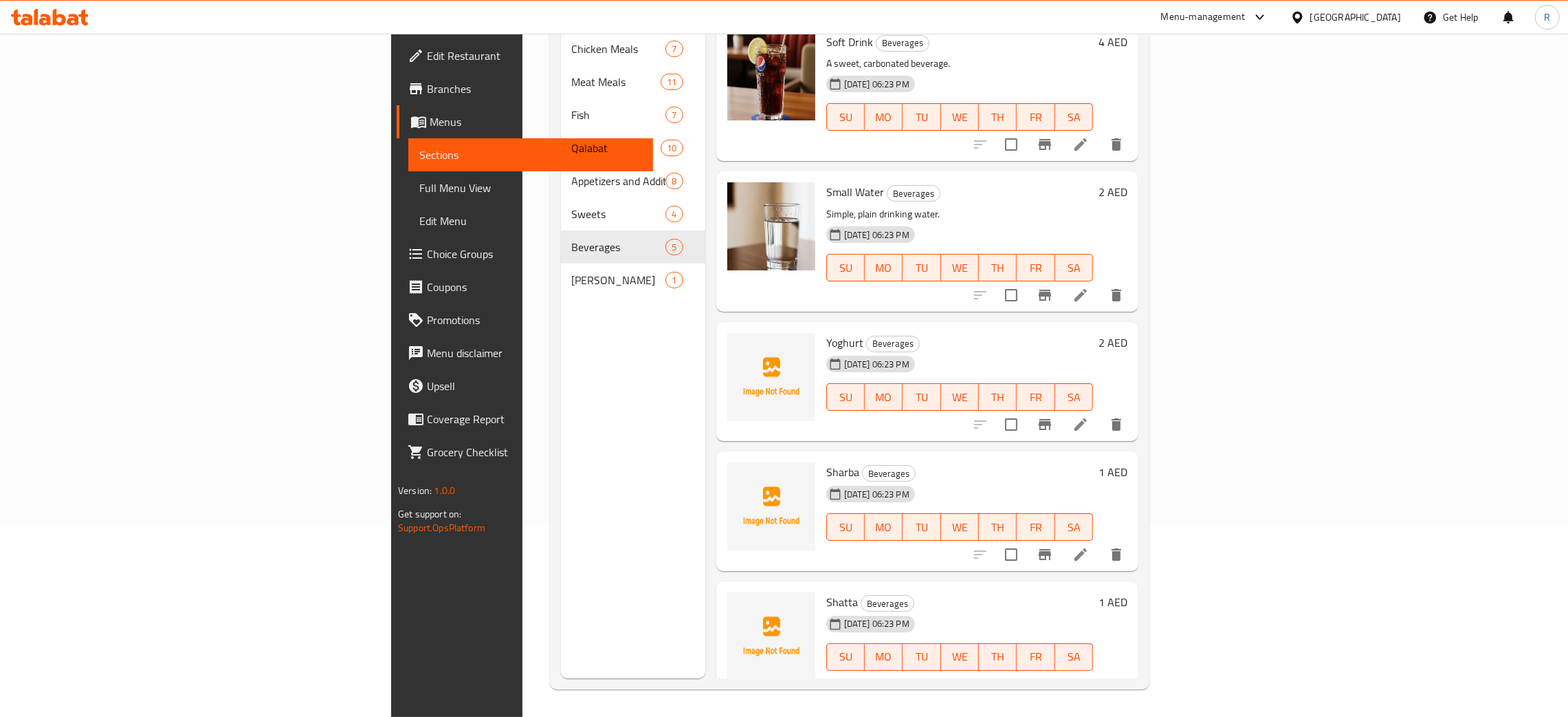
scroll to position [6, 0]
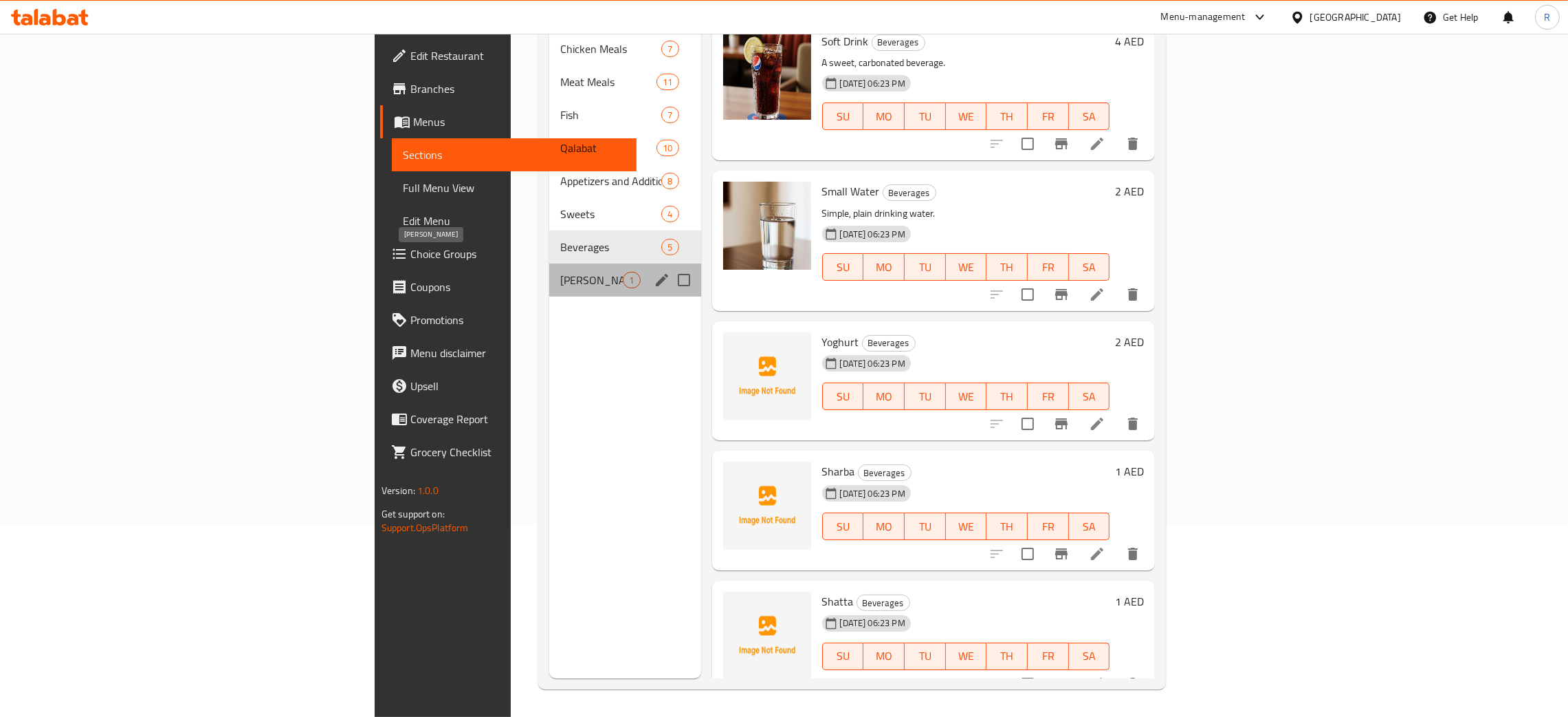
click at [560, 272] on span "[PERSON_NAME]" at bounding box center [591, 280] width 62 height 17
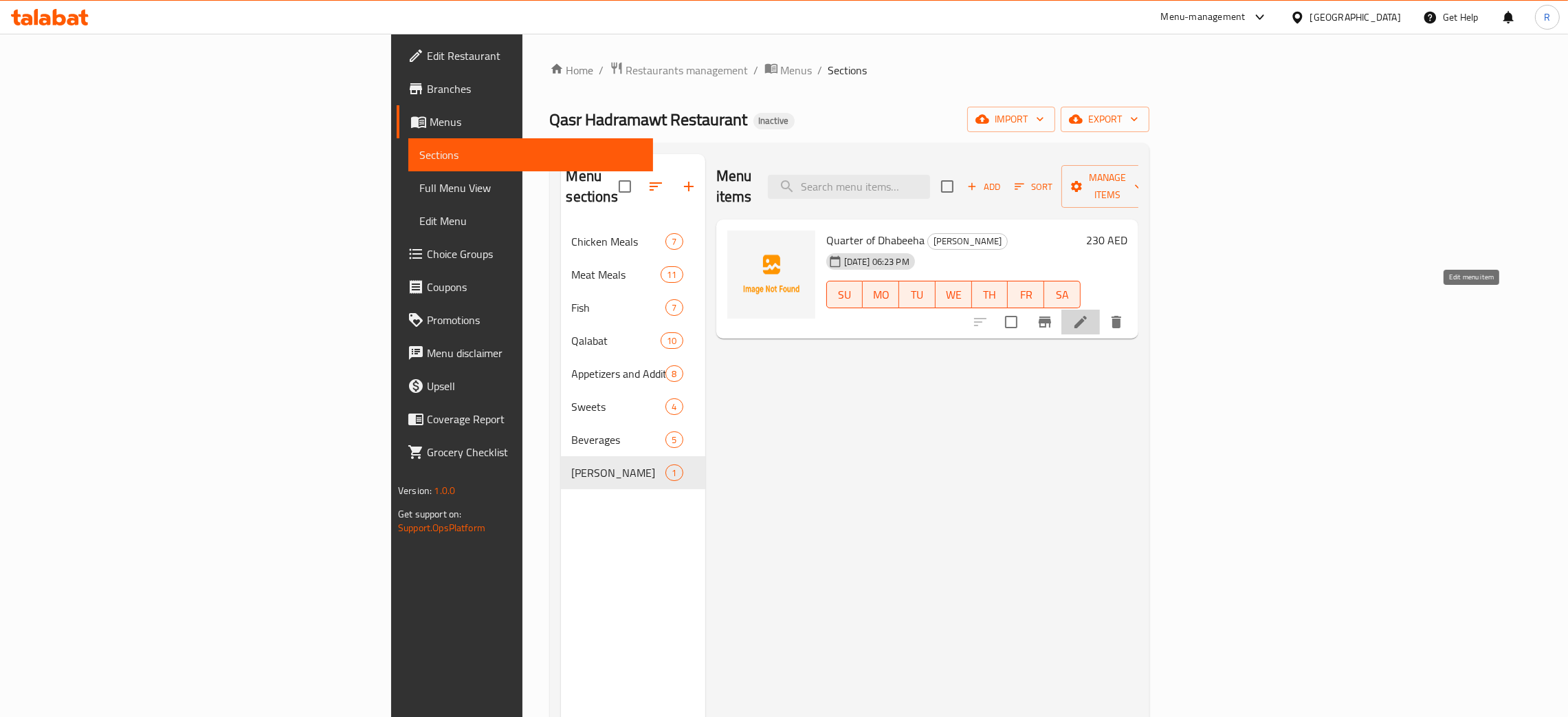
click at [1087, 315] on icon at bounding box center [1081, 322] width 12 height 12
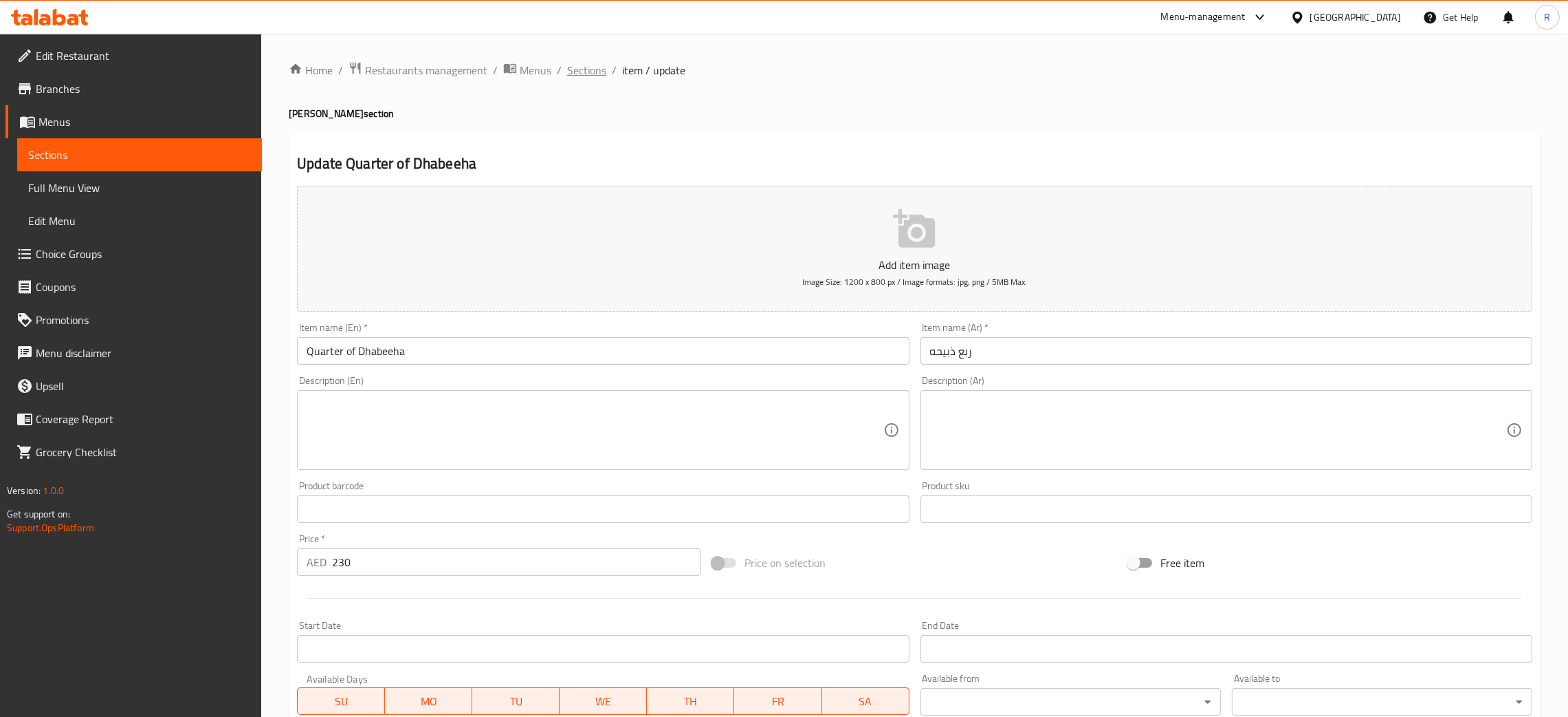
click at [581, 63] on span "Sections" at bounding box center [587, 70] width 39 height 17
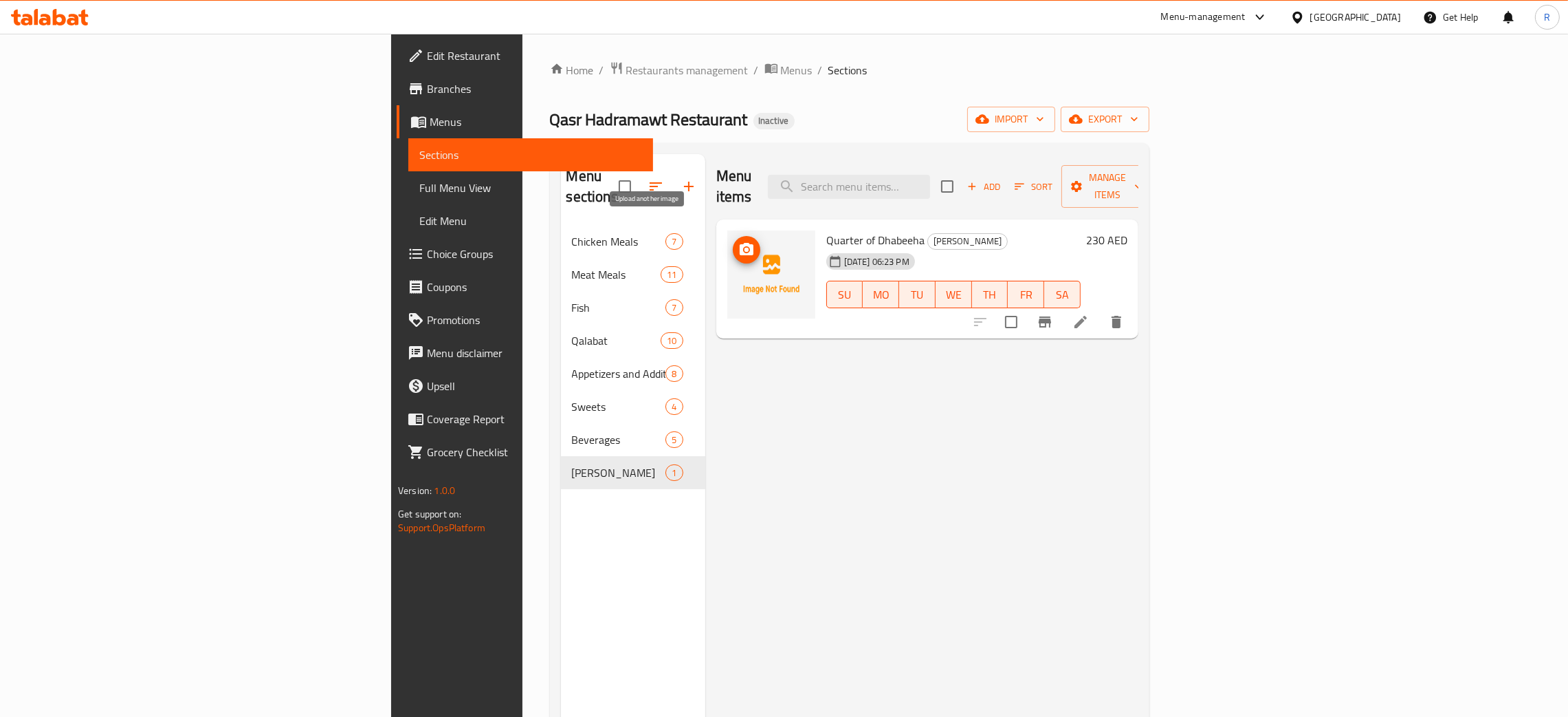
click at [740, 243] on icon "upload picture" at bounding box center [746, 249] width 13 height 12
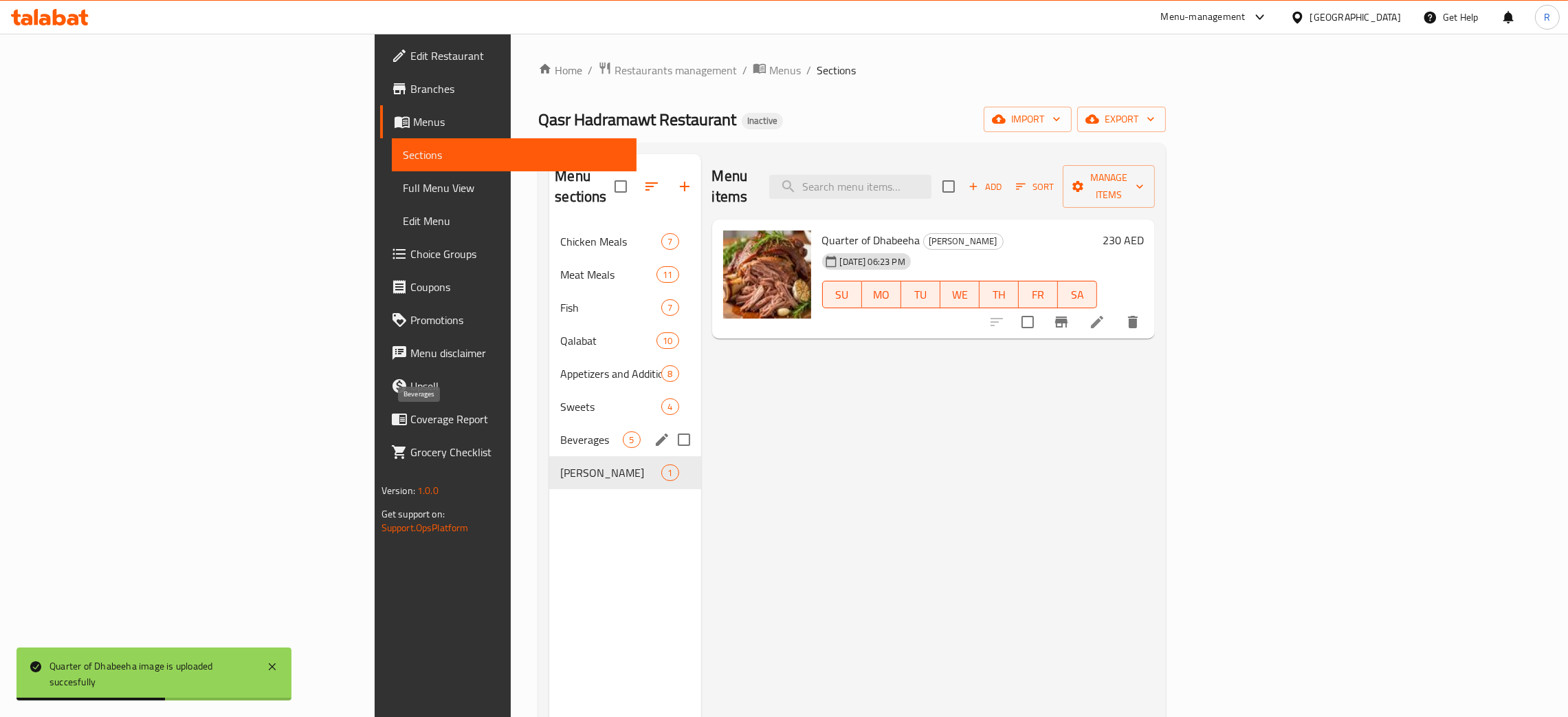
click at [560, 432] on span "Beverages" at bounding box center [591, 440] width 62 height 17
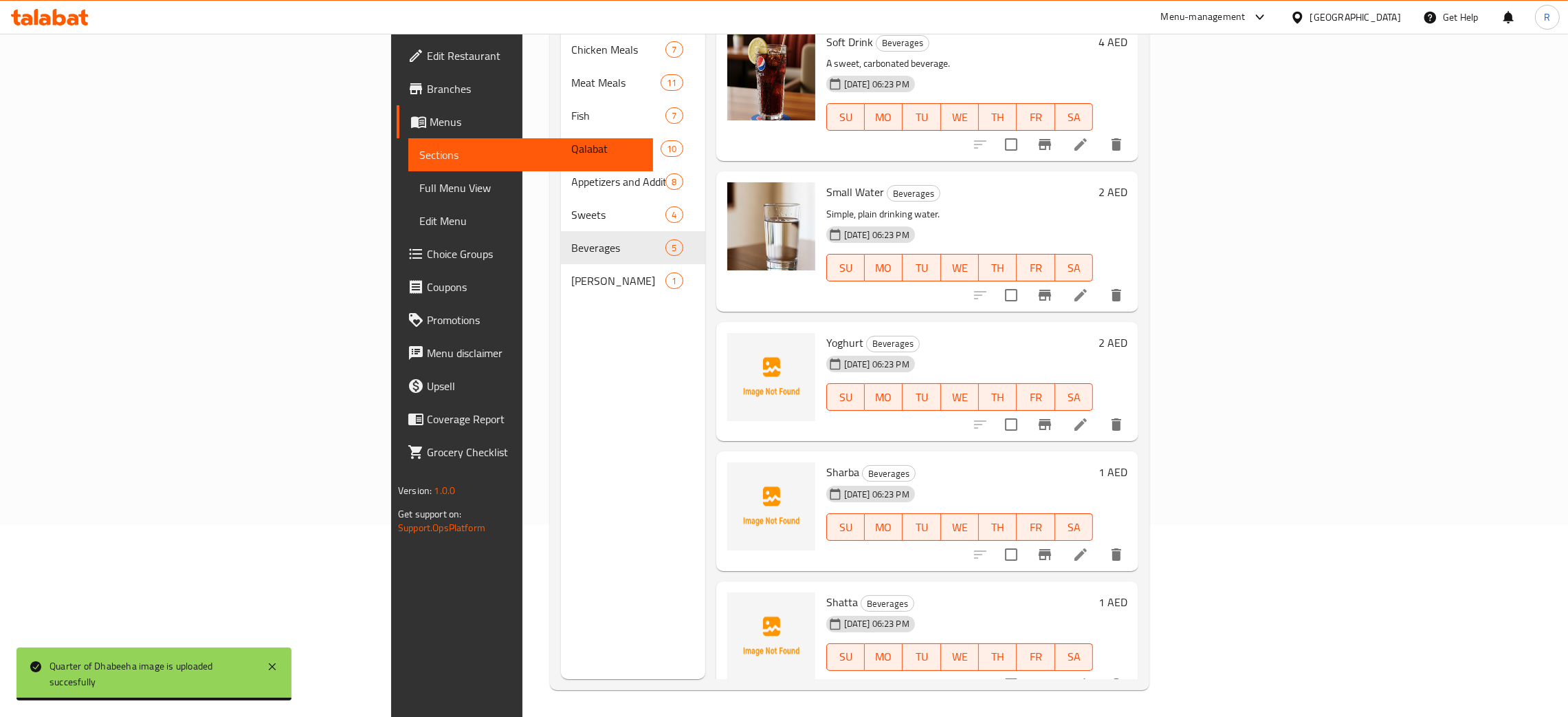
scroll to position [194, 0]
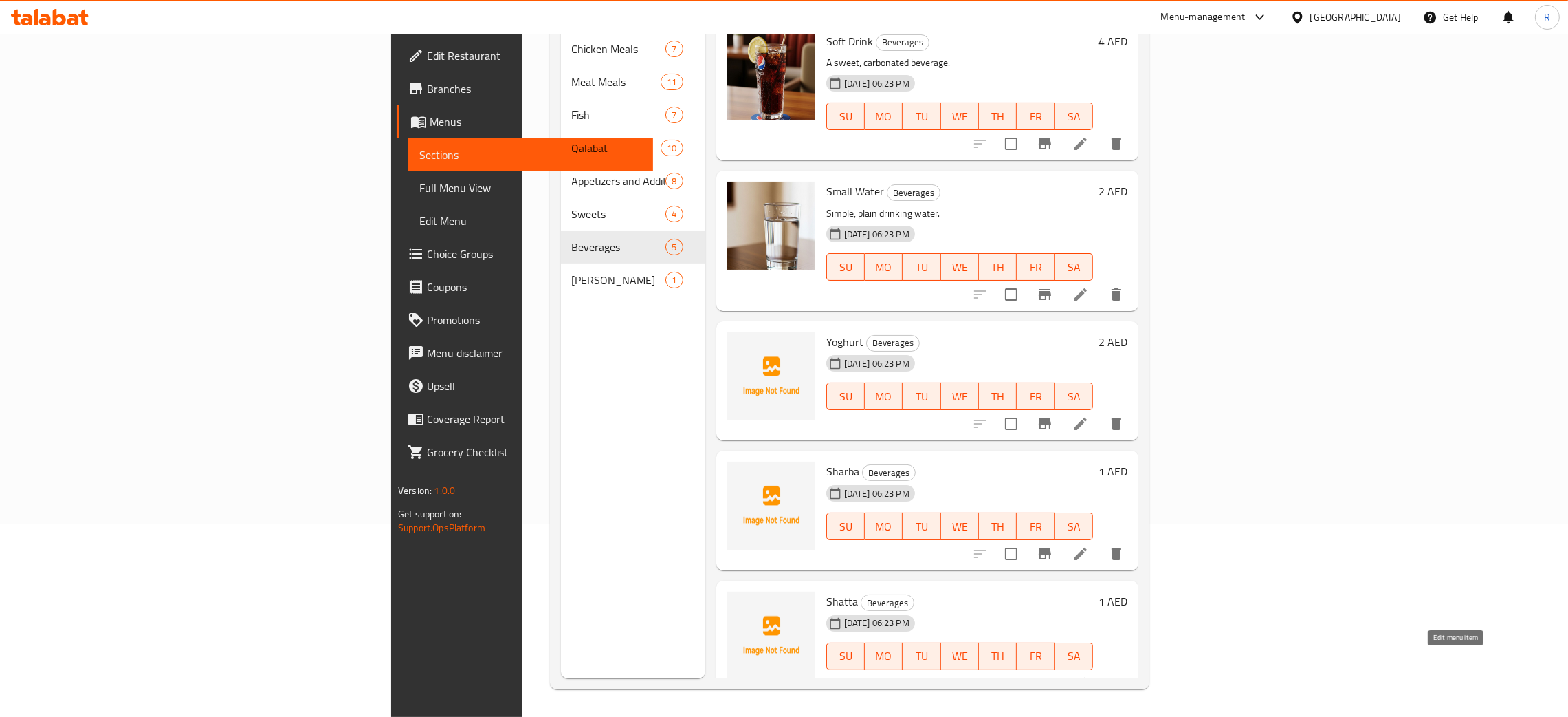
click at [1089, 675] on icon at bounding box center [1081, 683] width 17 height 17
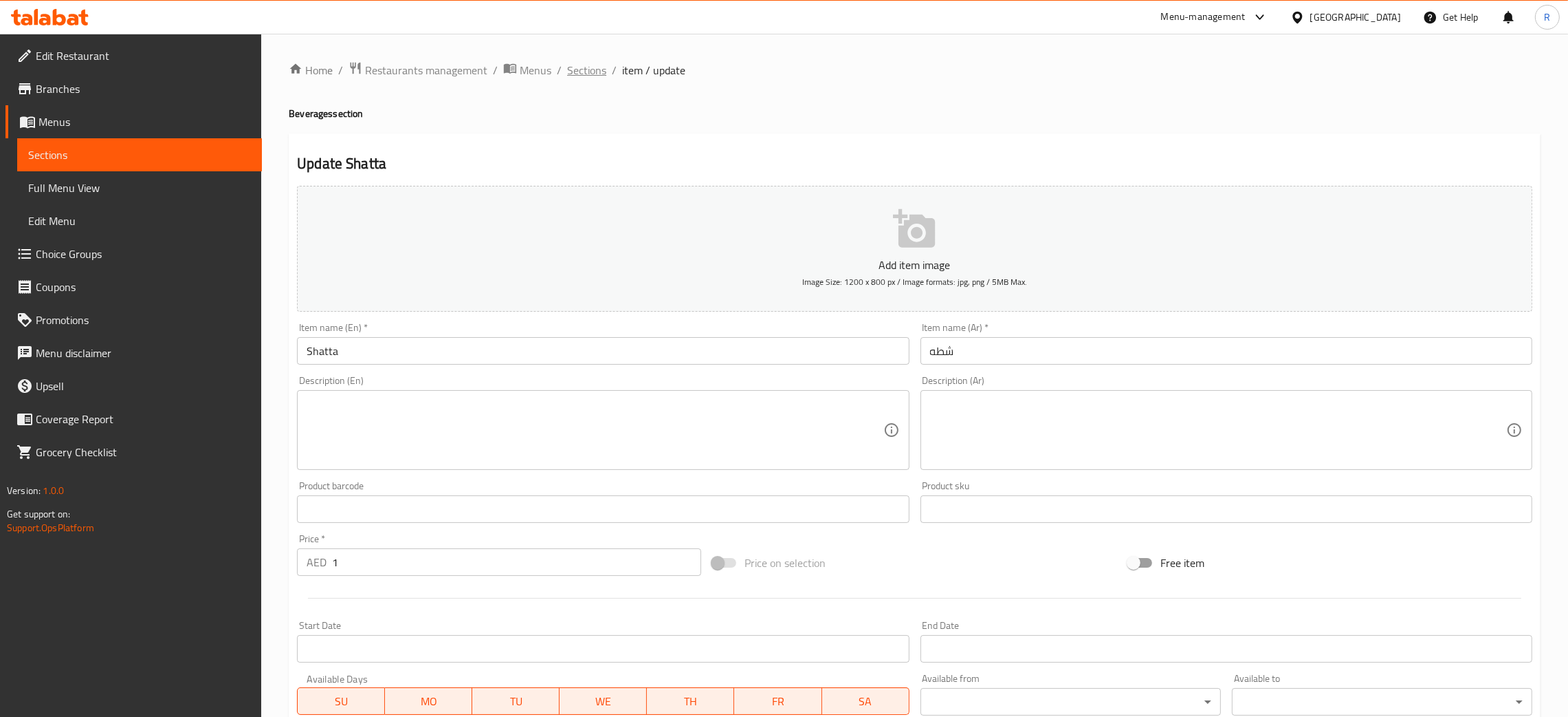
click at [574, 72] on span "Sections" at bounding box center [587, 70] width 39 height 17
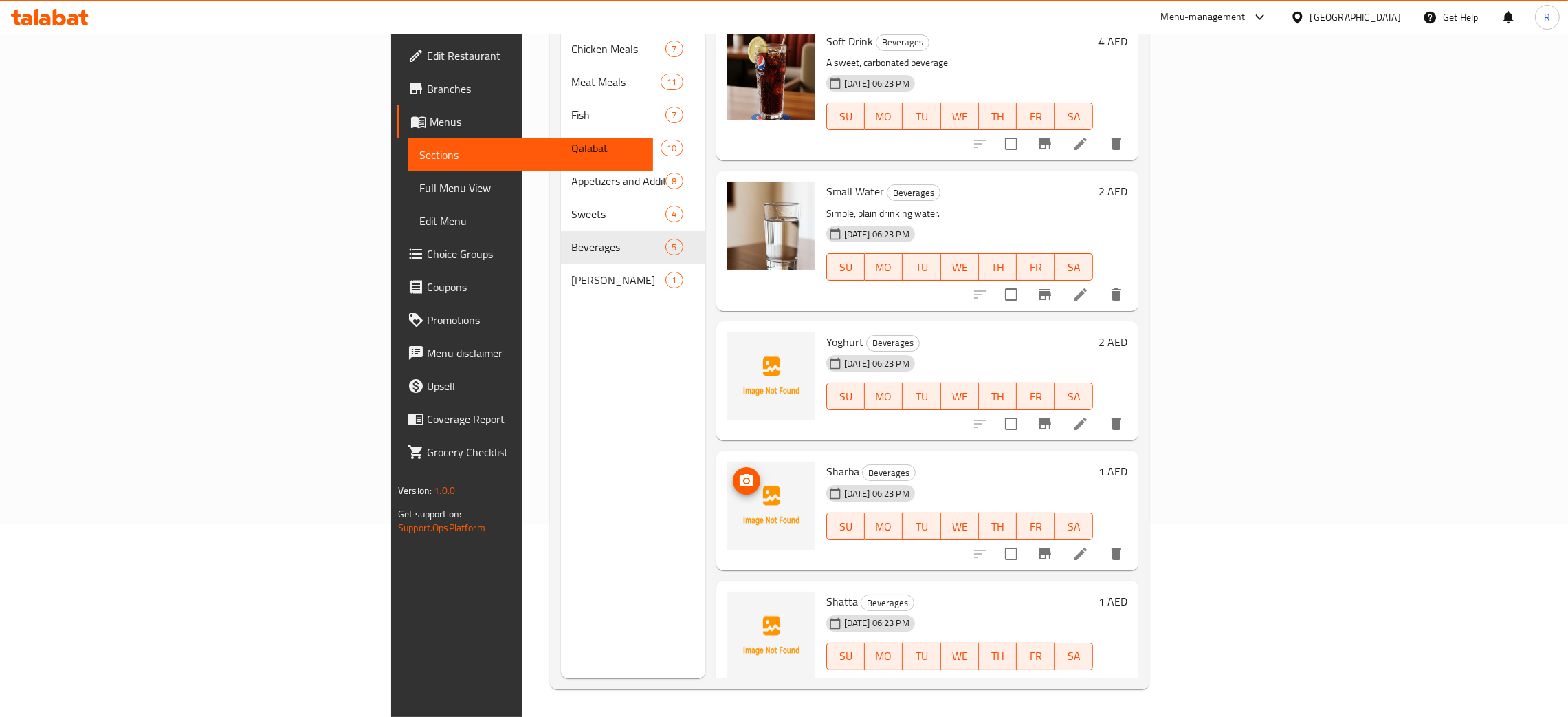
scroll to position [194, 0]
click at [739, 602] on icon "upload picture" at bounding box center [747, 610] width 17 height 17
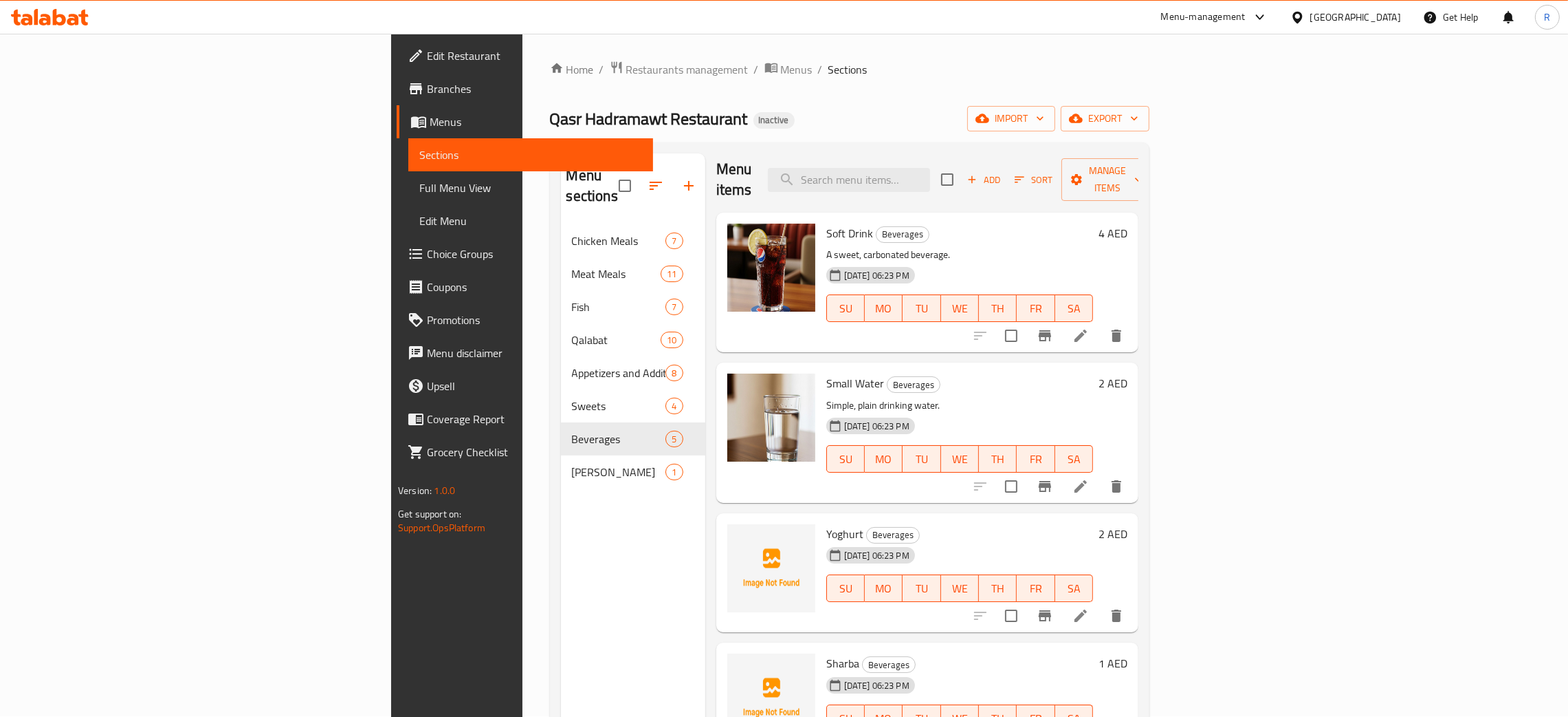
scroll to position [0, 0]
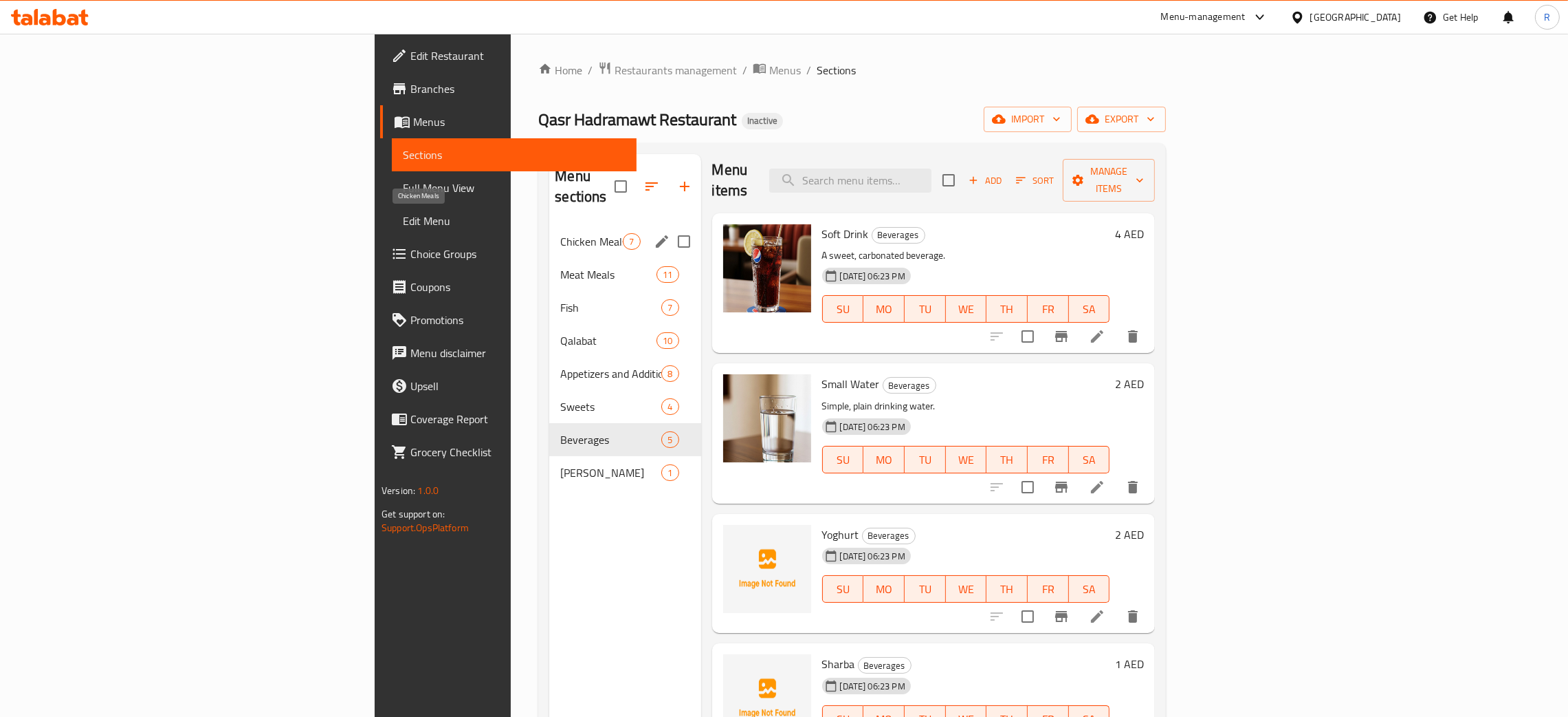
click at [560, 234] on span "Chicken Meals" at bounding box center [591, 242] width 62 height 17
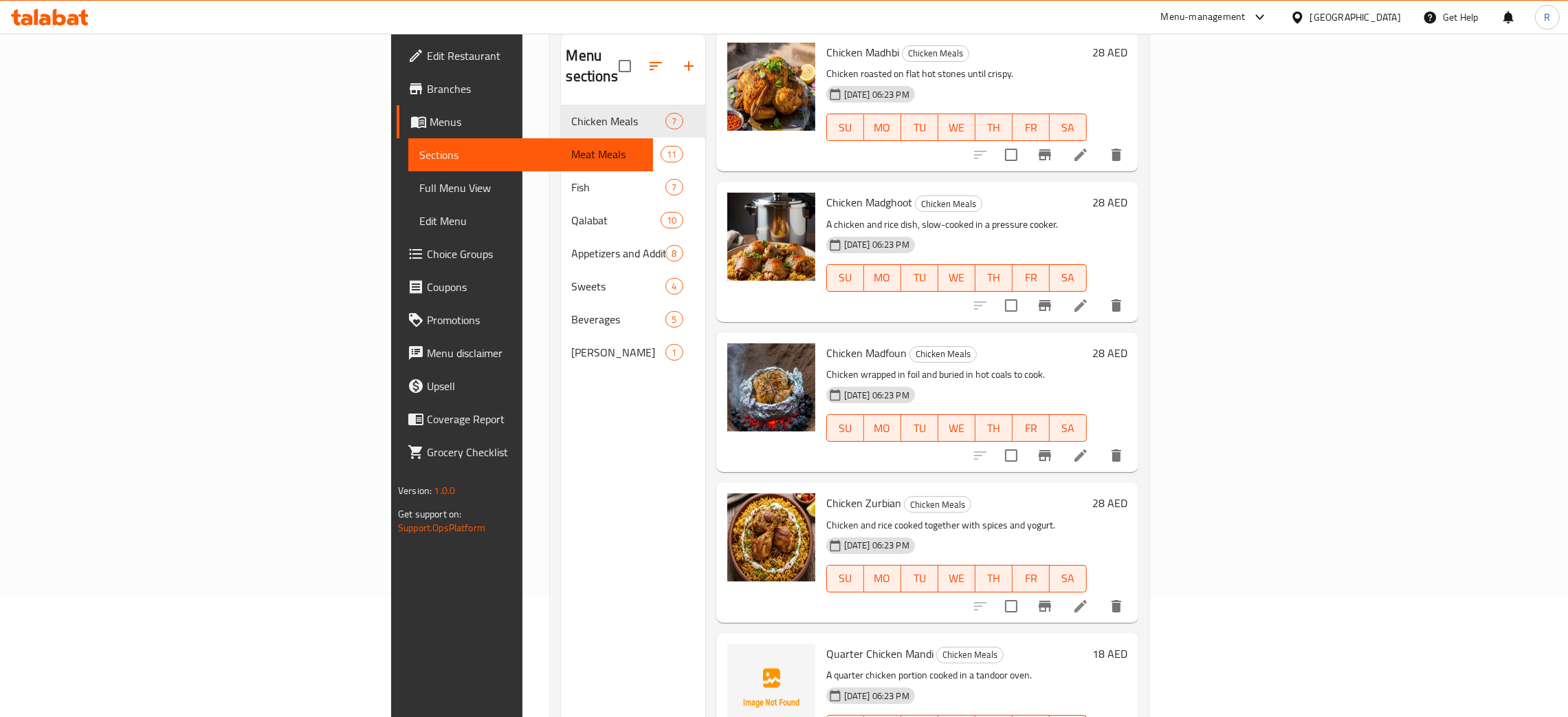
scroll to position [194, 0]
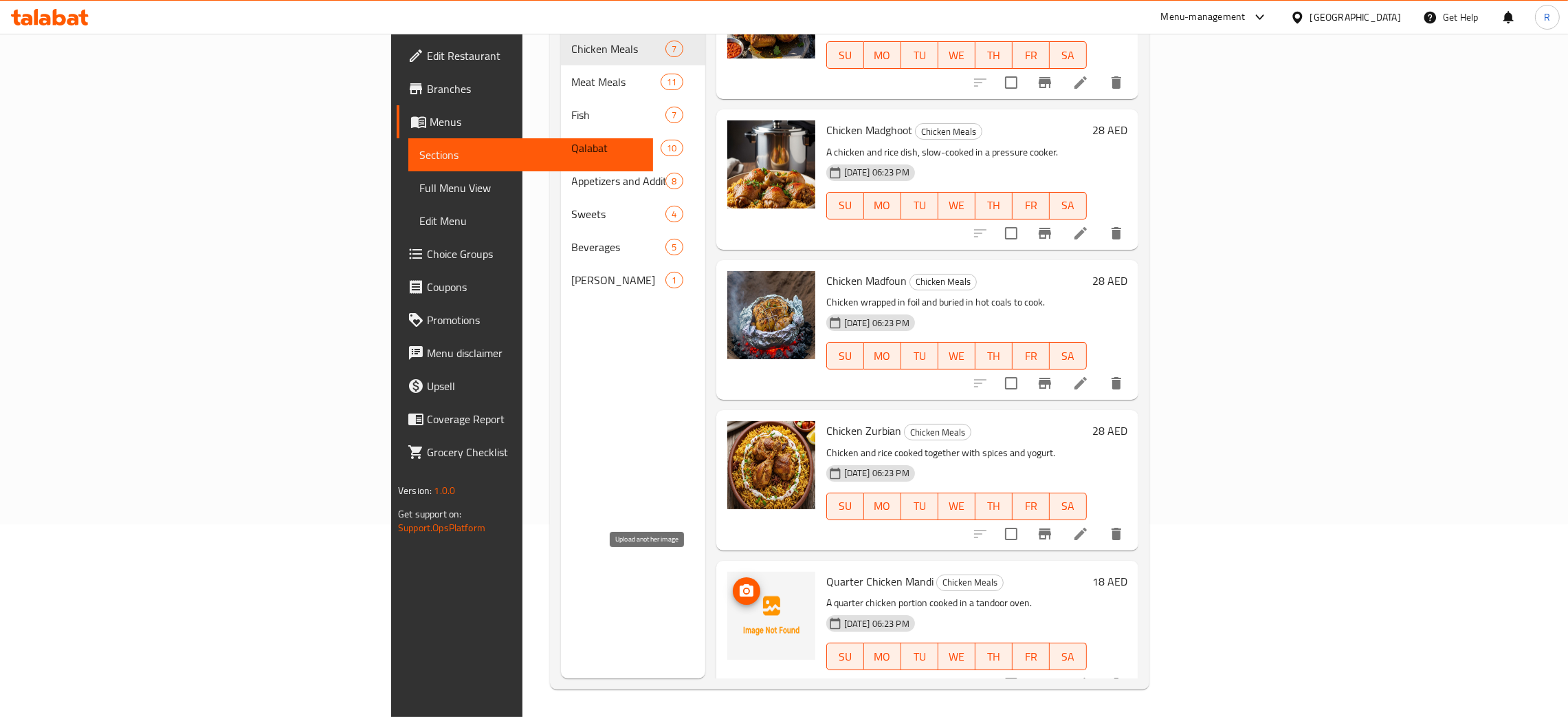
click at [740, 584] on icon "upload picture" at bounding box center [746, 590] width 13 height 12
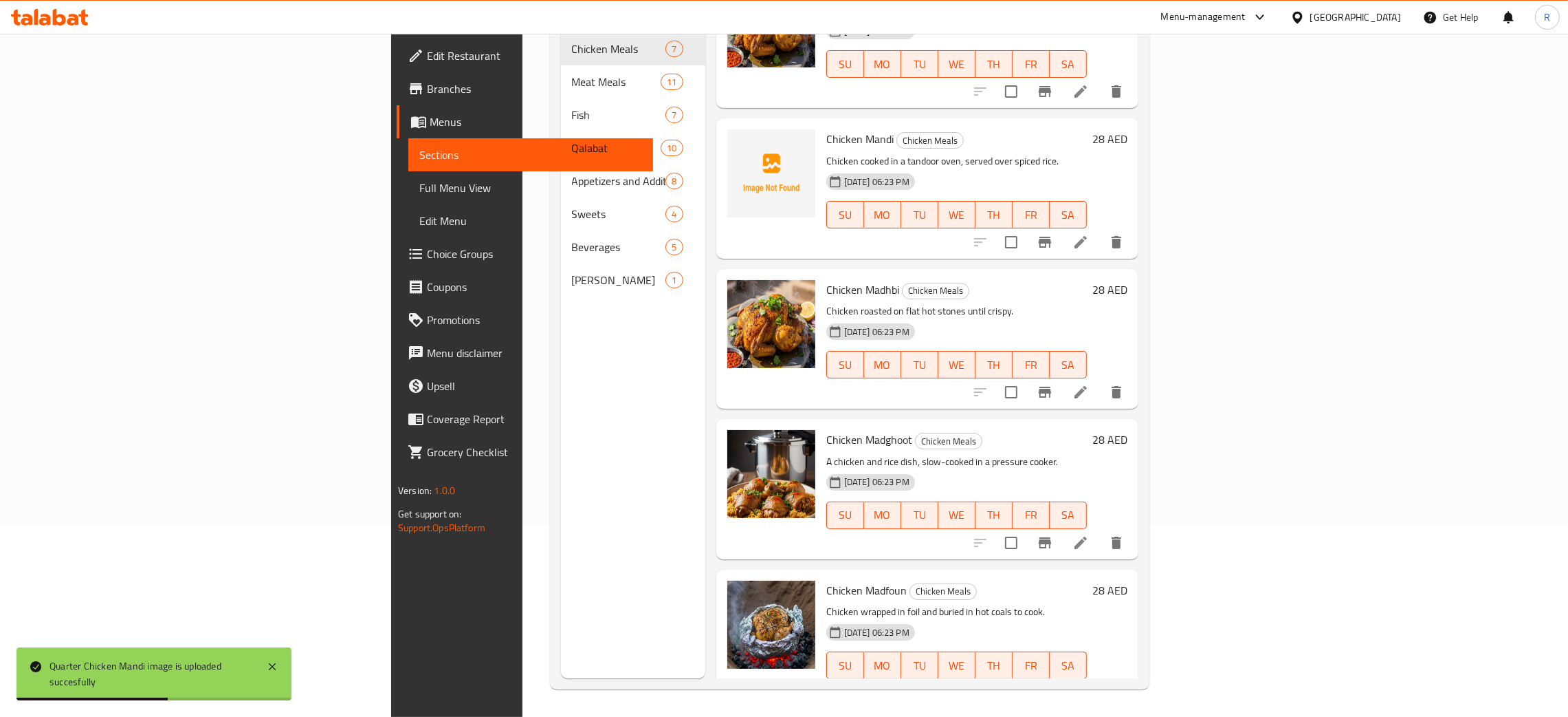
scroll to position [0, 0]
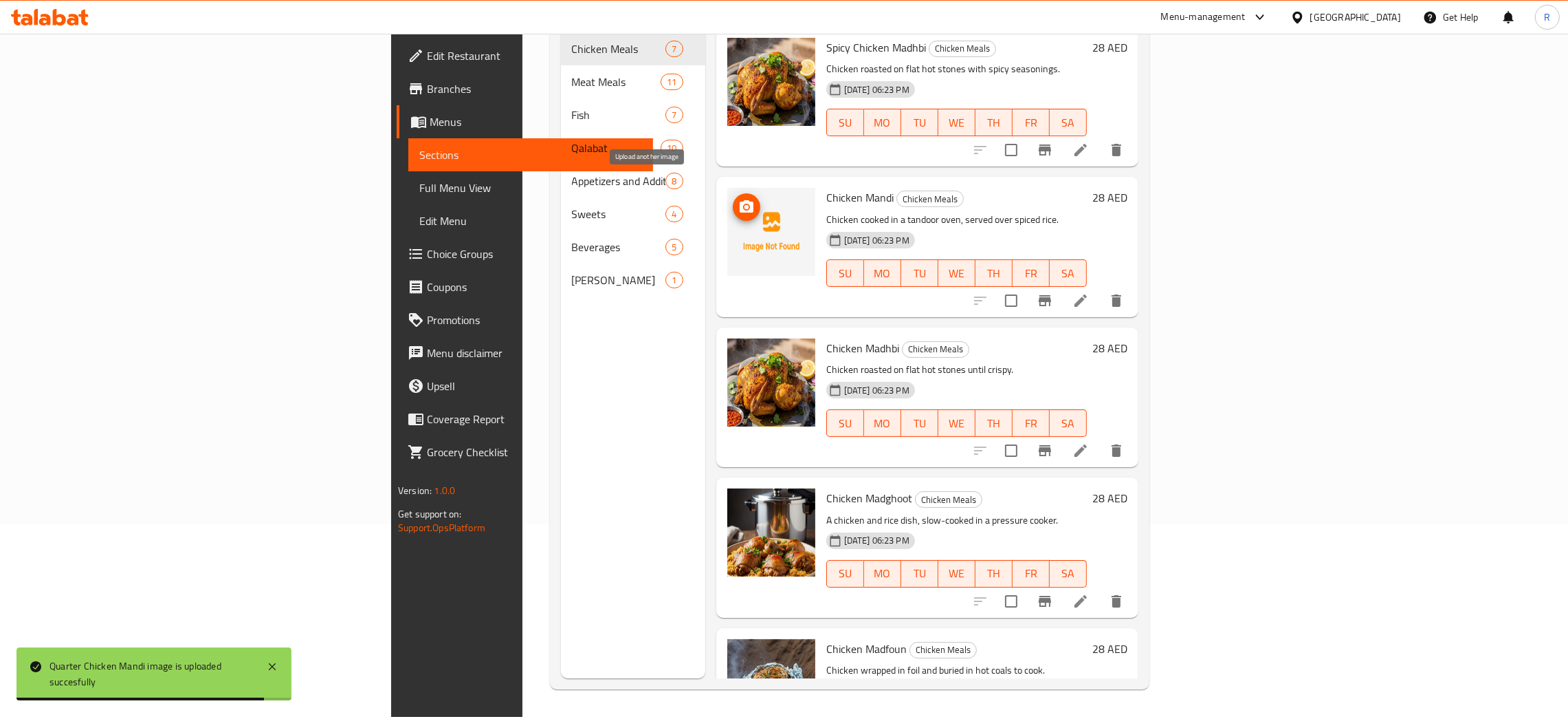
click at [740, 200] on icon "upload picture" at bounding box center [746, 206] width 13 height 12
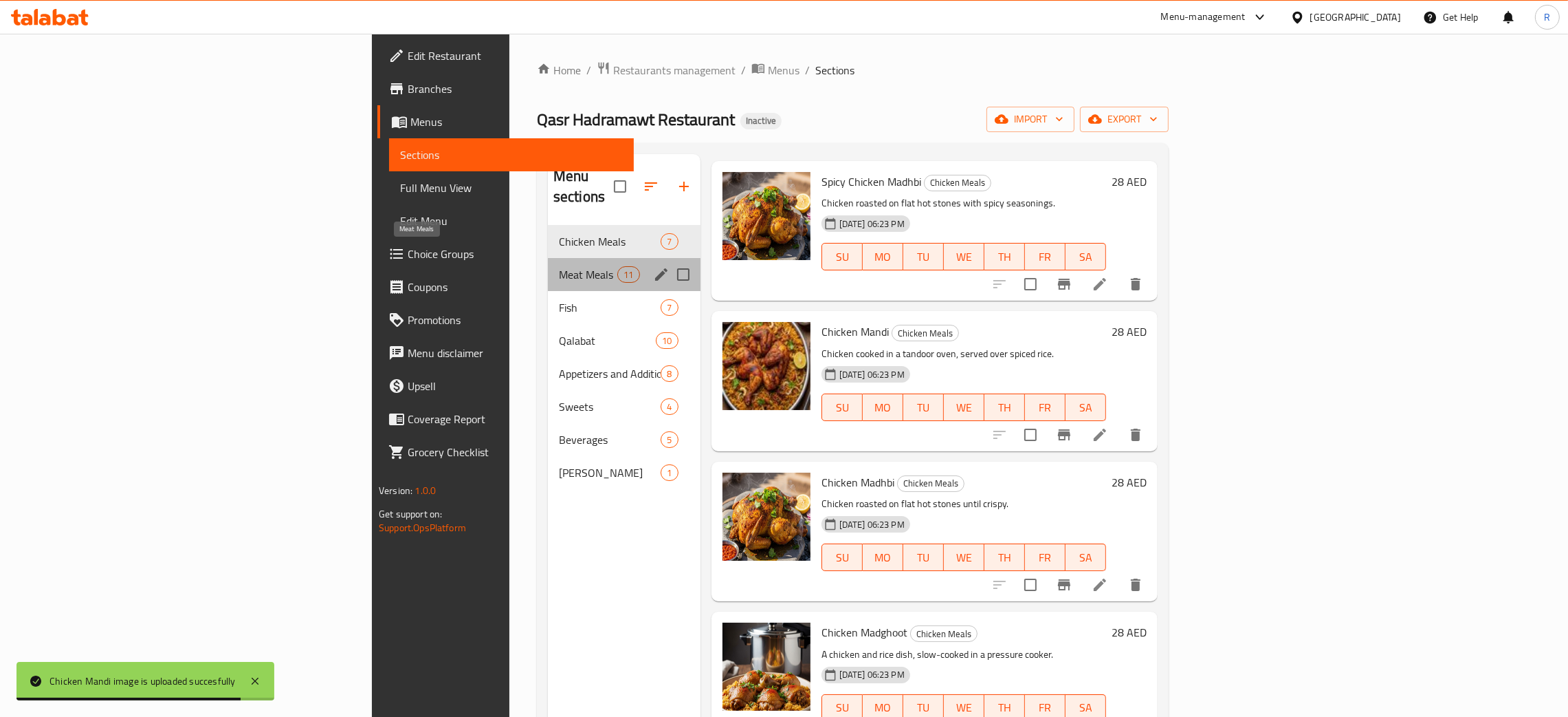
click at [559, 267] on span "Meat Meals" at bounding box center [589, 275] width 59 height 17
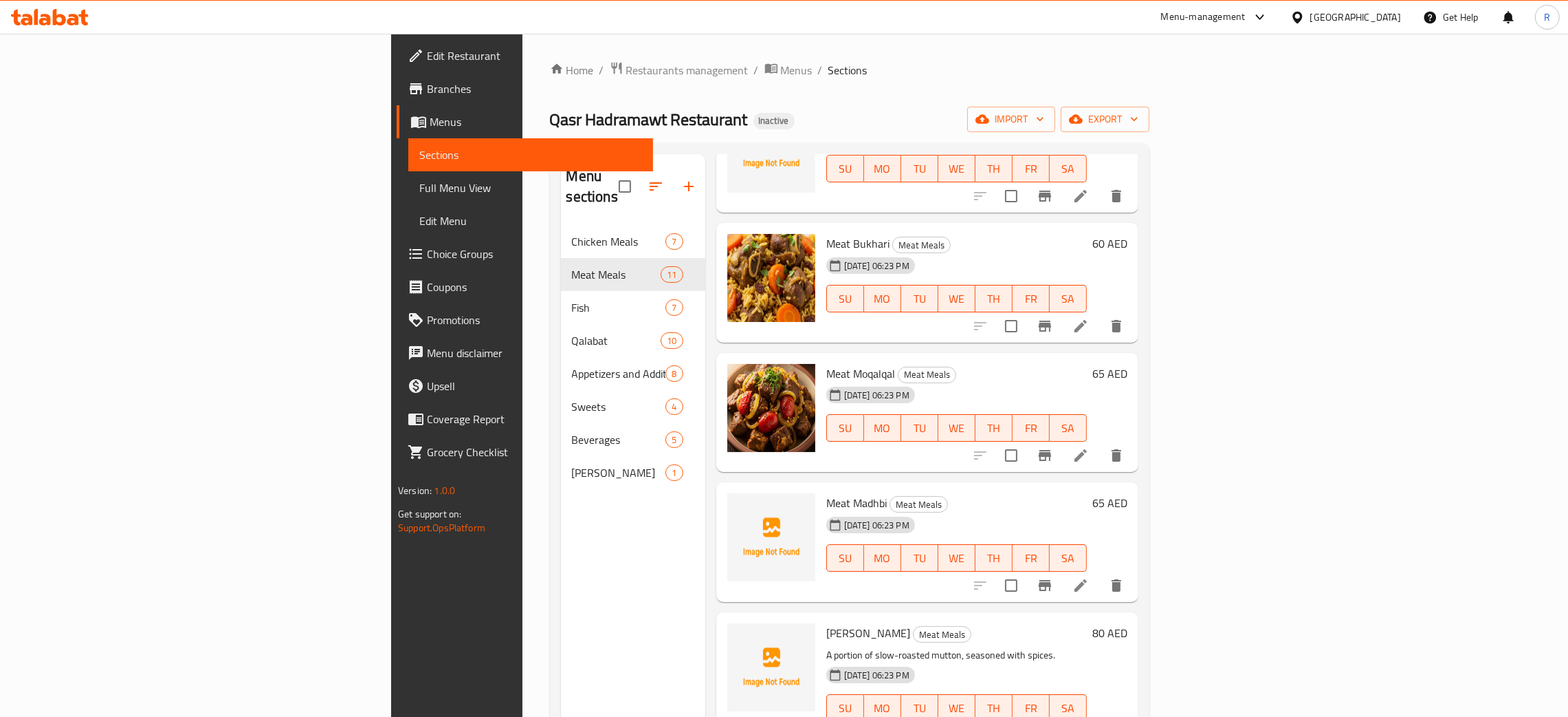
scroll to position [618, 0]
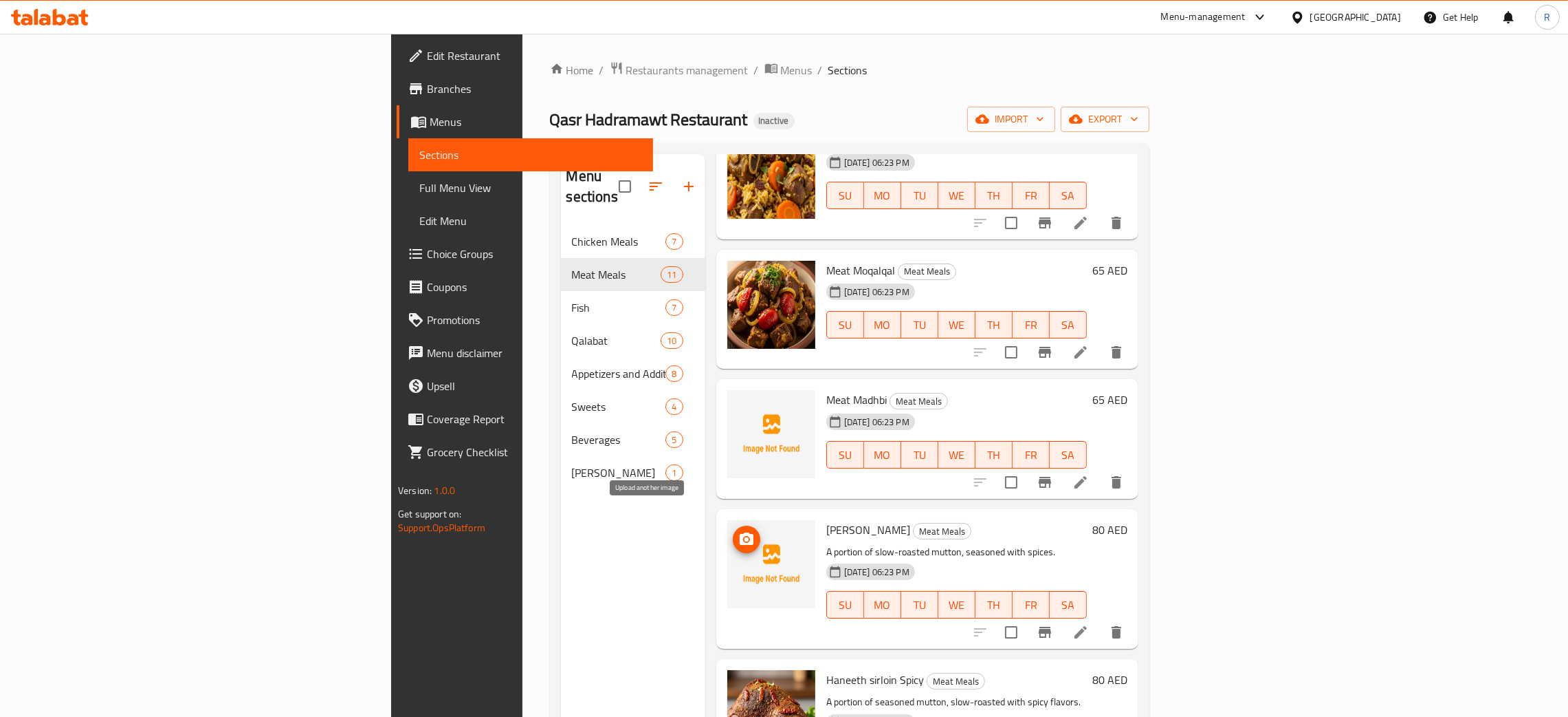
click at [744, 538] on circle "upload picture" at bounding box center [746, 539] width 4 height 4
click at [1087, 626] on icon at bounding box center [1081, 633] width 12 height 12
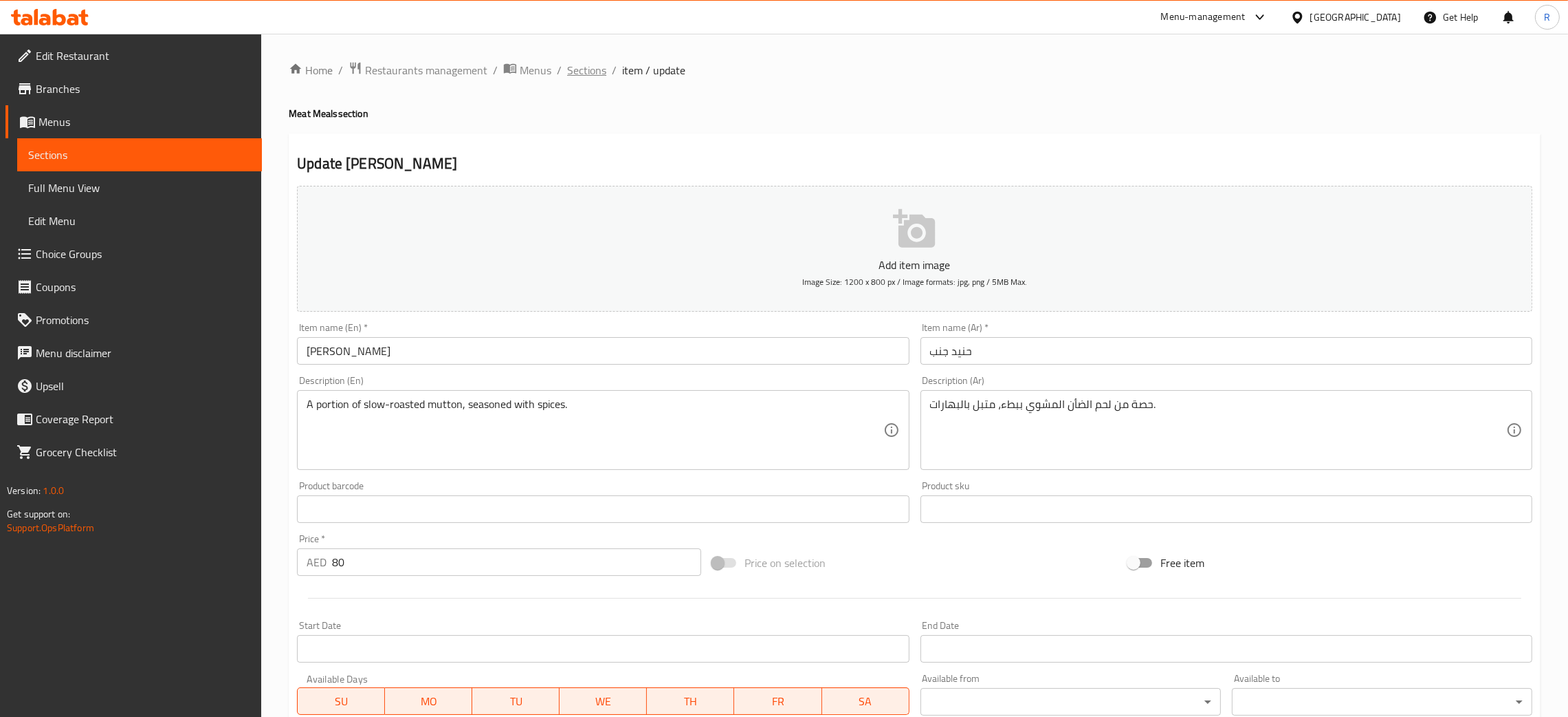
click at [587, 70] on span "Sections" at bounding box center [587, 70] width 39 height 17
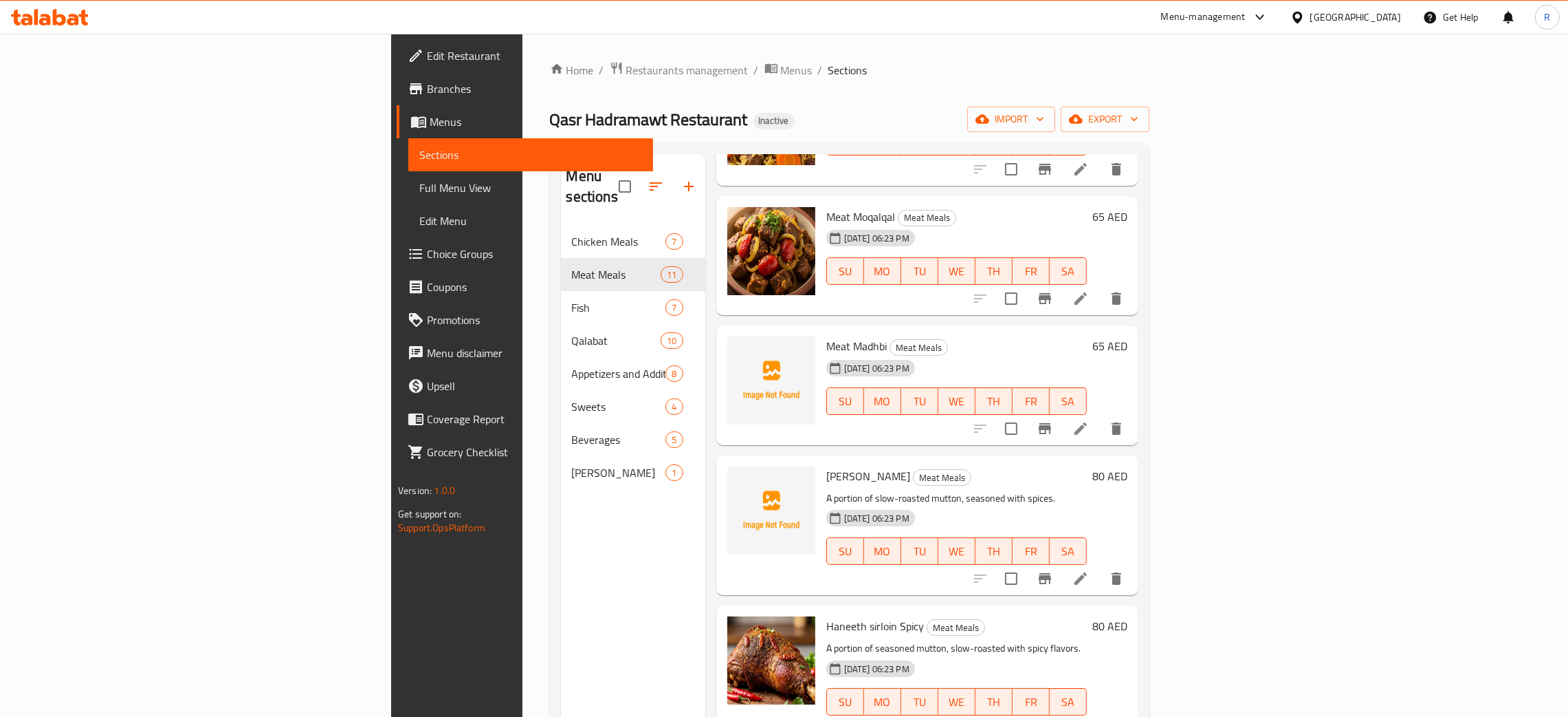
scroll to position [722, 0]
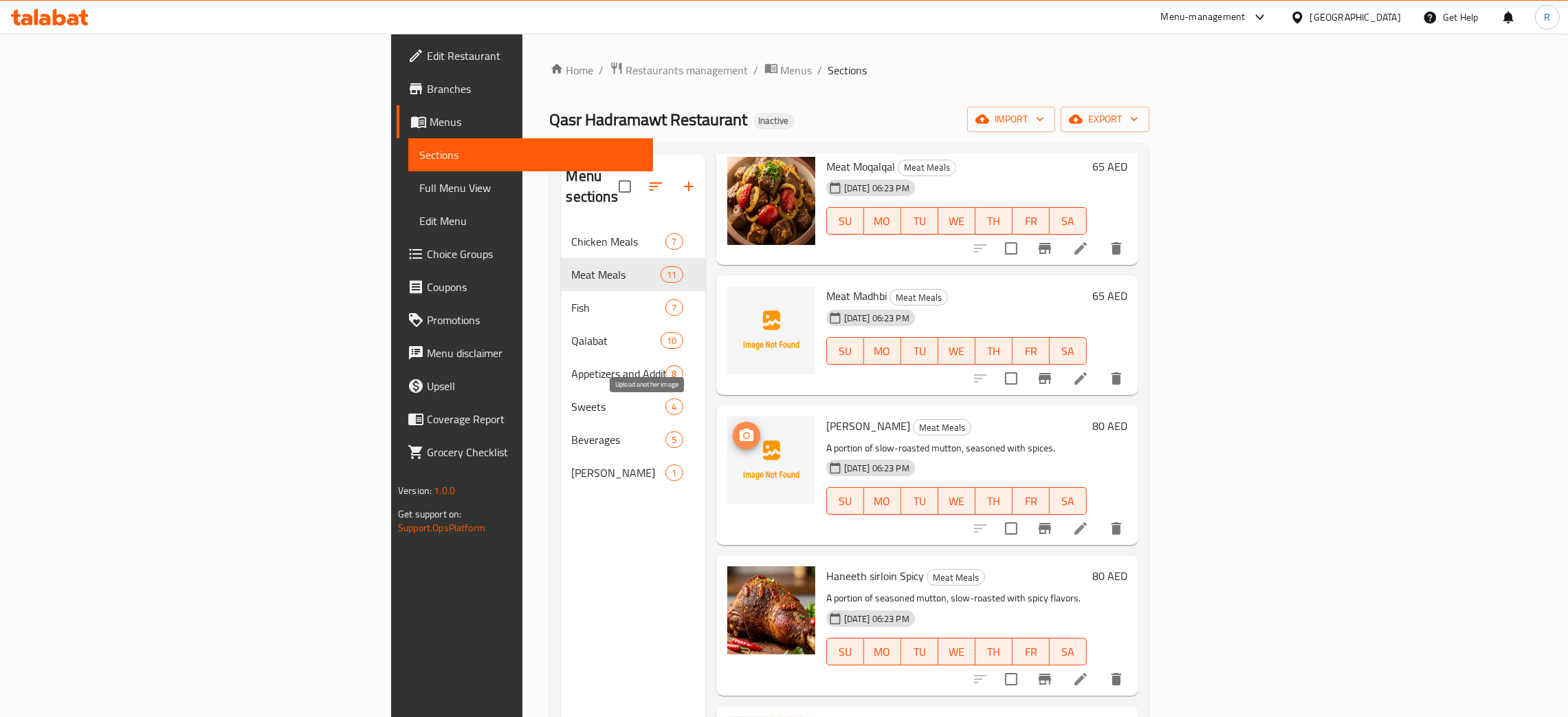
click at [733, 425] on button "upload picture" at bounding box center [747, 435] width 28 height 28
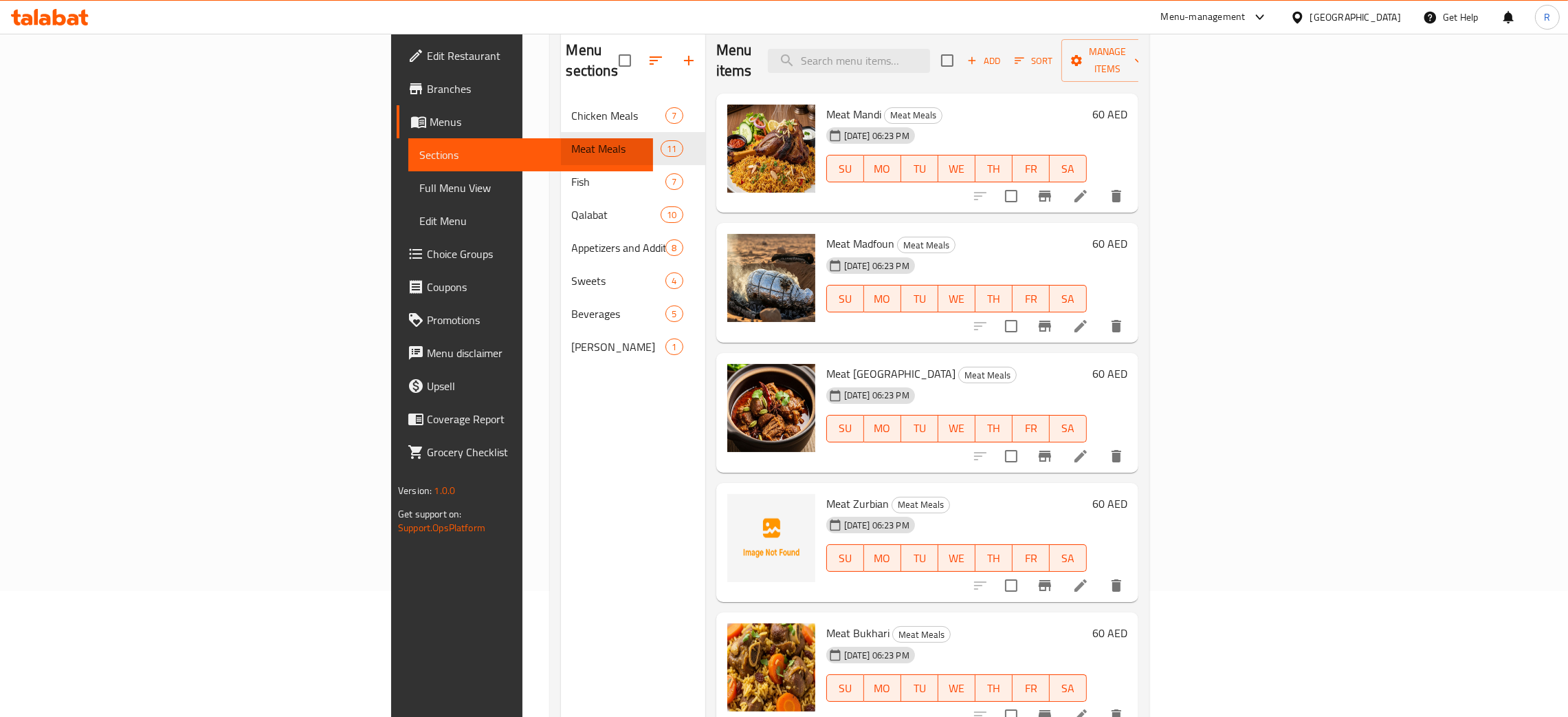
scroll to position [91, 0]
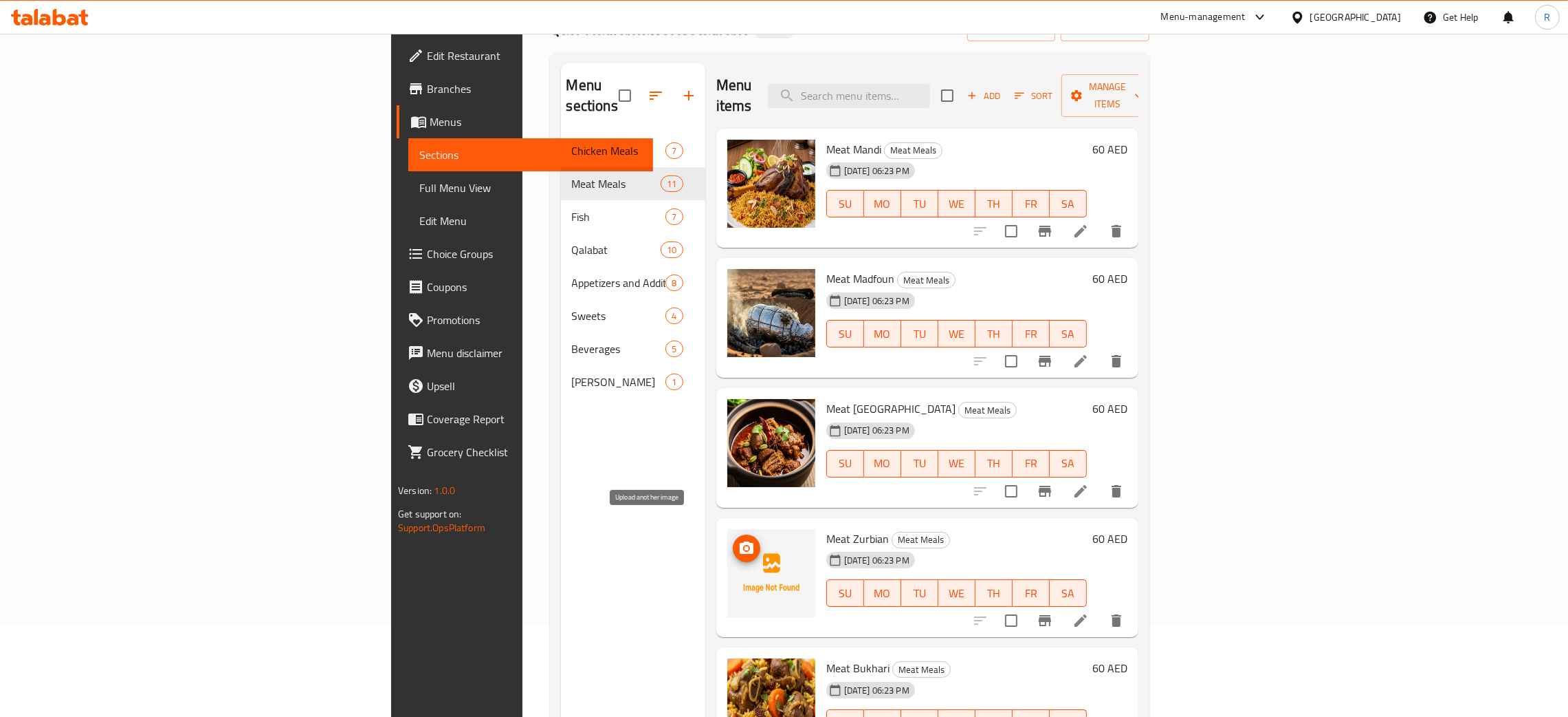
click at [739, 540] on icon "upload picture" at bounding box center [747, 548] width 17 height 17
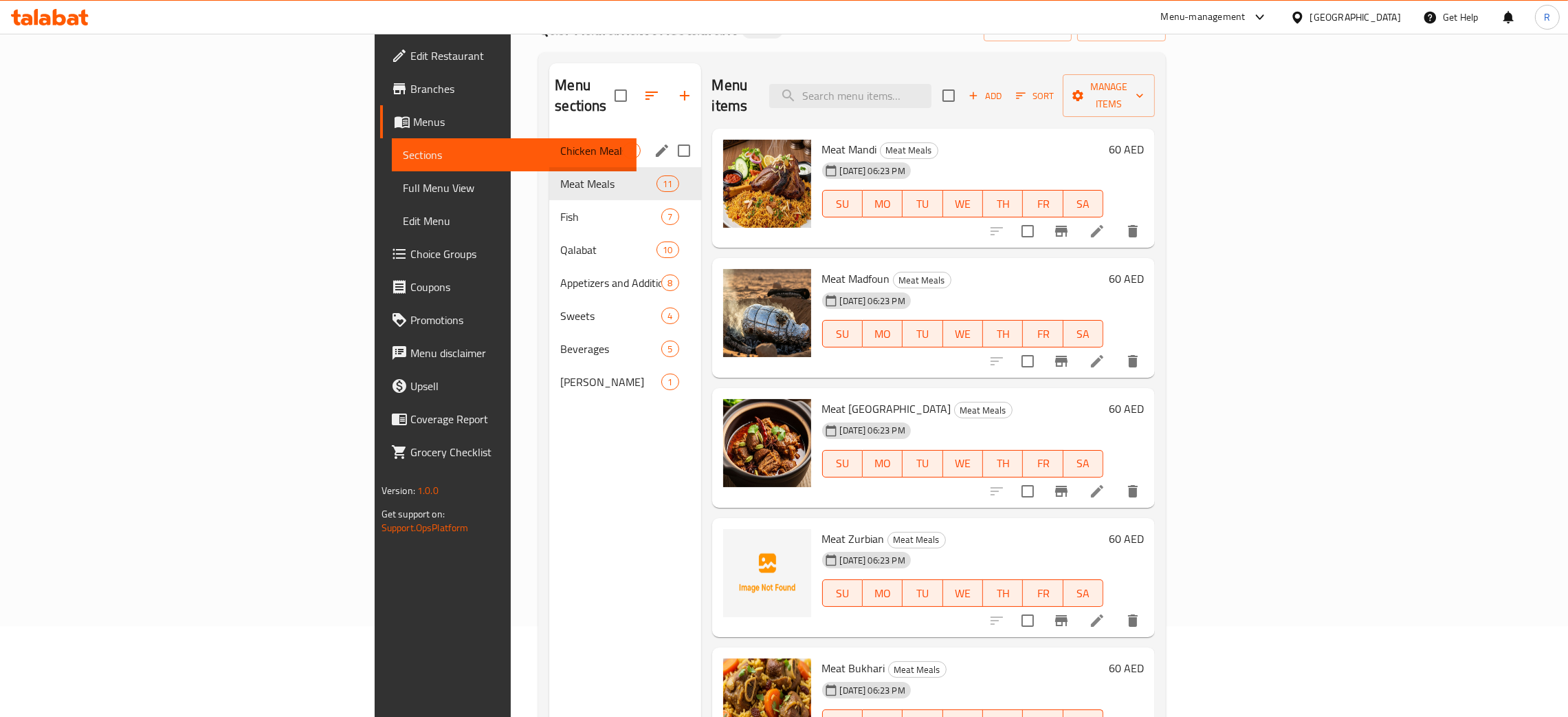
click at [550, 134] on div "Chicken Meals 7" at bounding box center [625, 150] width 151 height 33
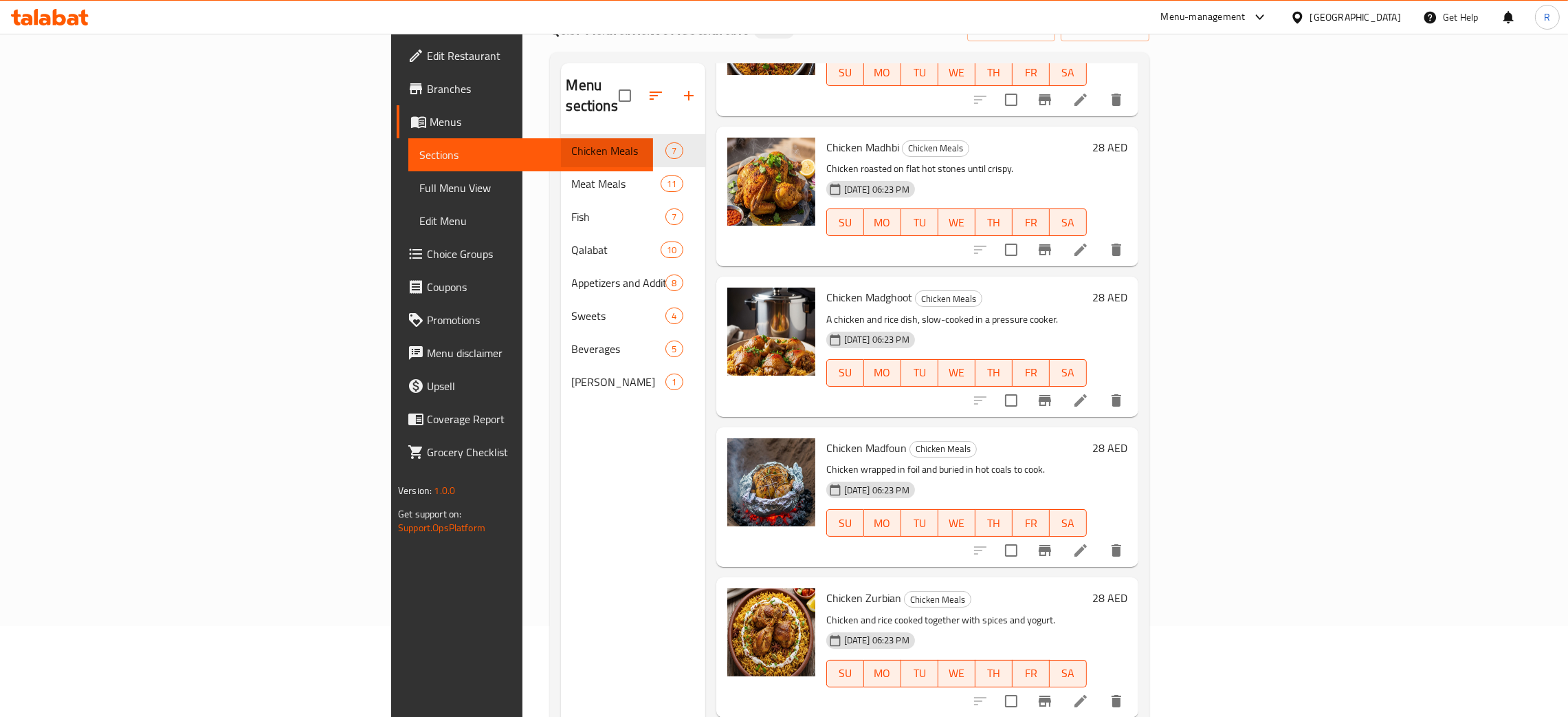
scroll to position [368, 0]
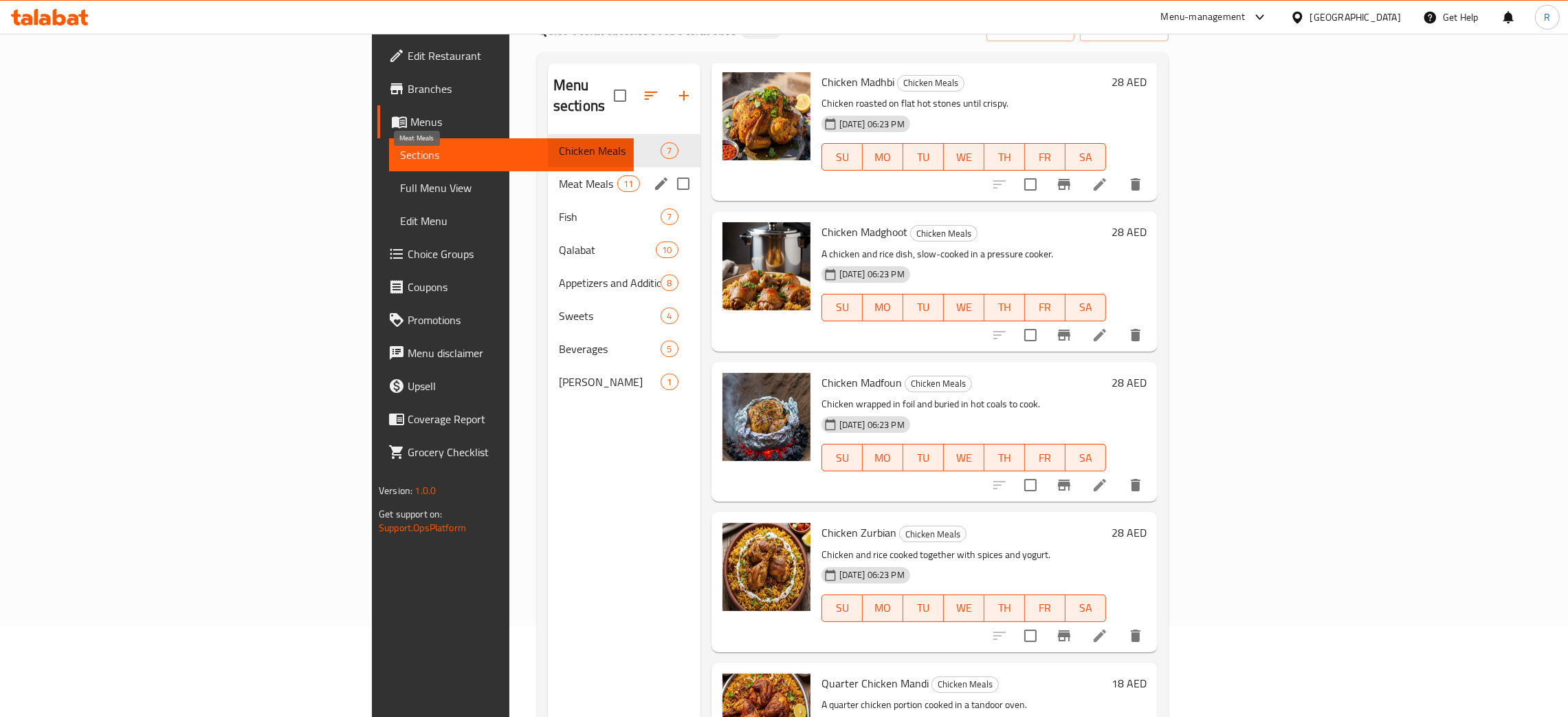
click at [559, 175] on span "Meat Meals" at bounding box center [589, 183] width 59 height 17
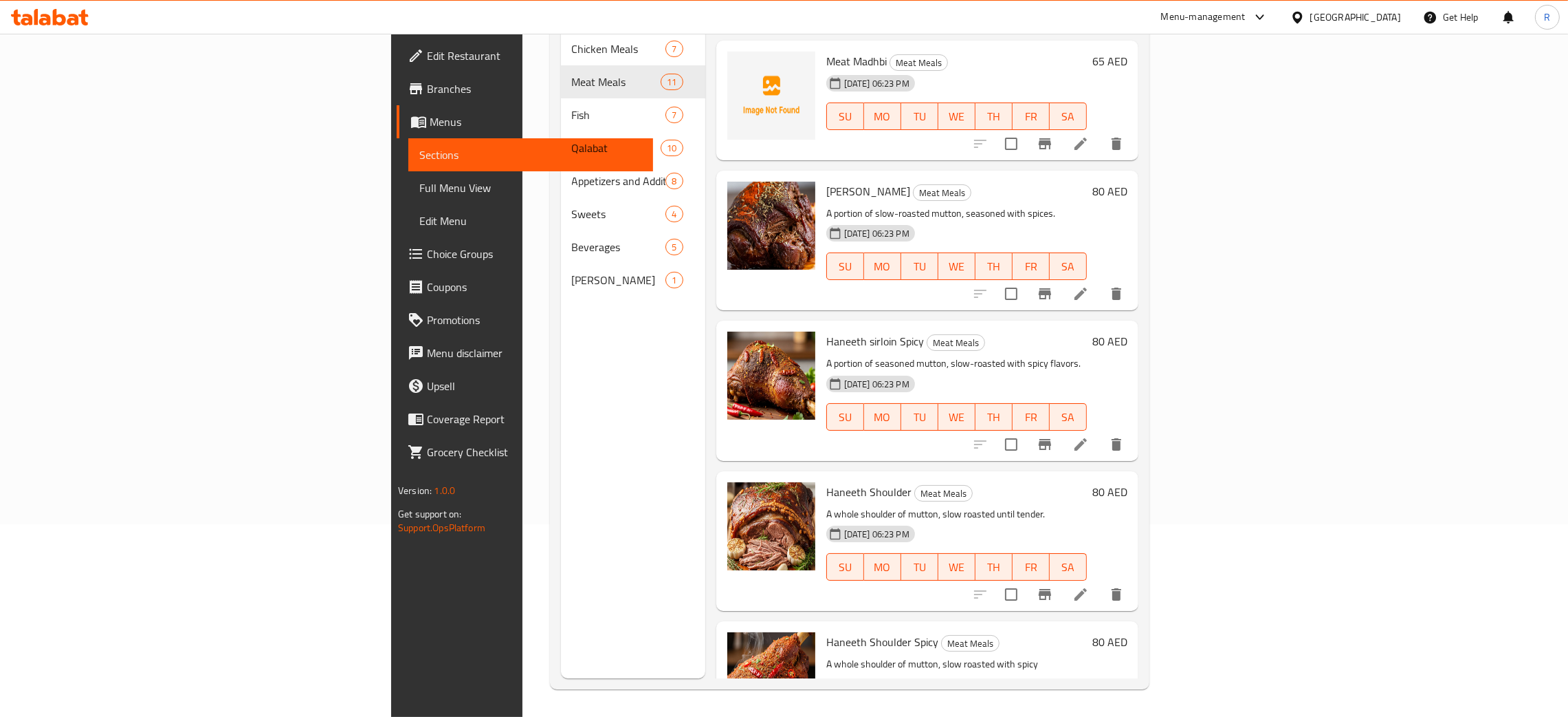
scroll to position [825, 0]
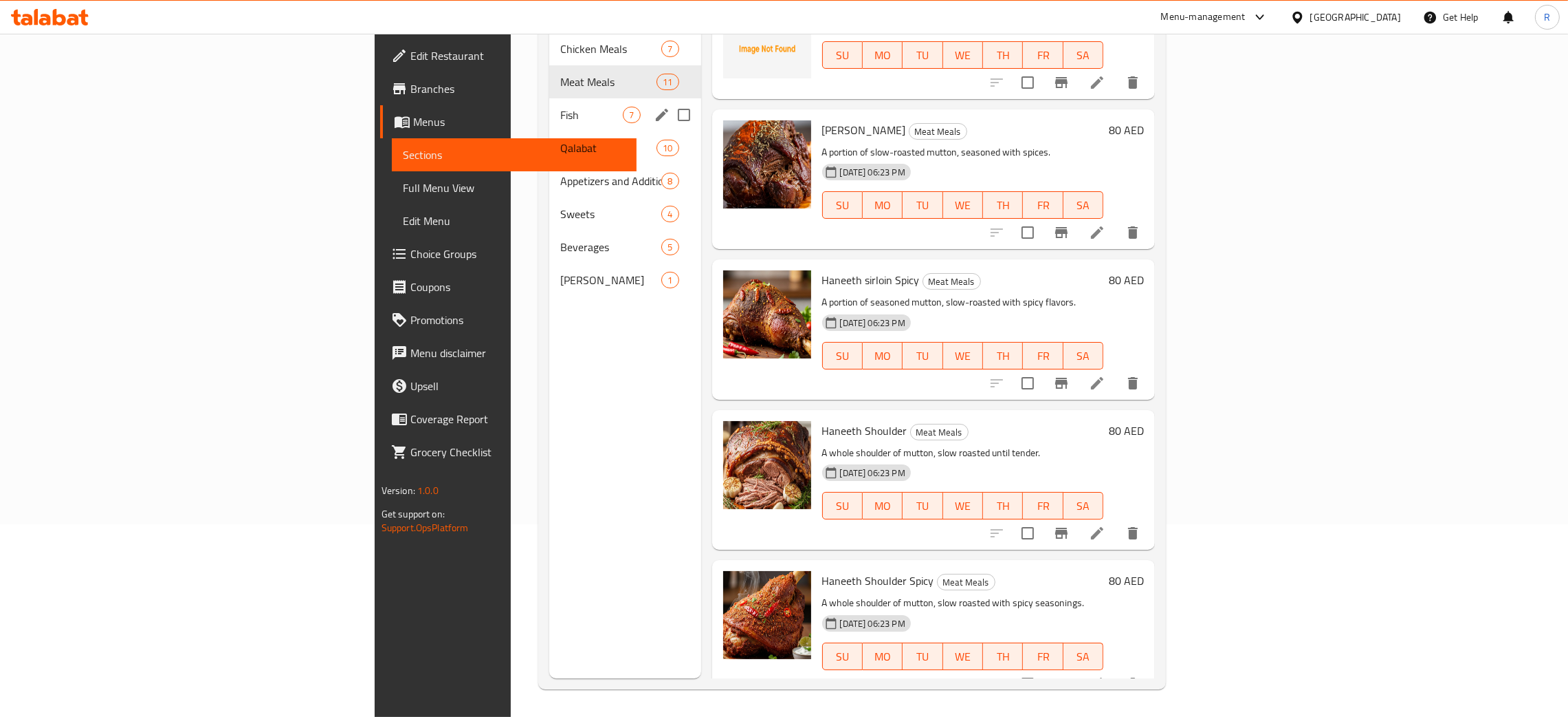
click at [550, 102] on div "Fish 7" at bounding box center [625, 115] width 151 height 33
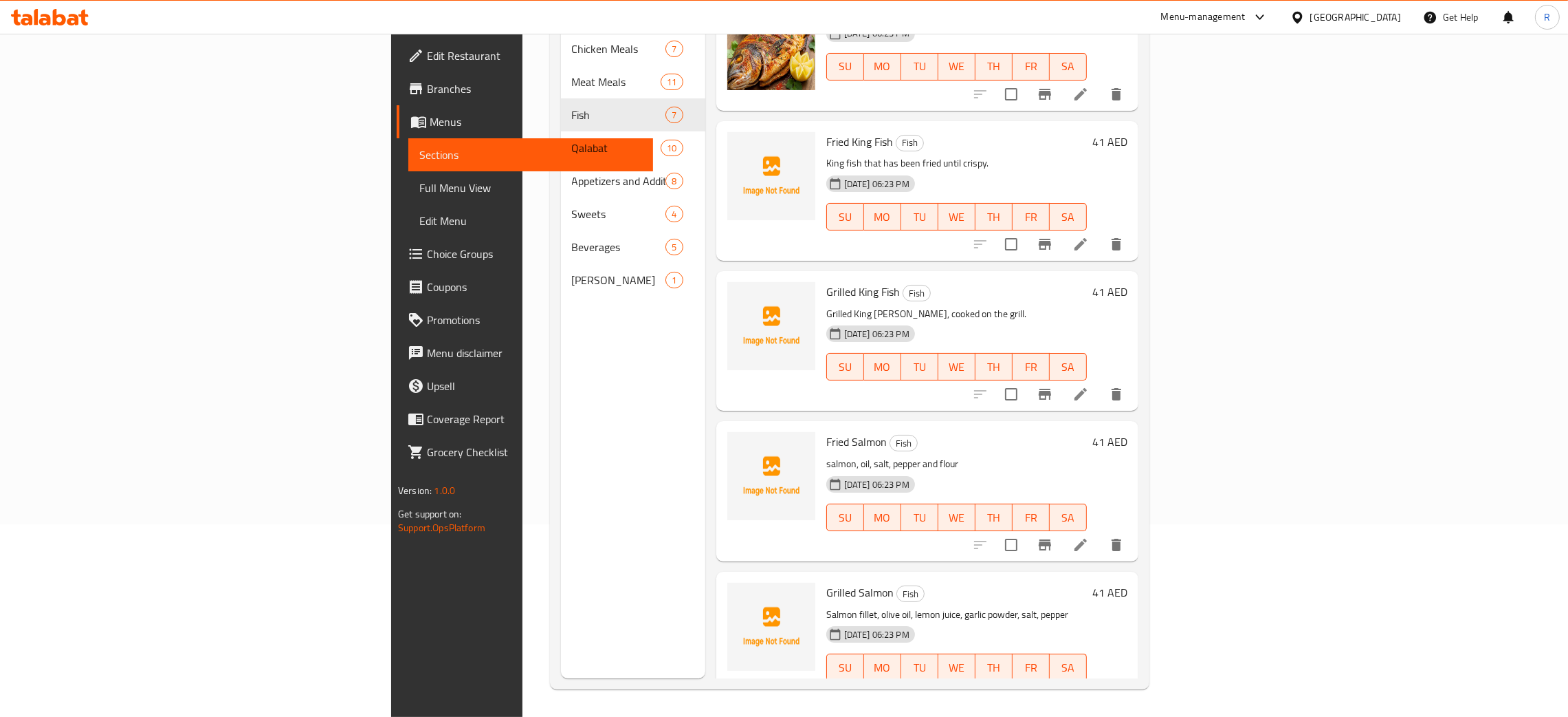
scroll to position [328, 0]
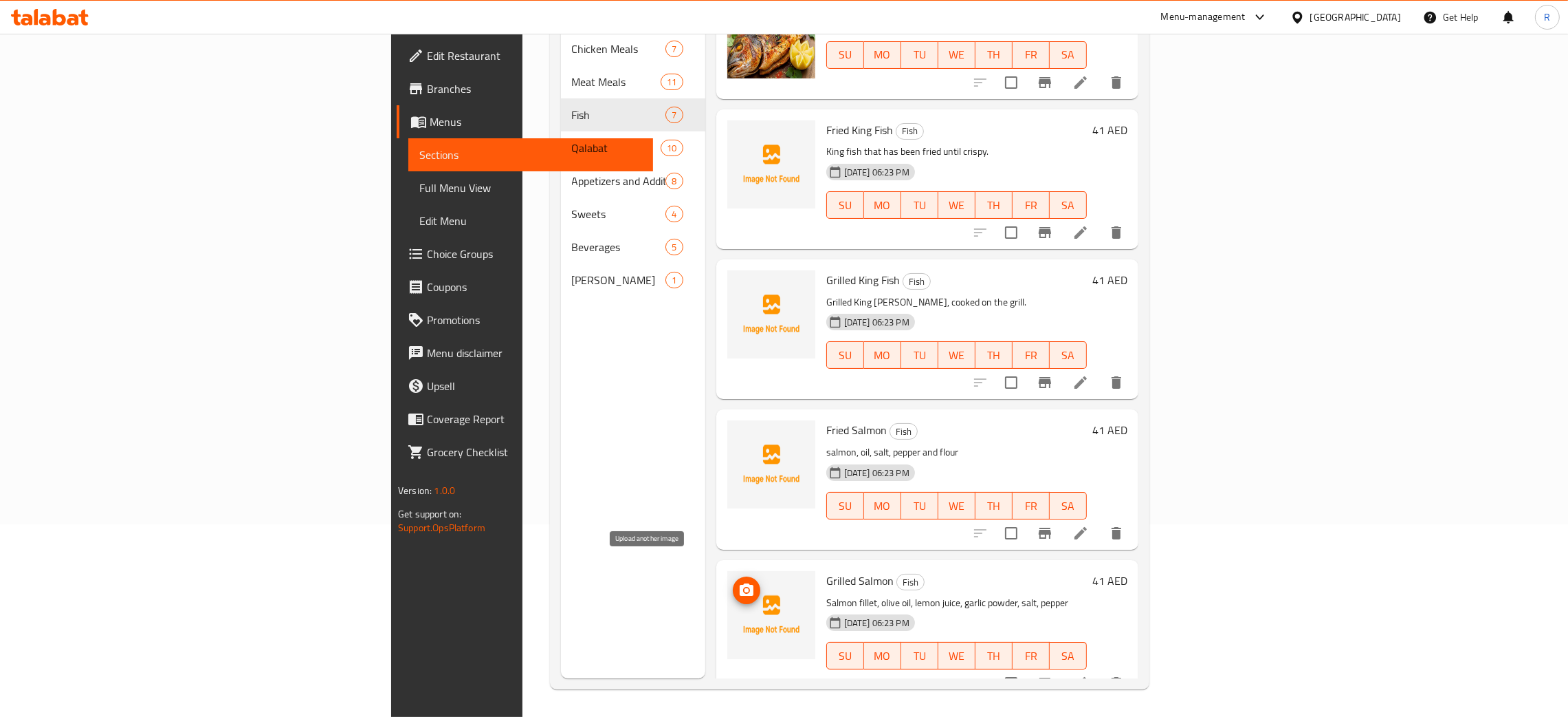
click at [740, 584] on icon "upload picture" at bounding box center [746, 590] width 13 height 12
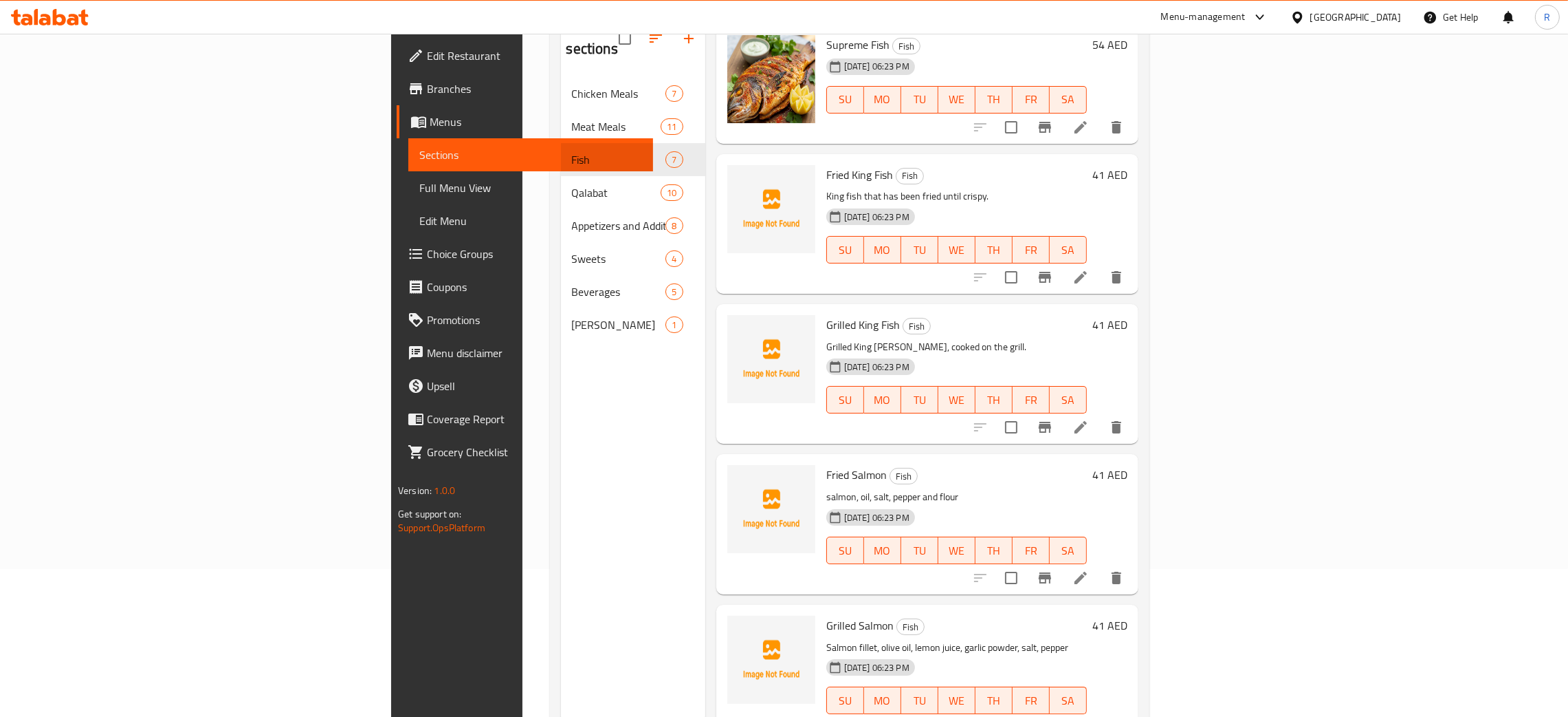
scroll to position [194, 0]
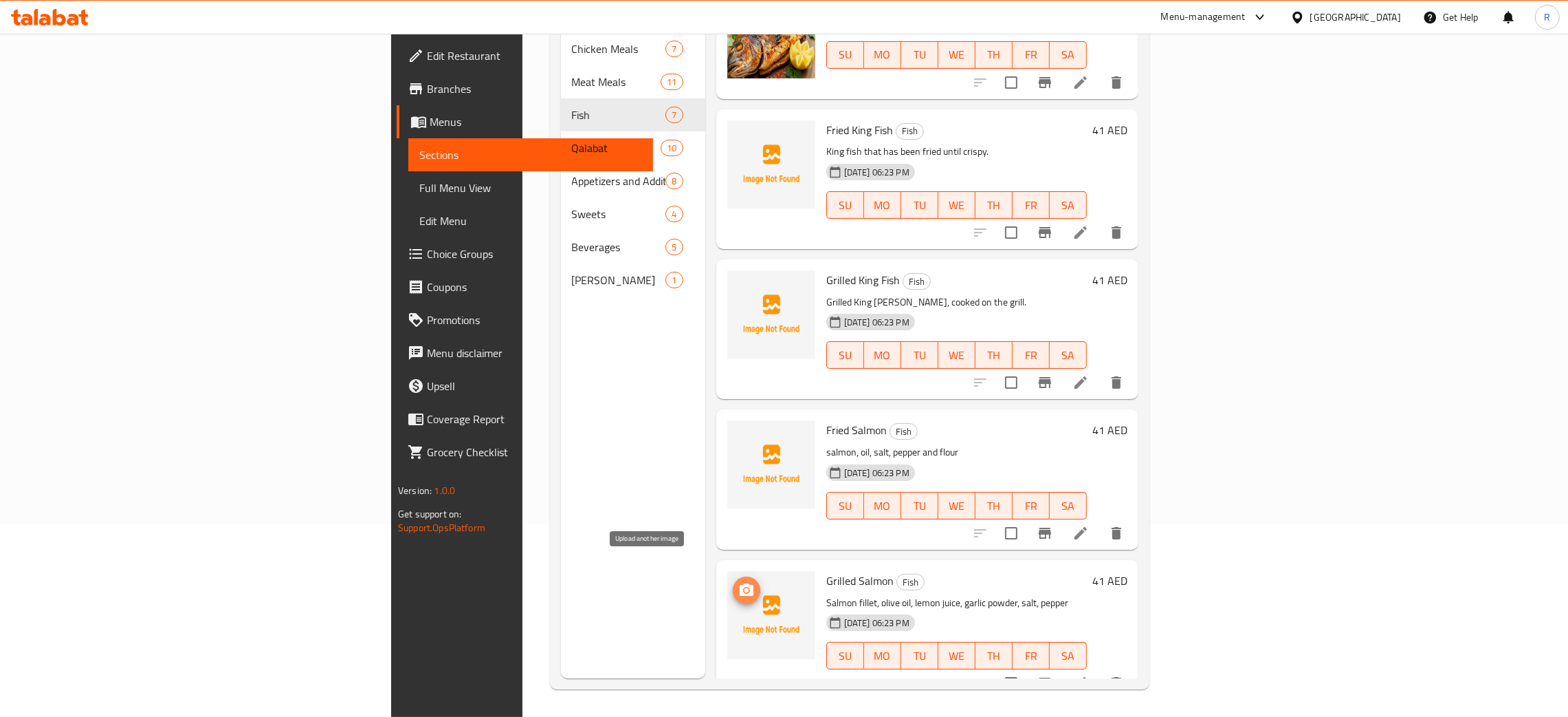
click at [733, 577] on button "upload picture" at bounding box center [747, 590] width 28 height 28
click at [740, 433] on icon "upload picture" at bounding box center [746, 439] width 13 height 12
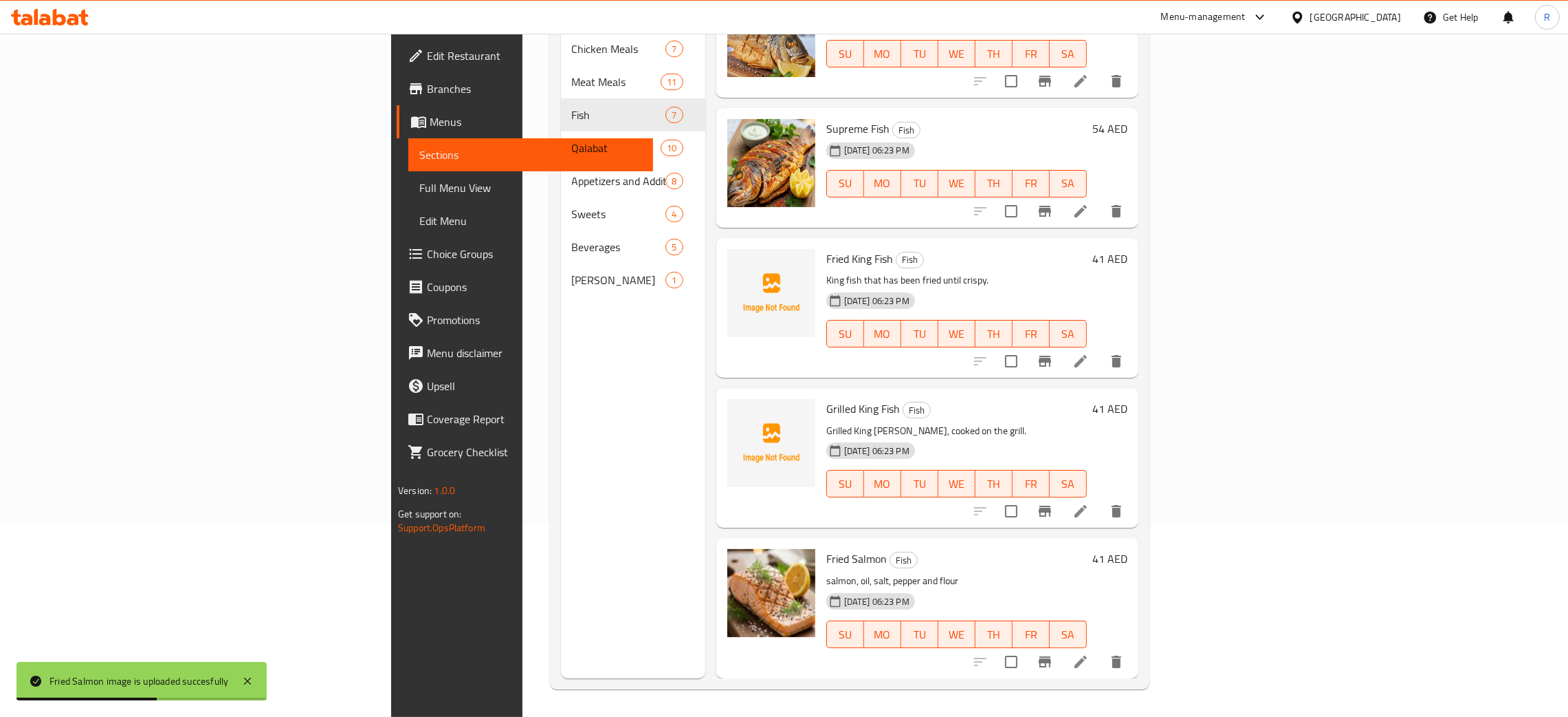
scroll to position [206, 0]
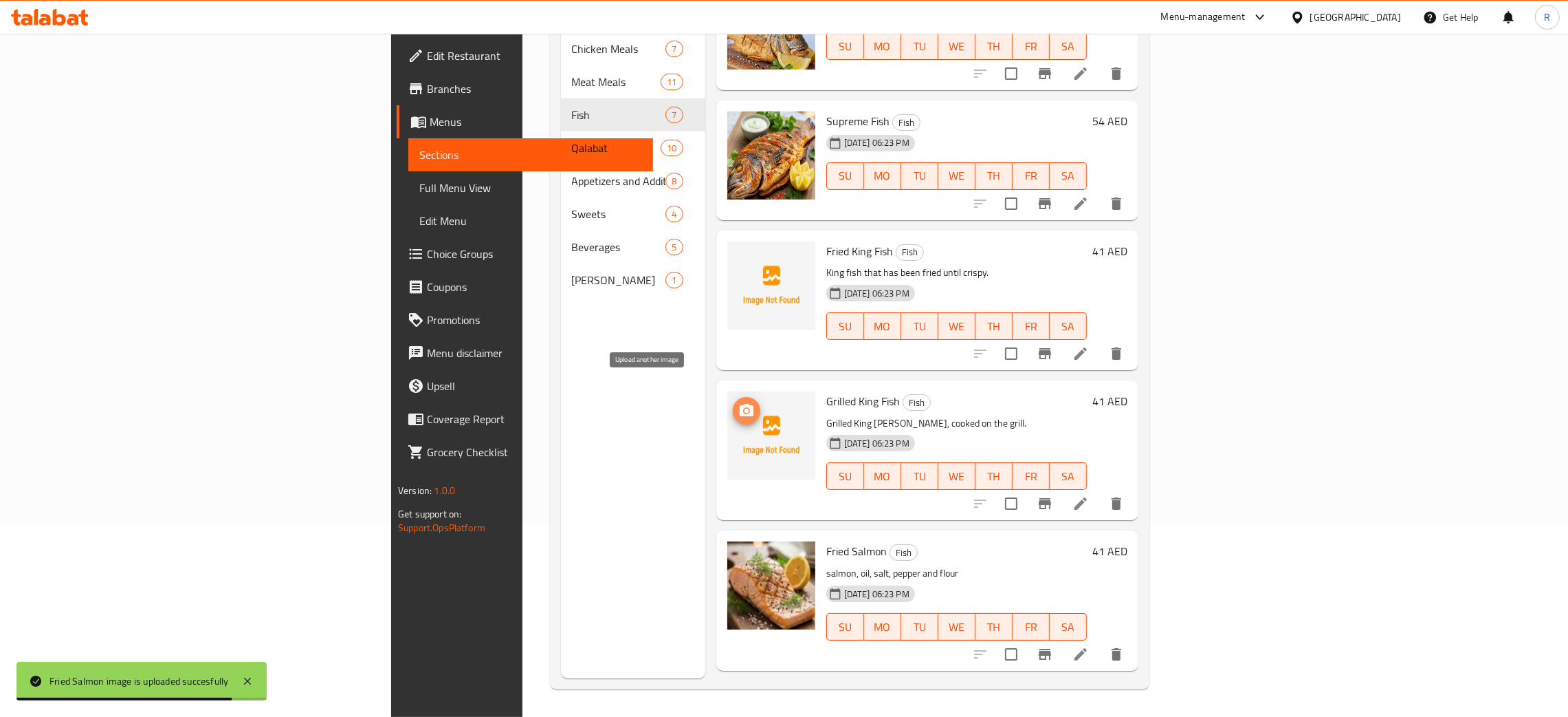
click at [733, 397] on button "upload picture" at bounding box center [747, 410] width 28 height 28
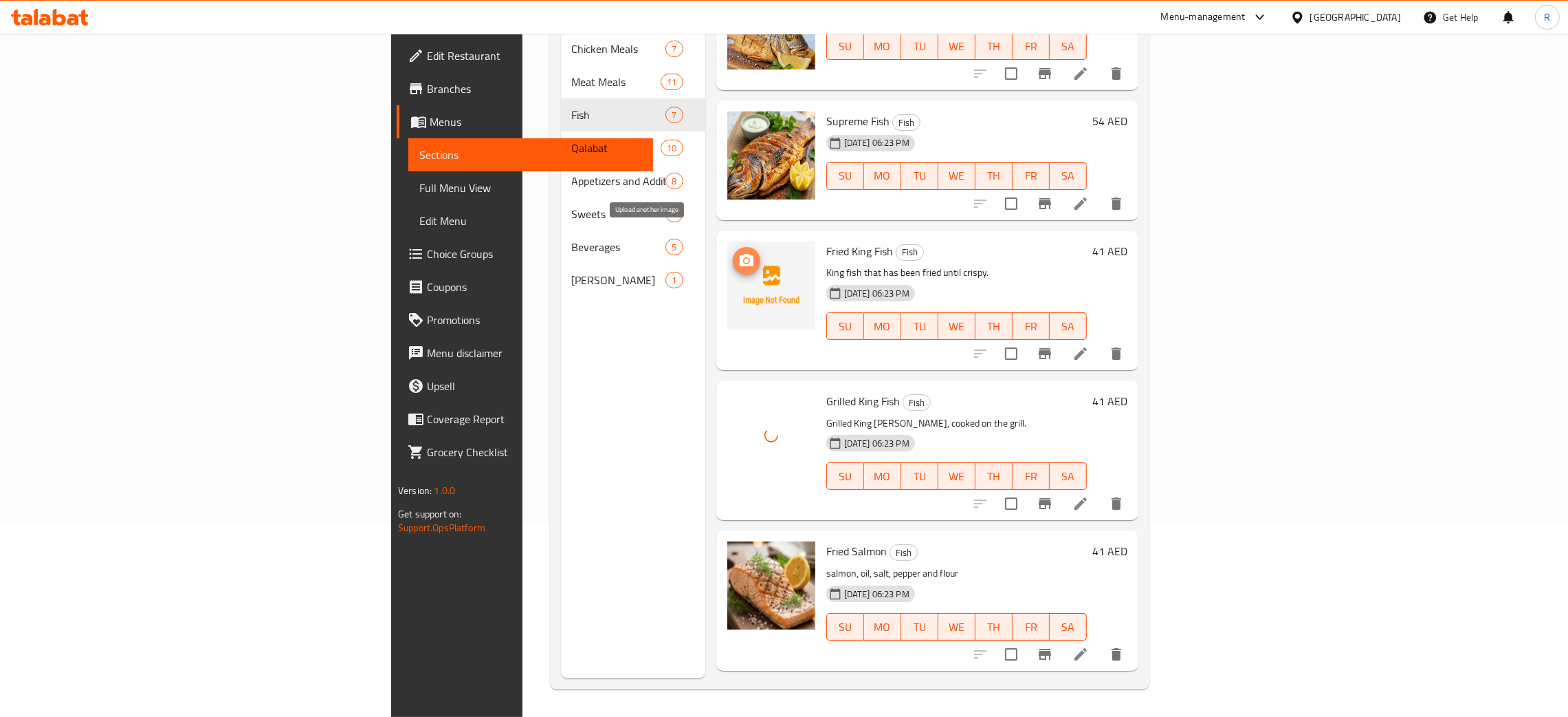
click at [739, 252] on icon "upload picture" at bounding box center [747, 260] width 17 height 17
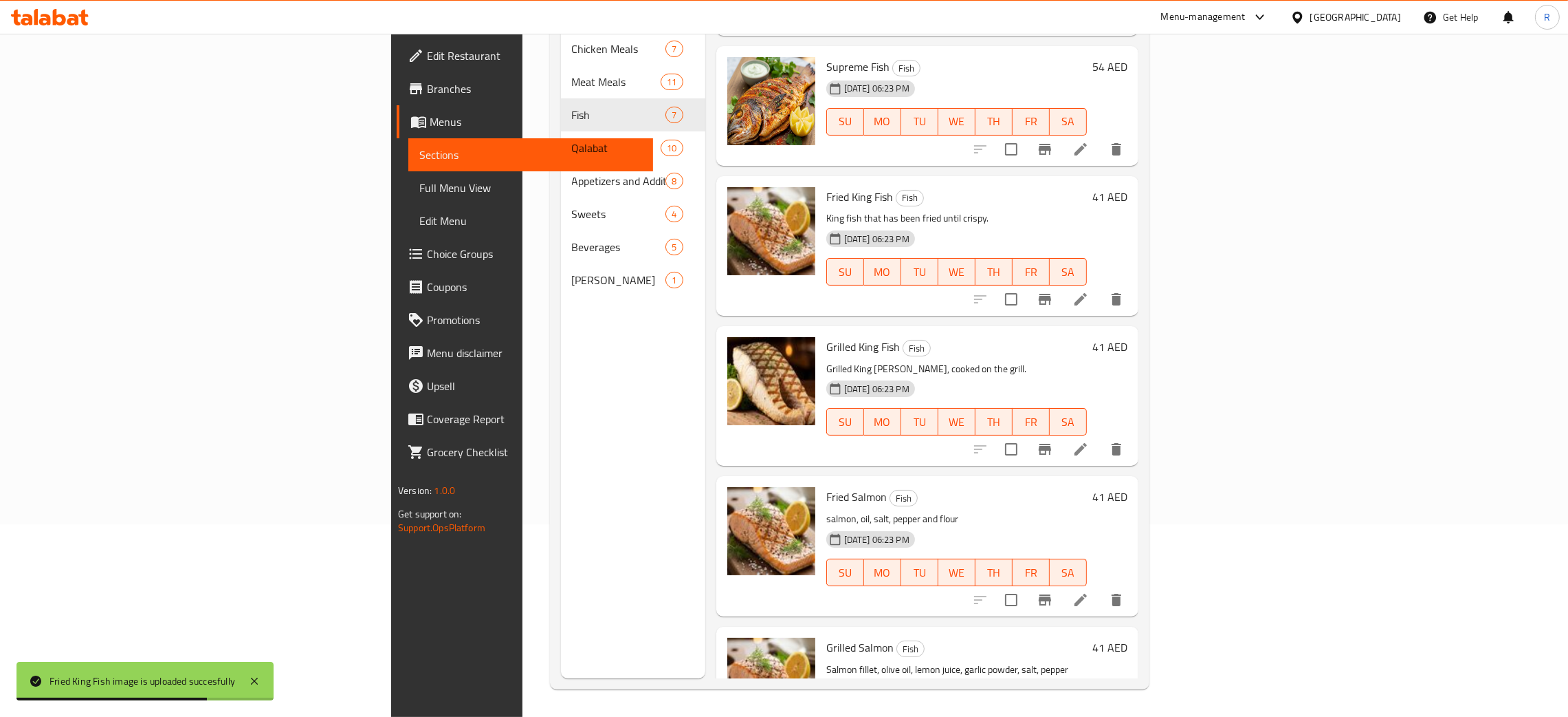
scroll to position [224, 0]
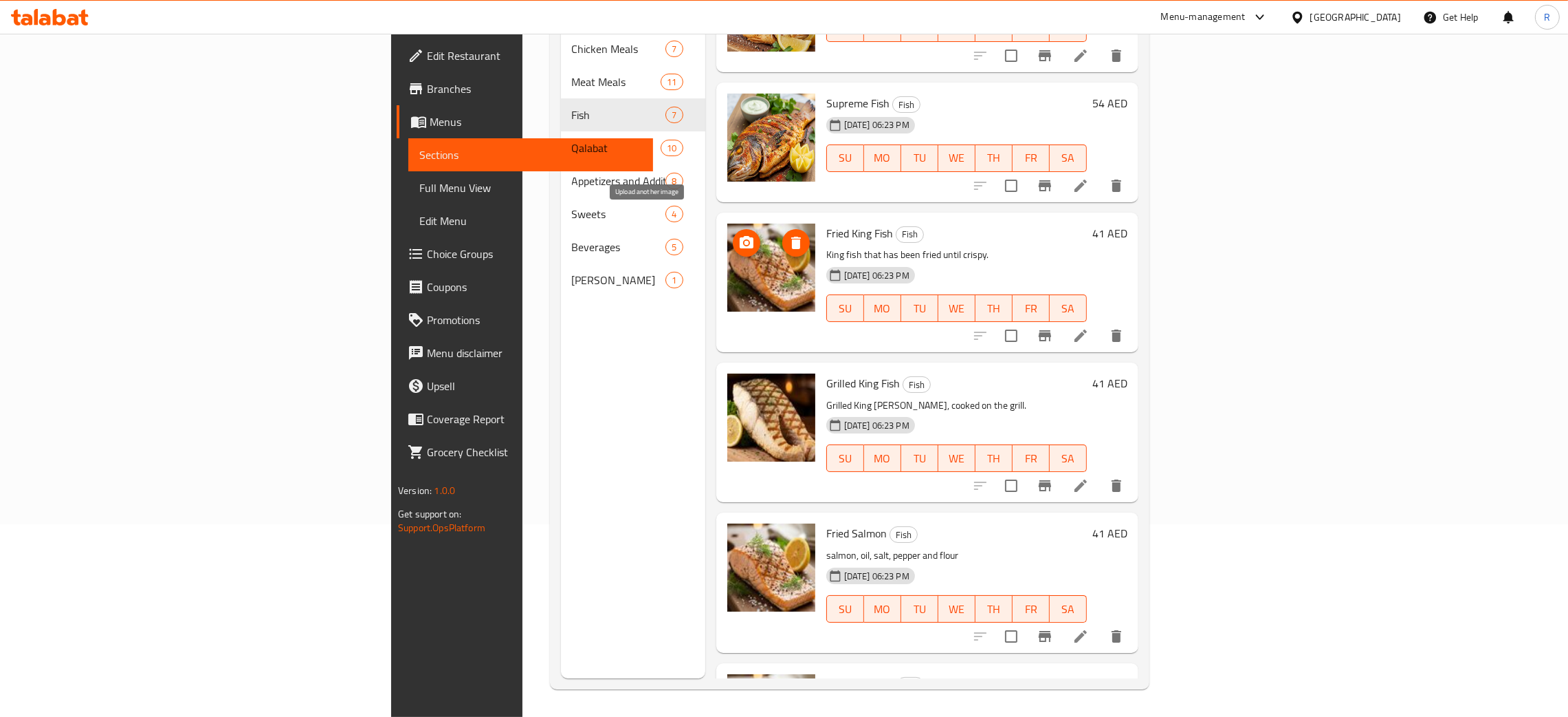
click at [740, 236] on icon "upload picture" at bounding box center [746, 243] width 13 height 12
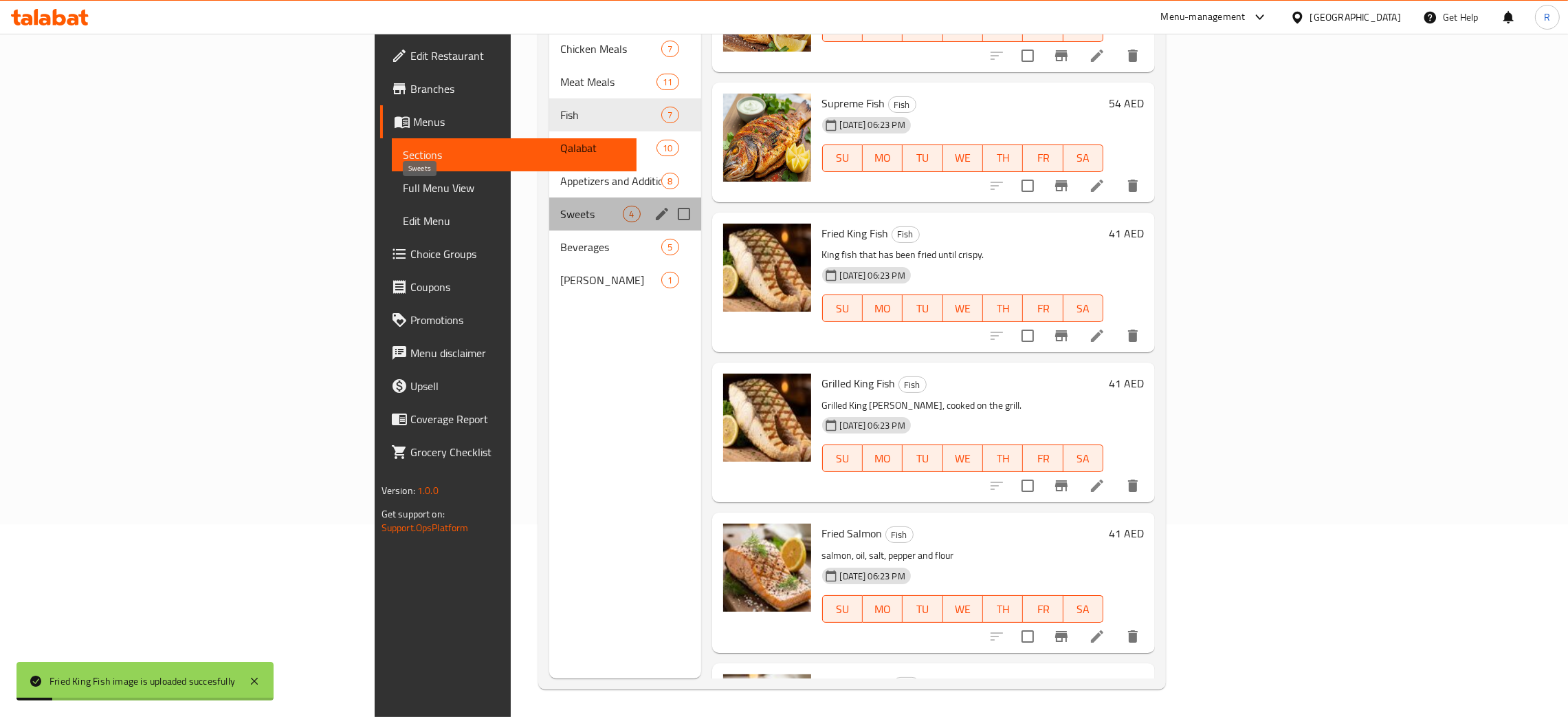
click at [560, 206] on span "Sweets" at bounding box center [591, 214] width 62 height 17
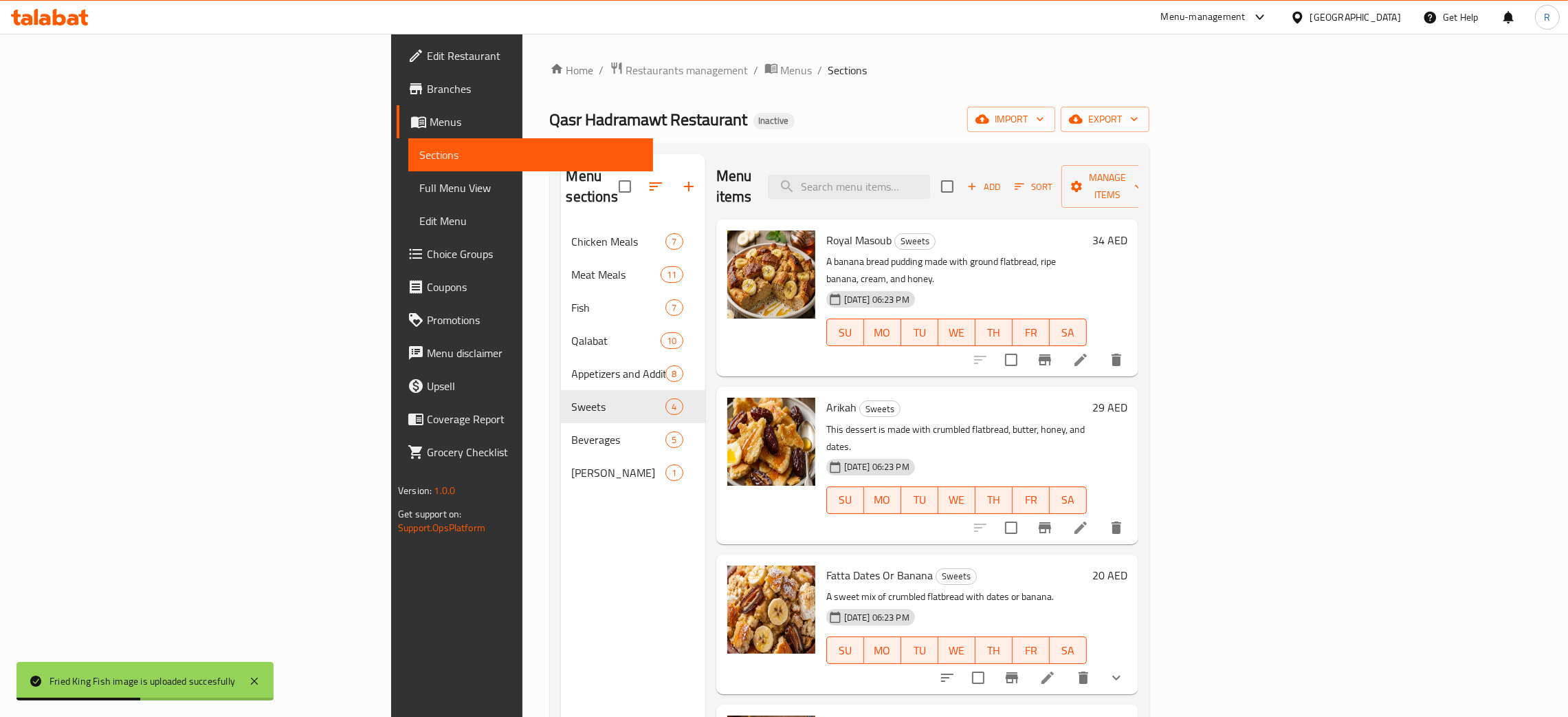
scroll to position [194, 0]
